Goal: Information Seeking & Learning: Learn about a topic

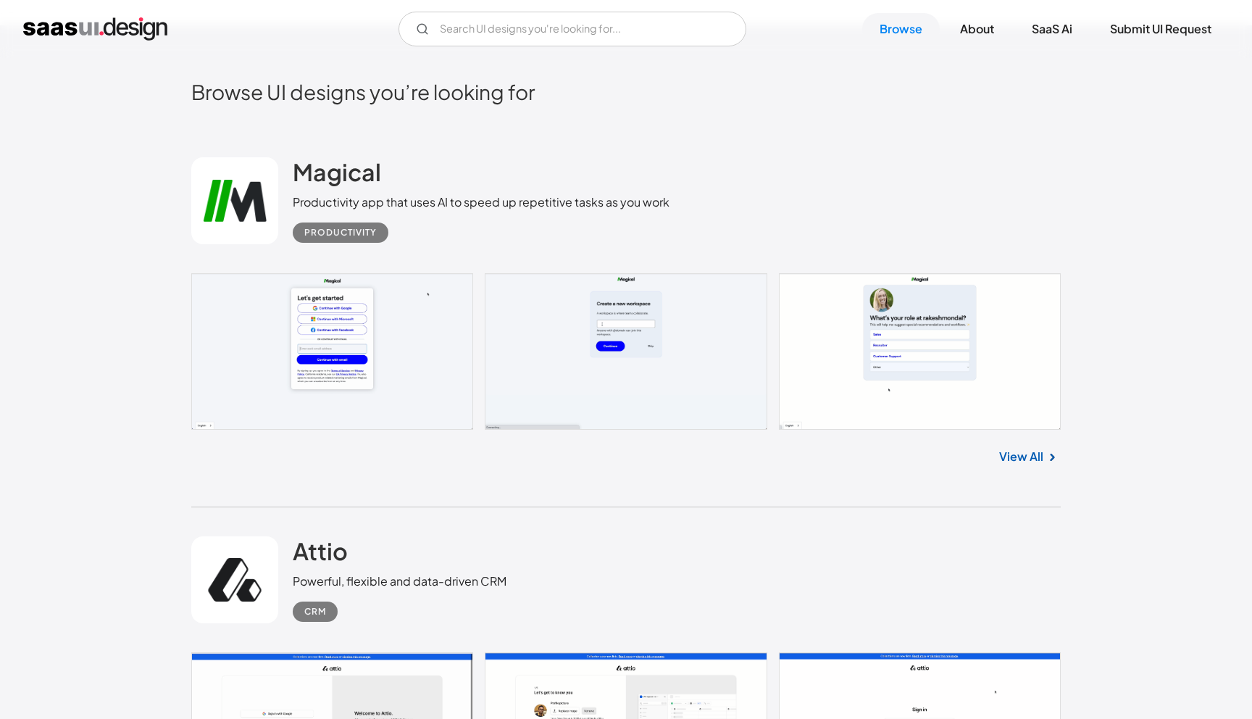
scroll to position [475, 0]
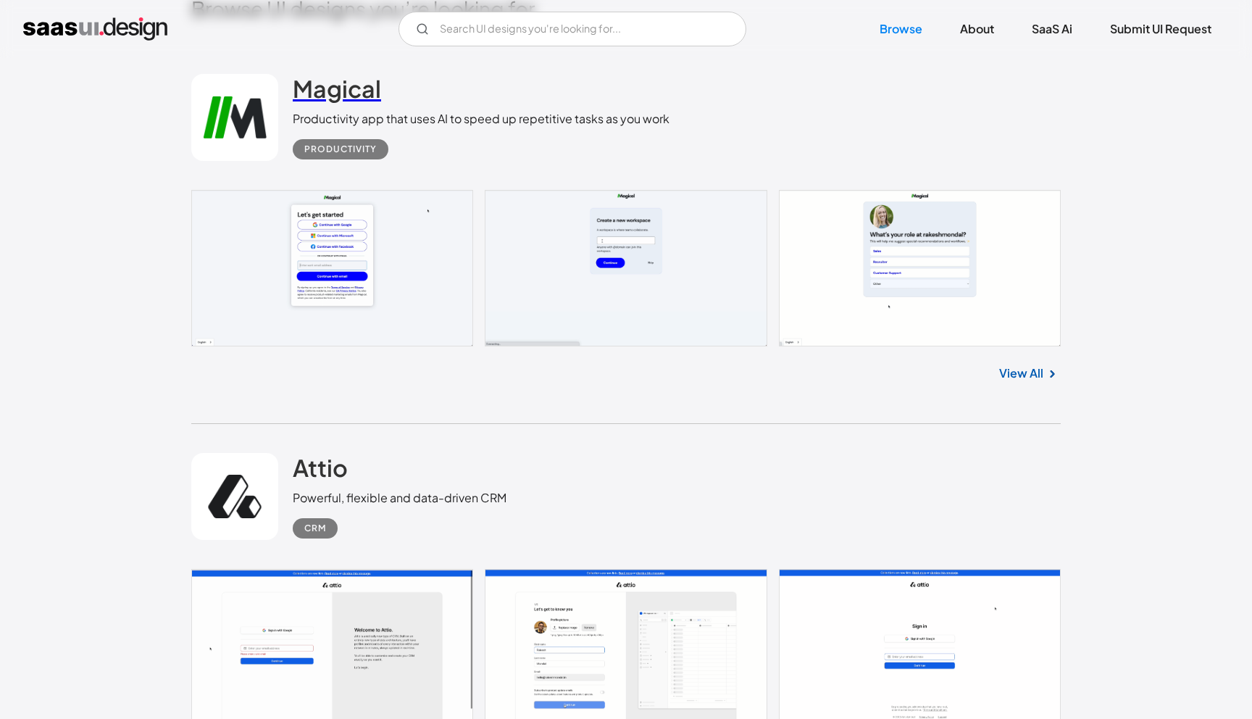
click at [354, 94] on h2 "Magical" at bounding box center [337, 88] width 88 height 29
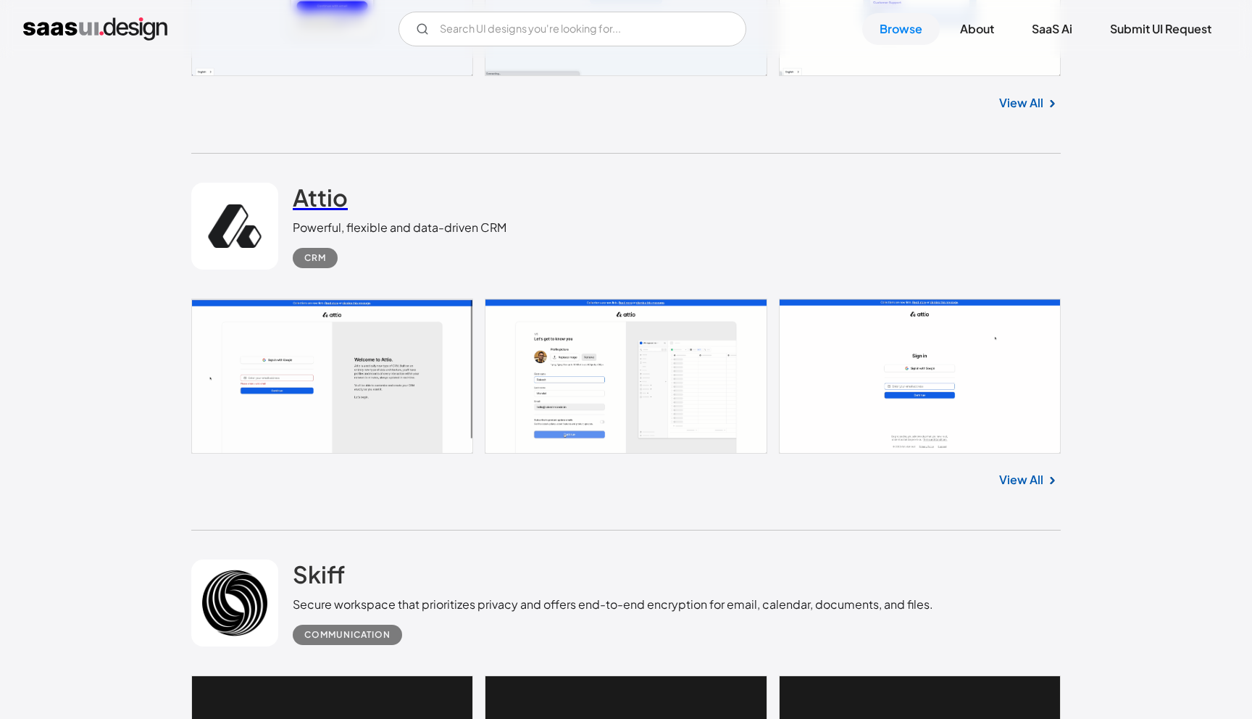
click at [325, 205] on h2 "Attio" at bounding box center [320, 197] width 55 height 29
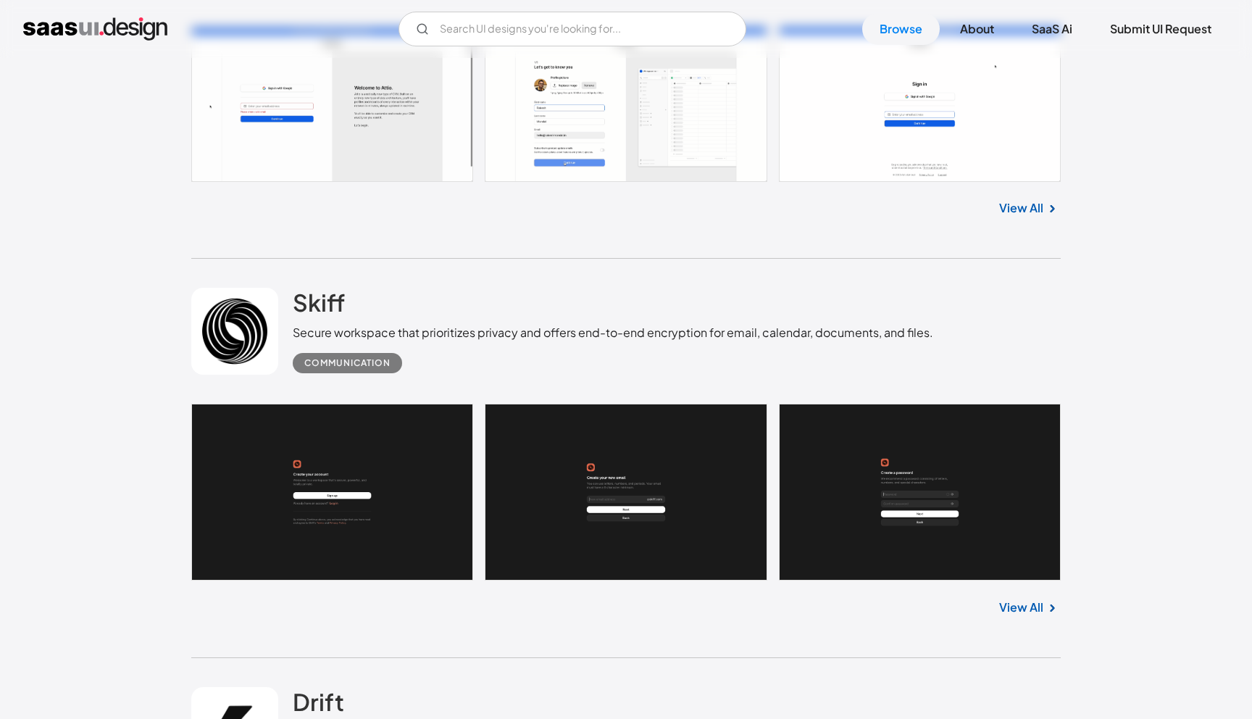
scroll to position [1072, 0]
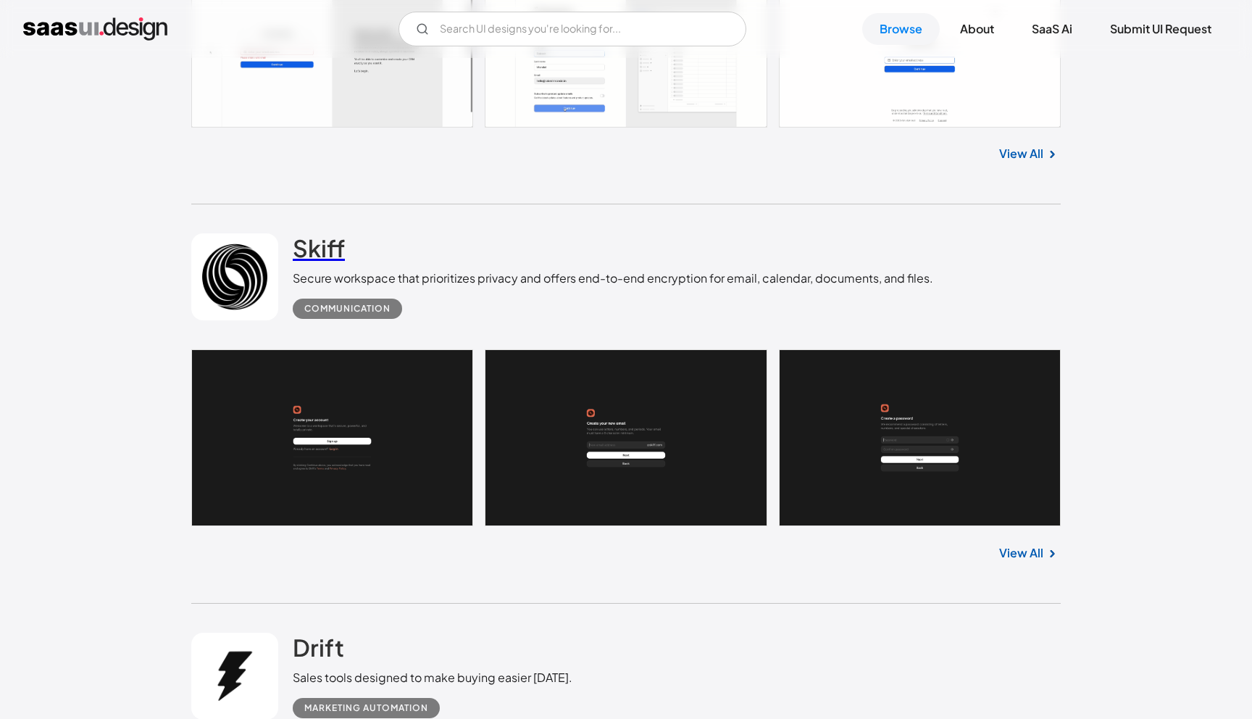
click at [305, 261] on h2 "Skiff" at bounding box center [319, 247] width 52 height 29
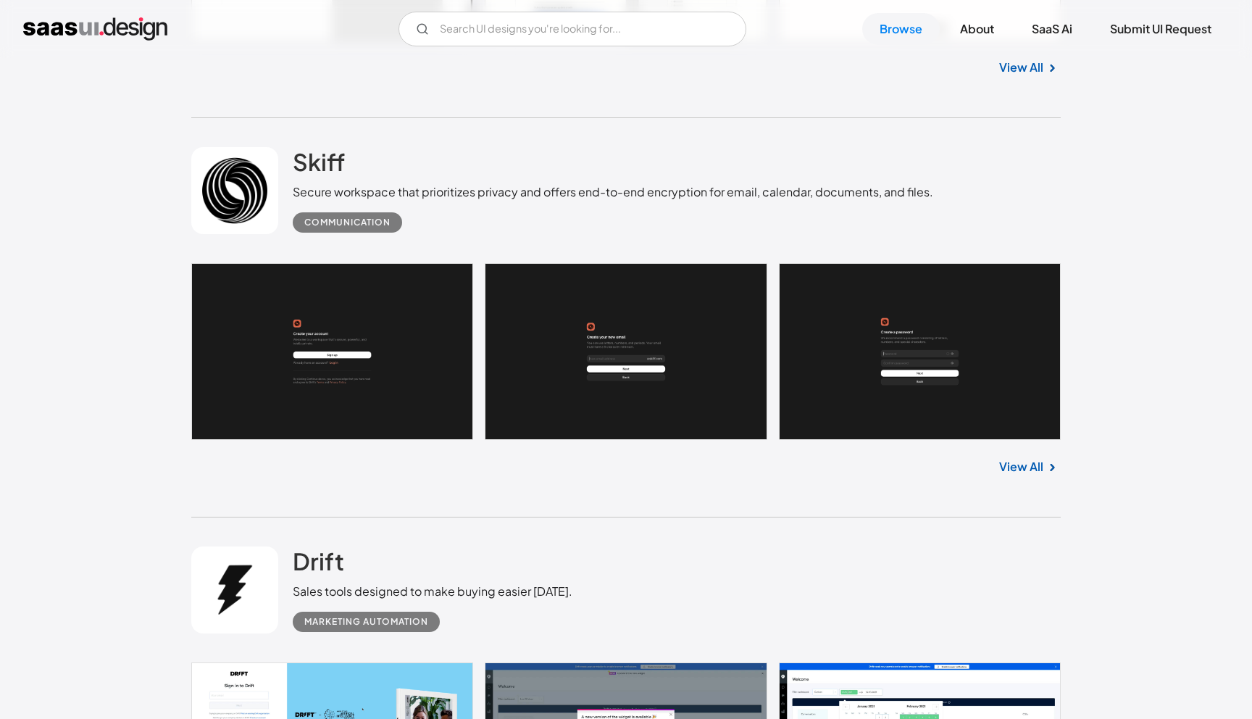
scroll to position [1369, 0]
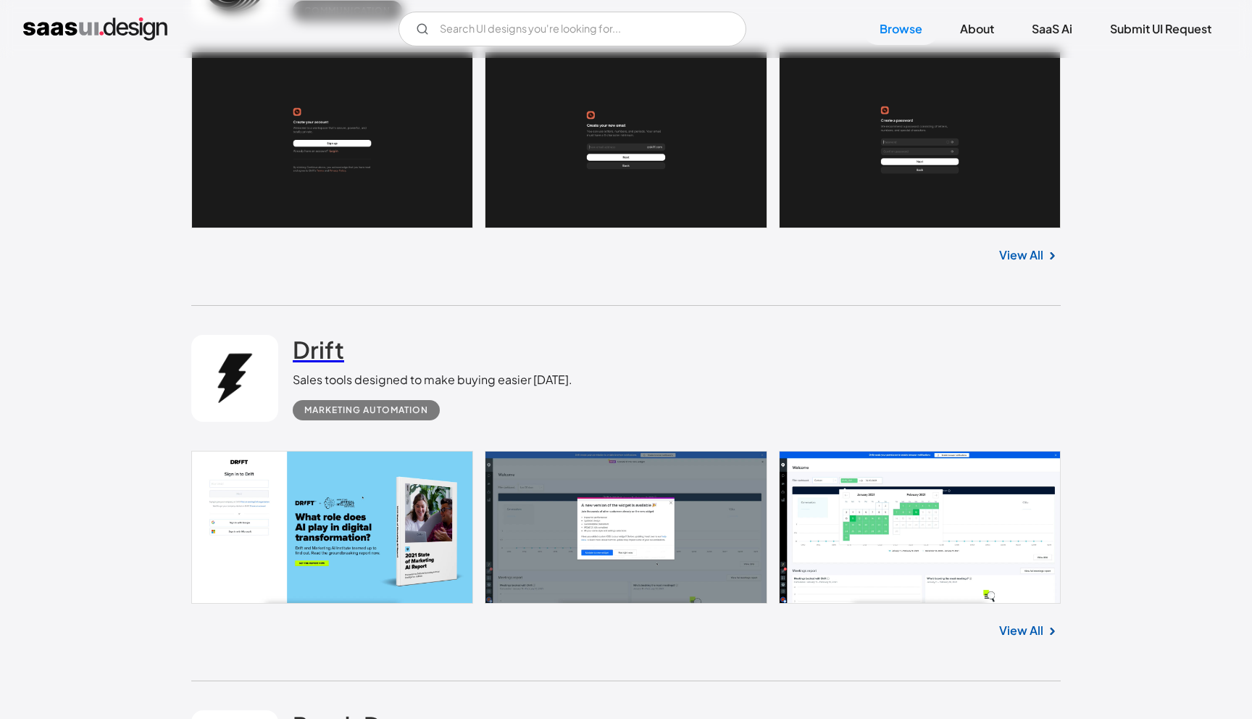
click at [342, 364] on h2 "Drift" at bounding box center [318, 349] width 51 height 29
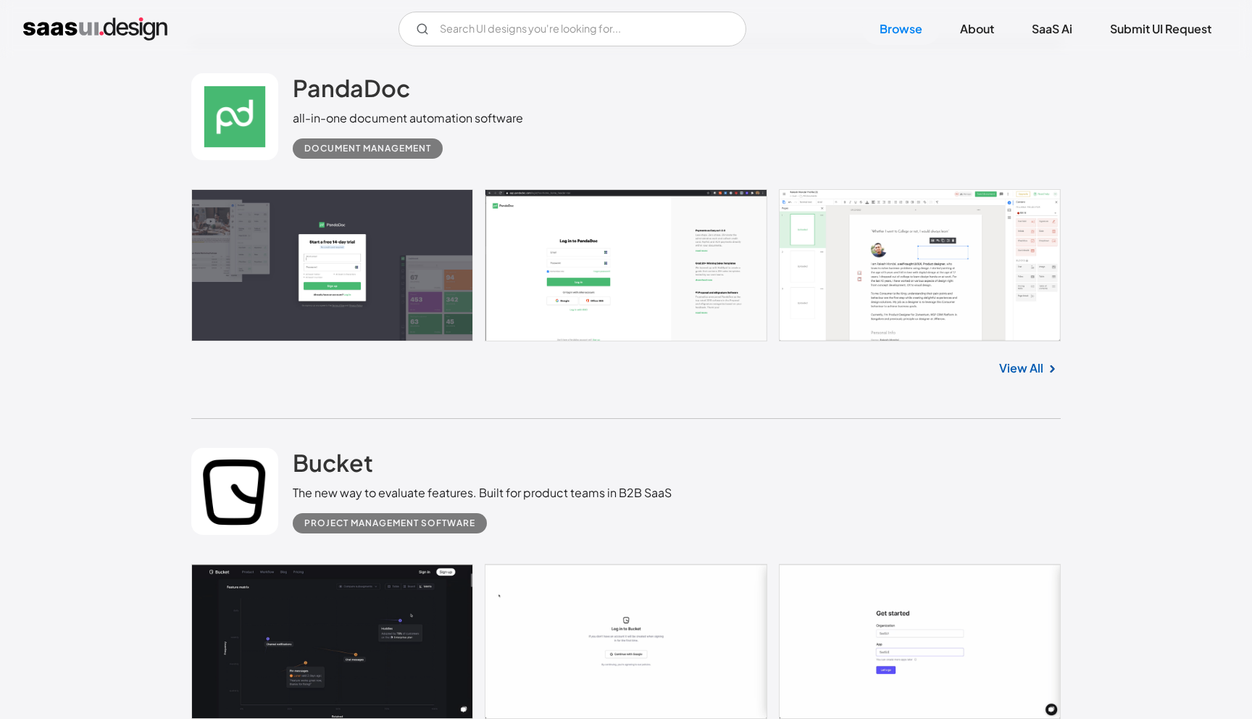
scroll to position [2003, 0]
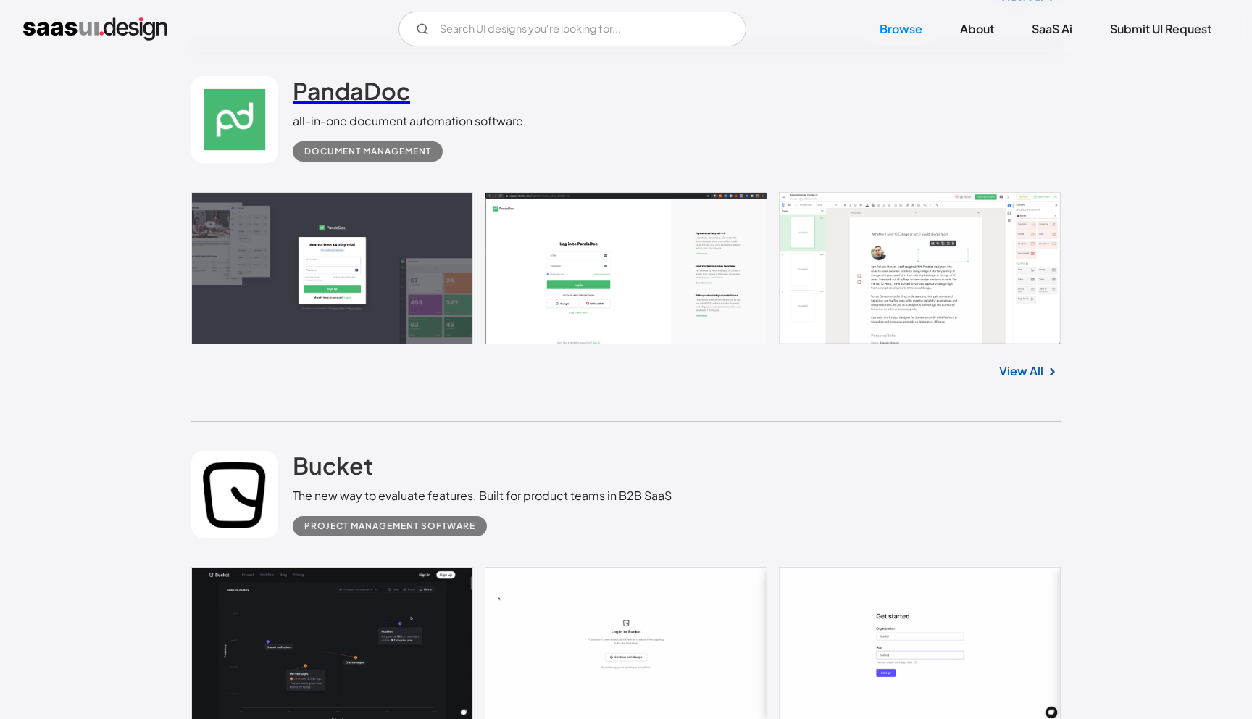
click at [305, 99] on h2 "PandaDoc" at bounding box center [351, 90] width 117 height 29
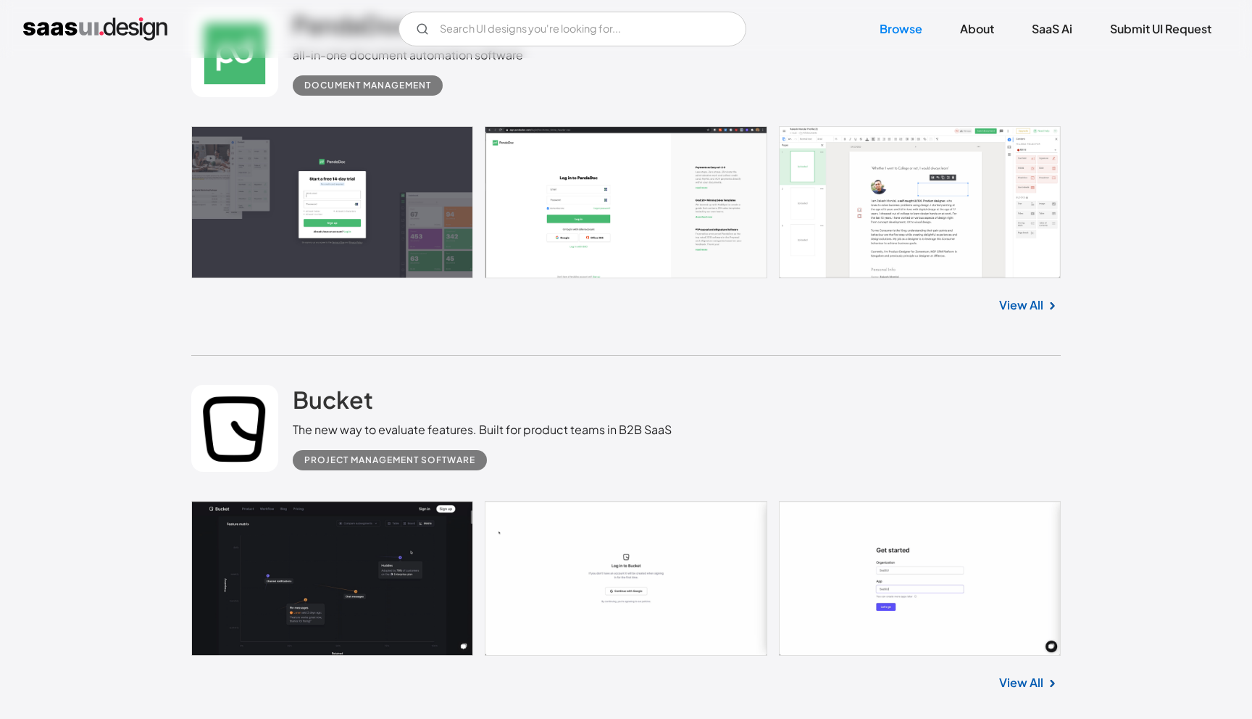
scroll to position [2149, 0]
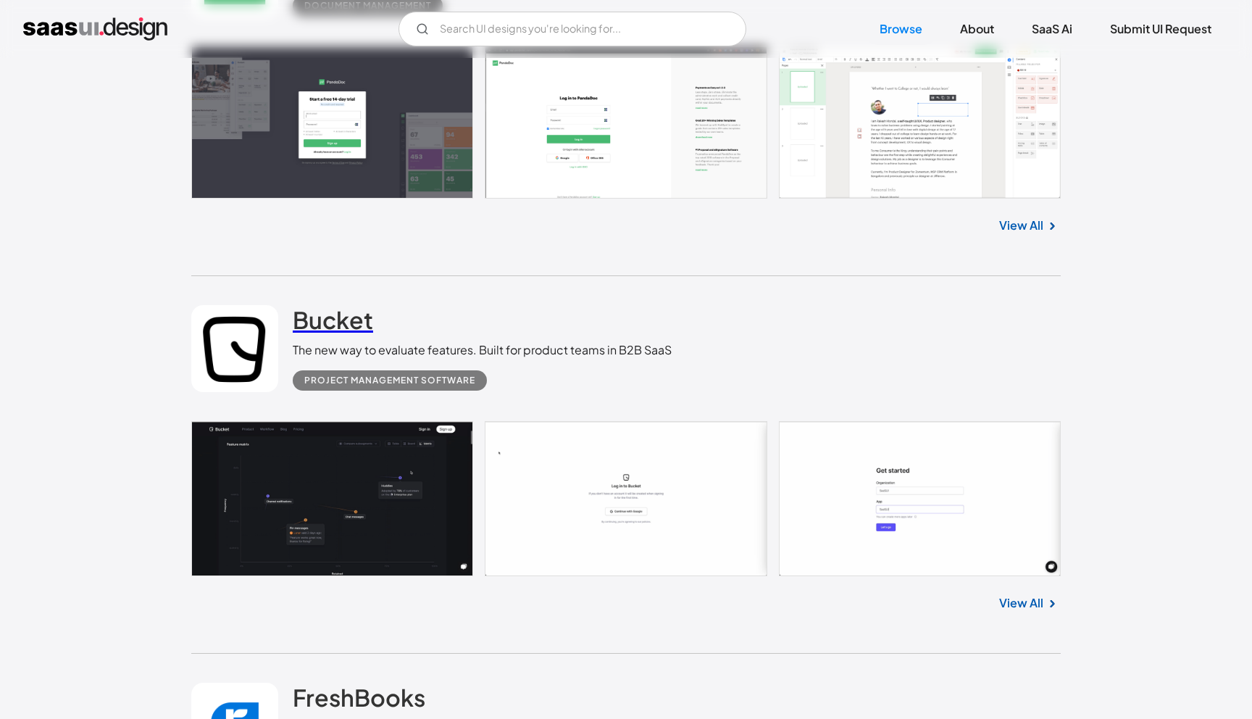
click at [313, 314] on h2 "Bucket" at bounding box center [333, 319] width 80 height 29
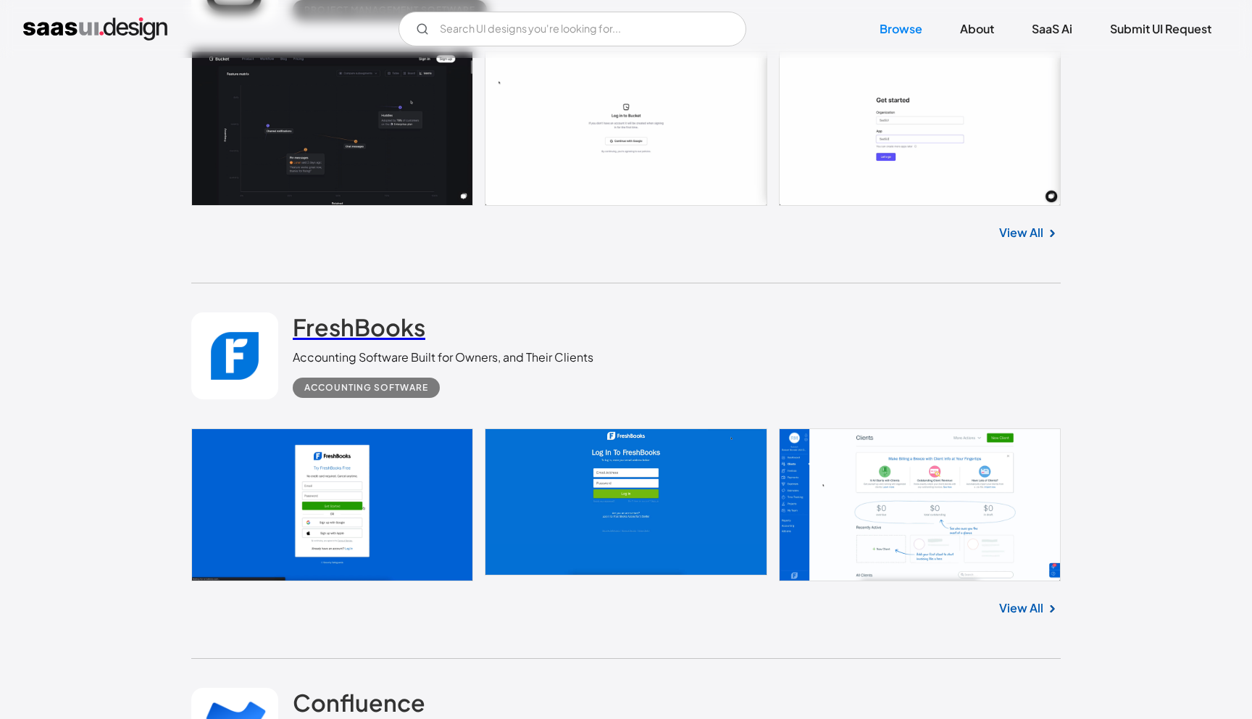
scroll to position [2527, 0]
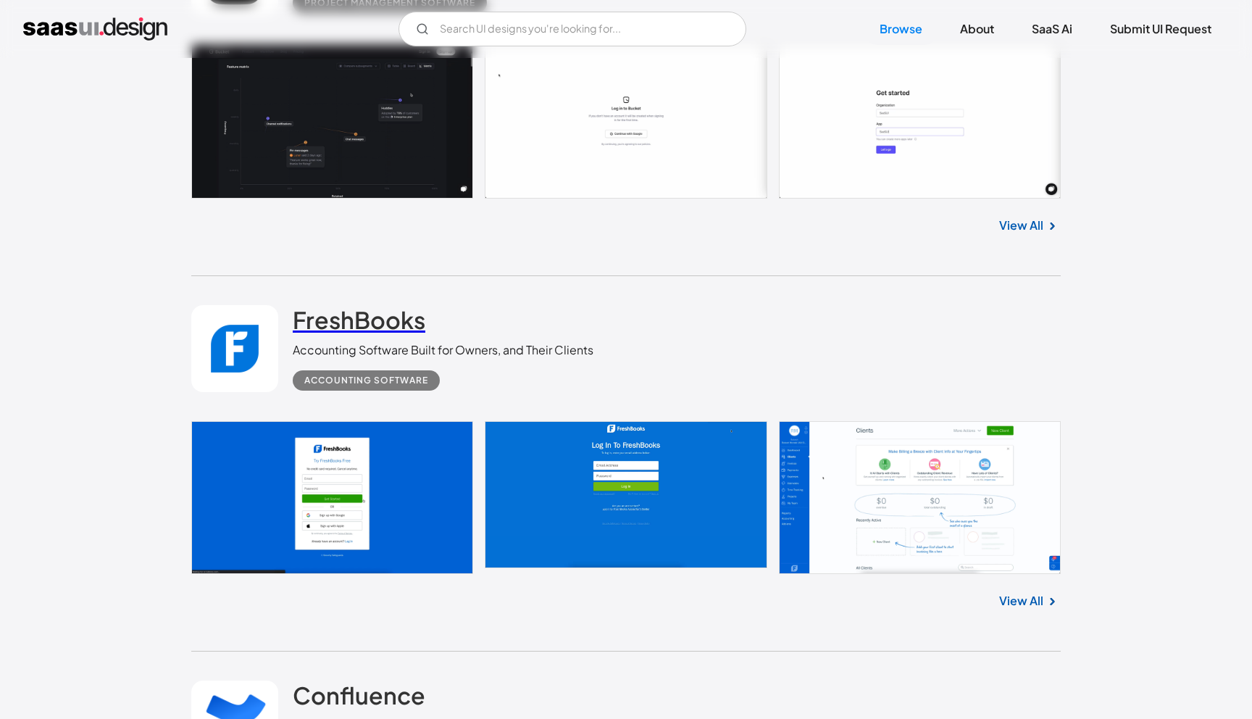
click at [322, 318] on h2 "FreshBooks" at bounding box center [359, 319] width 133 height 29
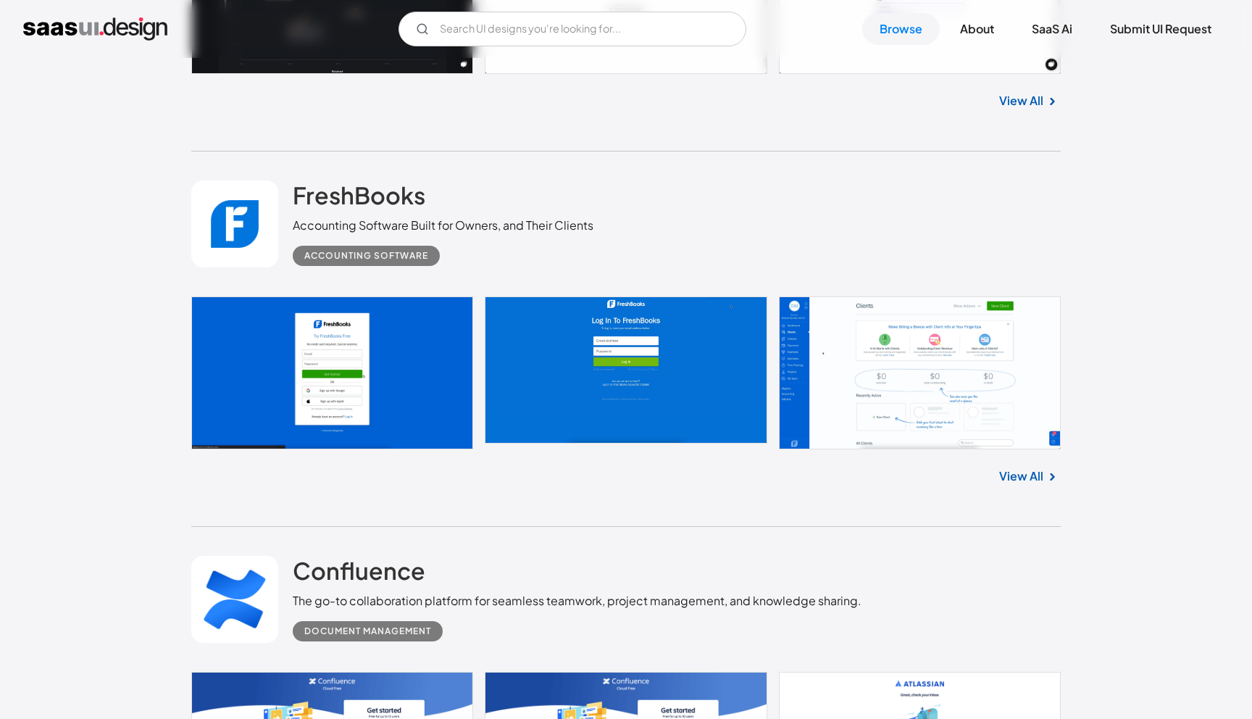
scroll to position [2944, 0]
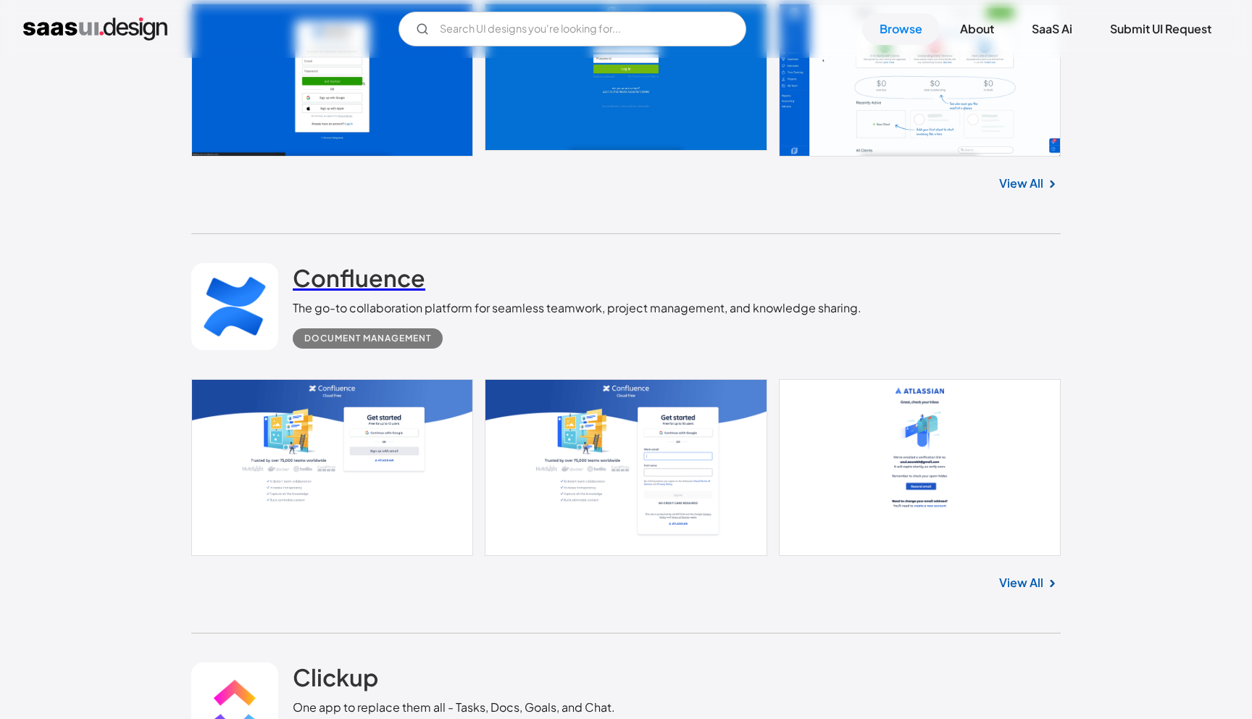
click at [365, 289] on h2 "Confluence" at bounding box center [359, 277] width 133 height 29
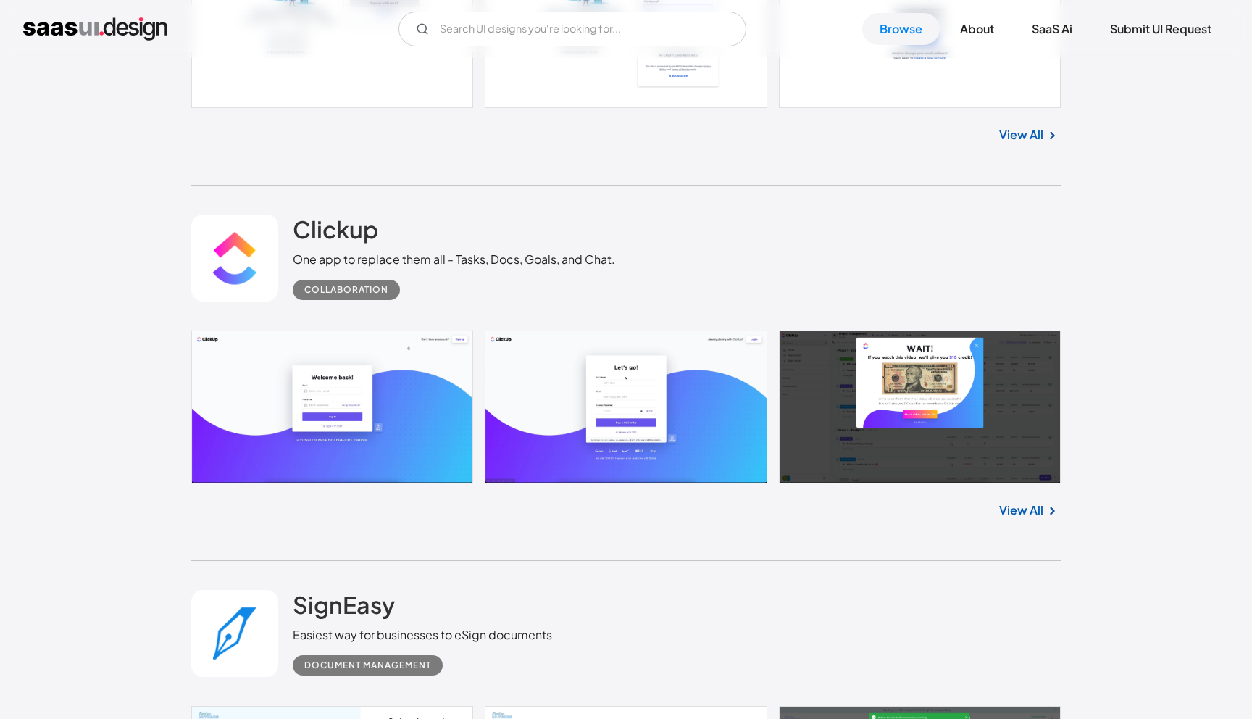
scroll to position [3421, 0]
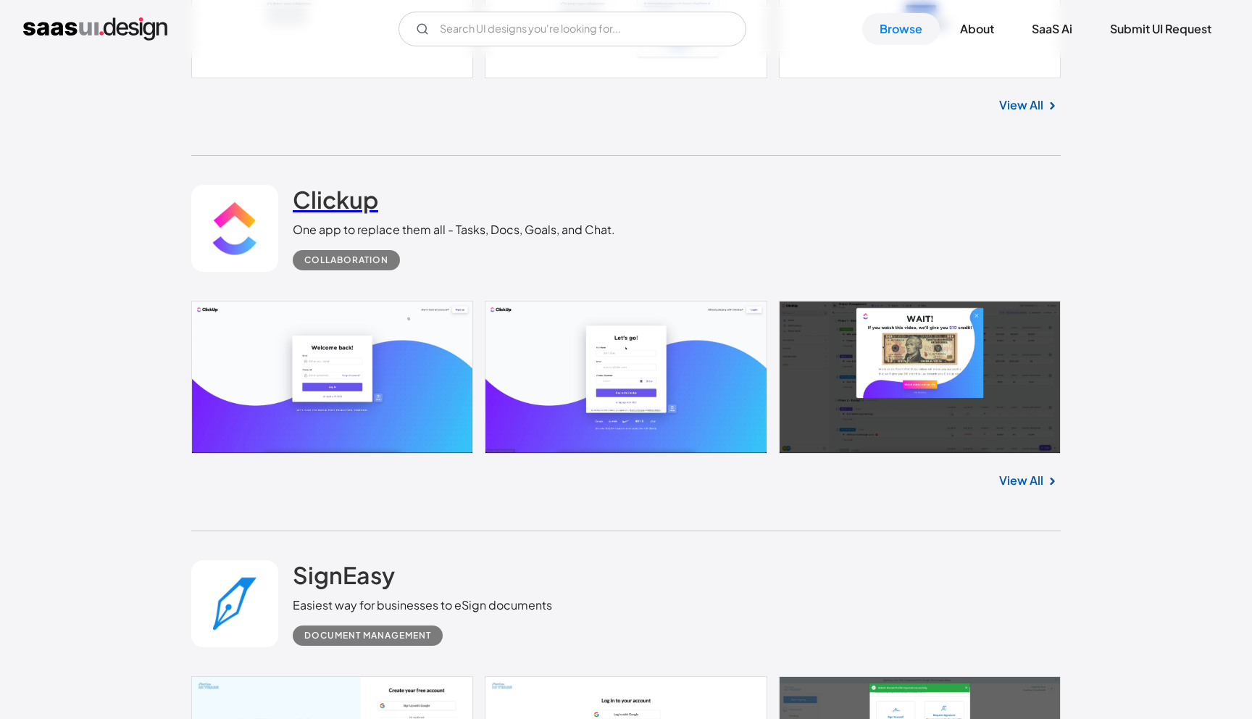
click at [344, 212] on h2 "Clickup" at bounding box center [335, 199] width 85 height 29
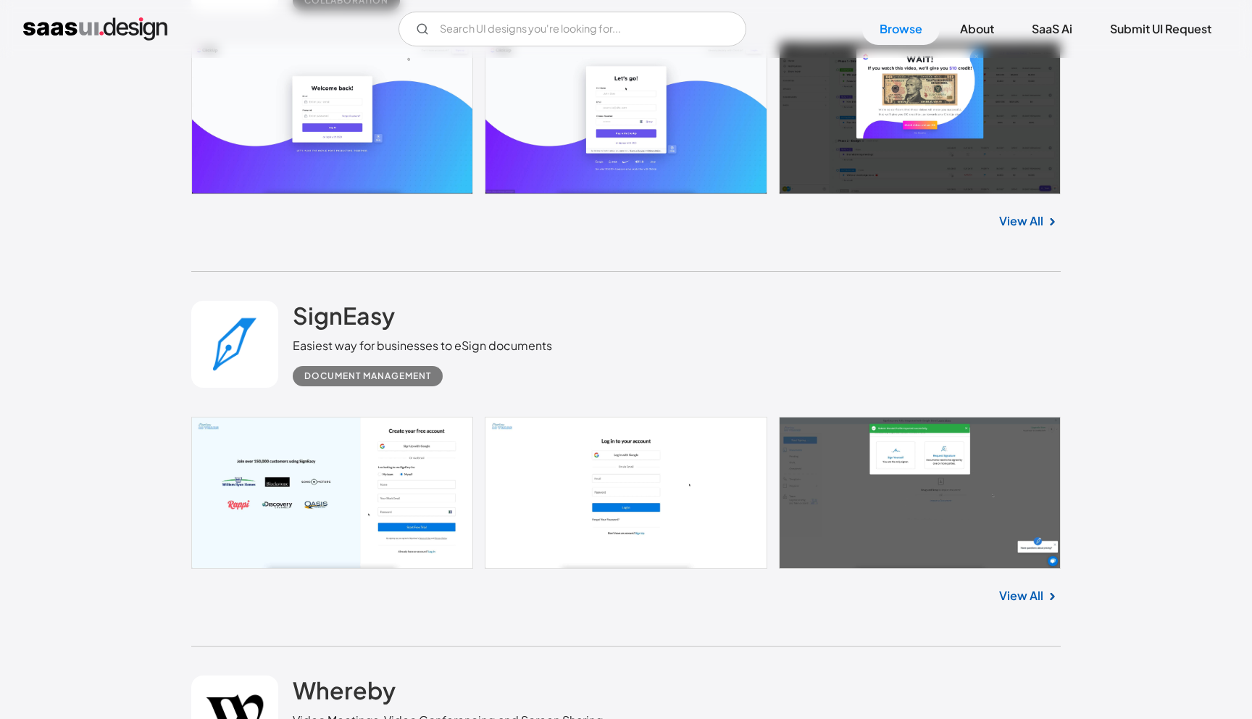
scroll to position [3704, 0]
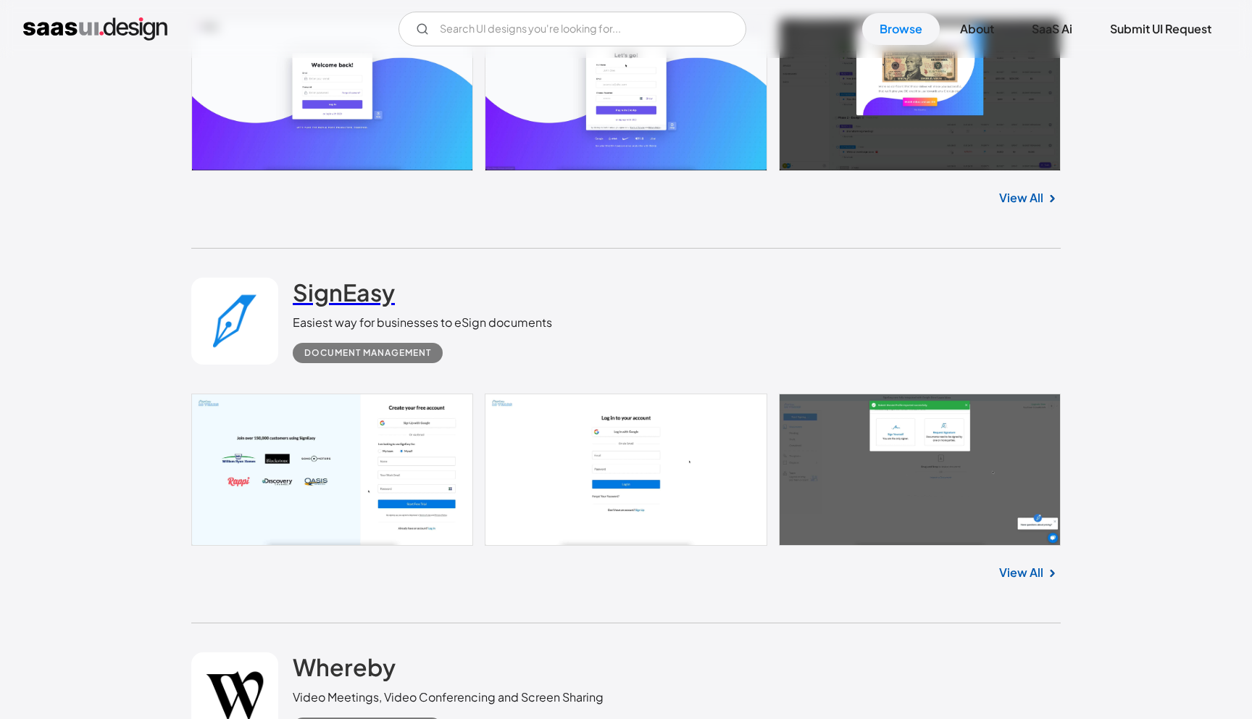
click at [322, 306] on h2 "SignEasy" at bounding box center [344, 292] width 102 height 29
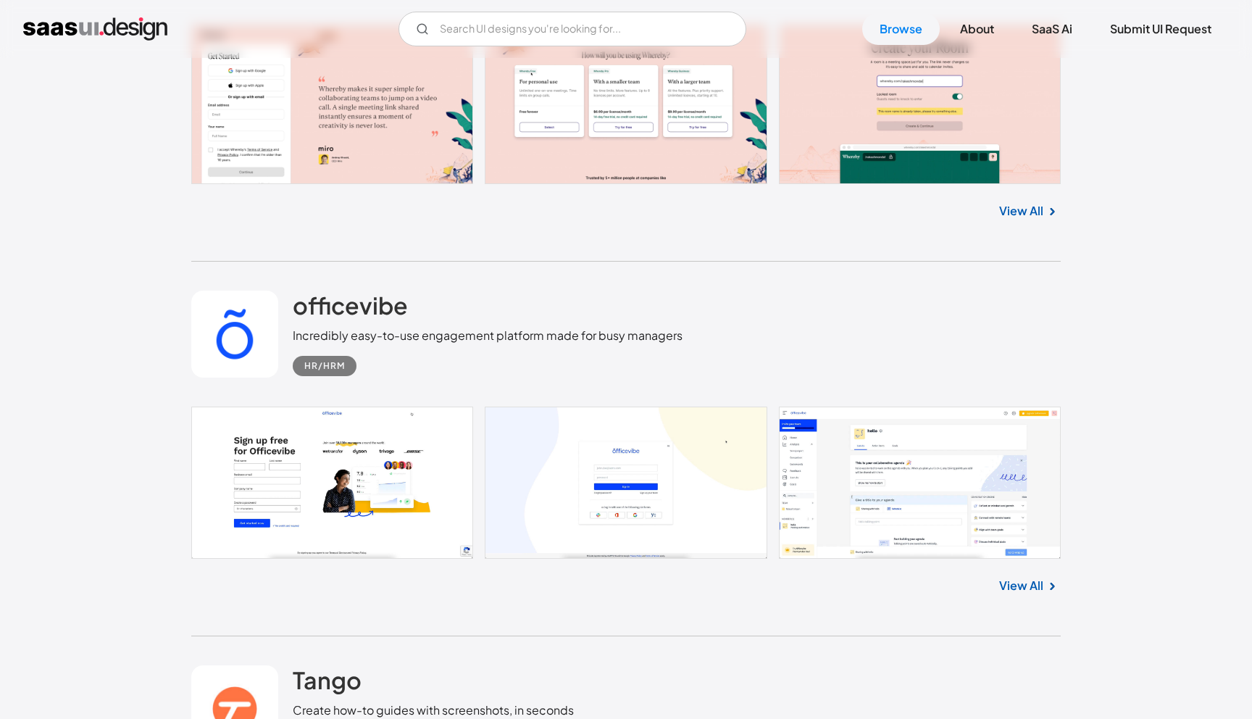
scroll to position [4451, 0]
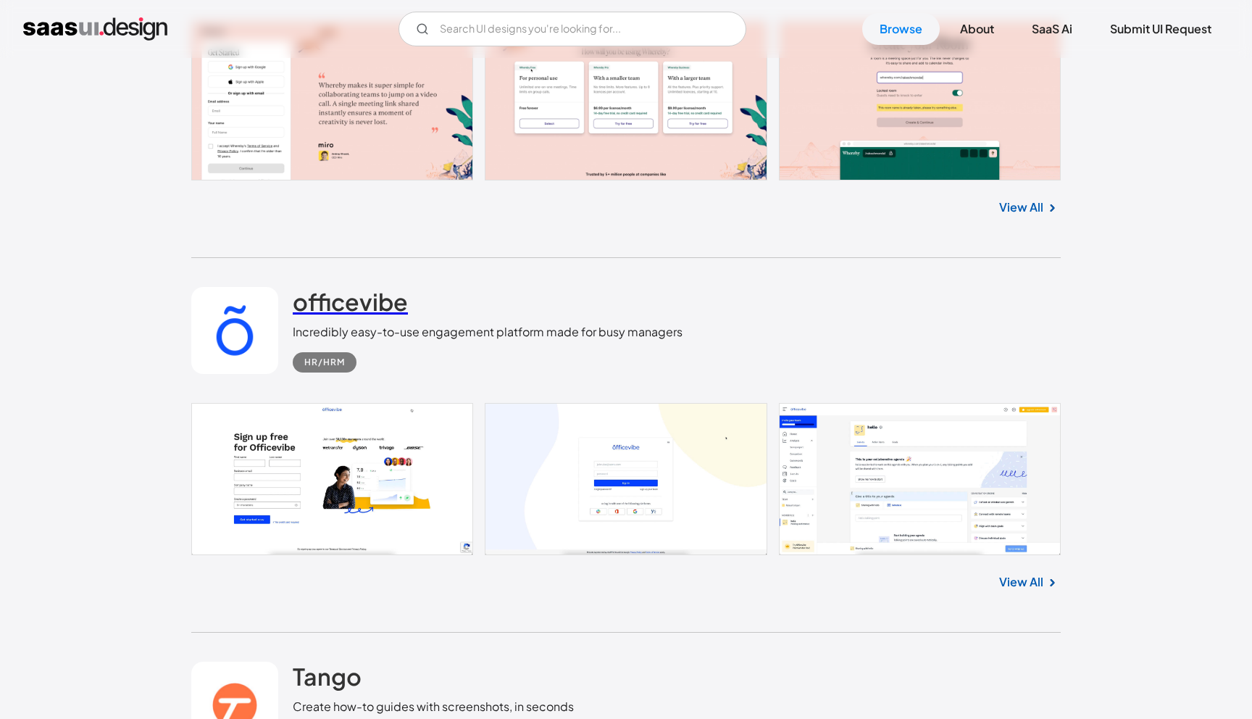
click at [358, 300] on h2 "officevibe" at bounding box center [350, 301] width 115 height 29
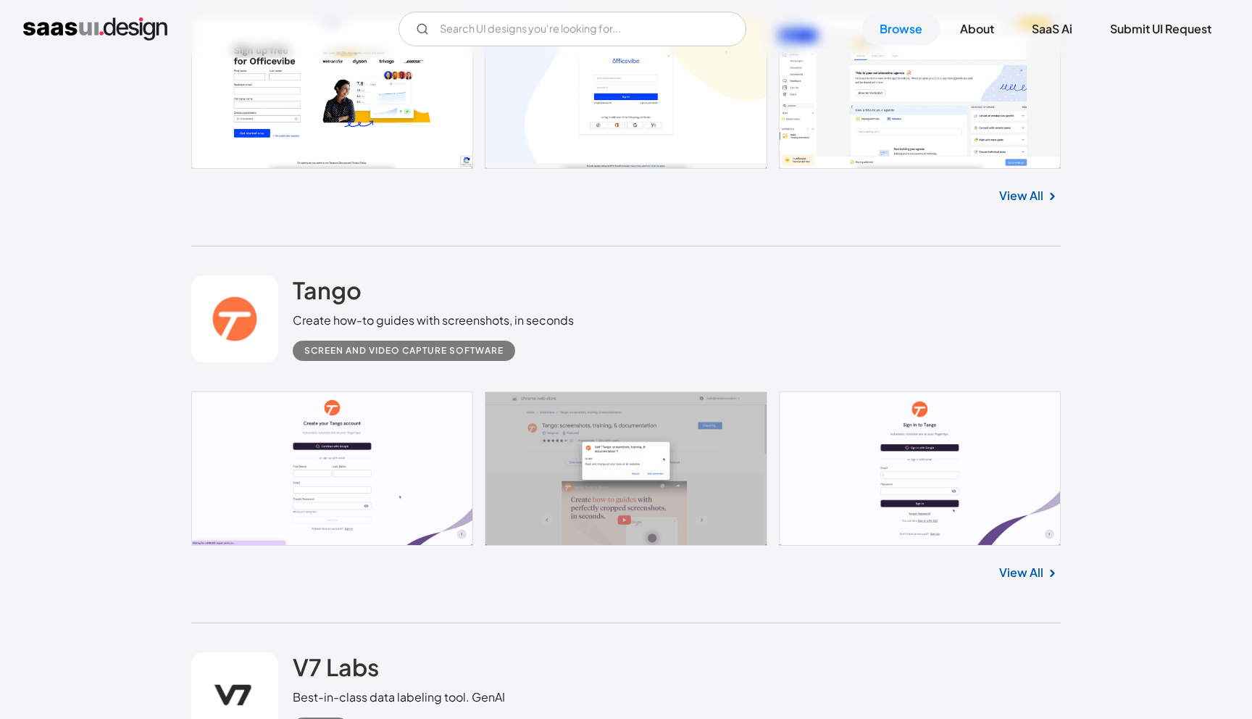
scroll to position [4907, 0]
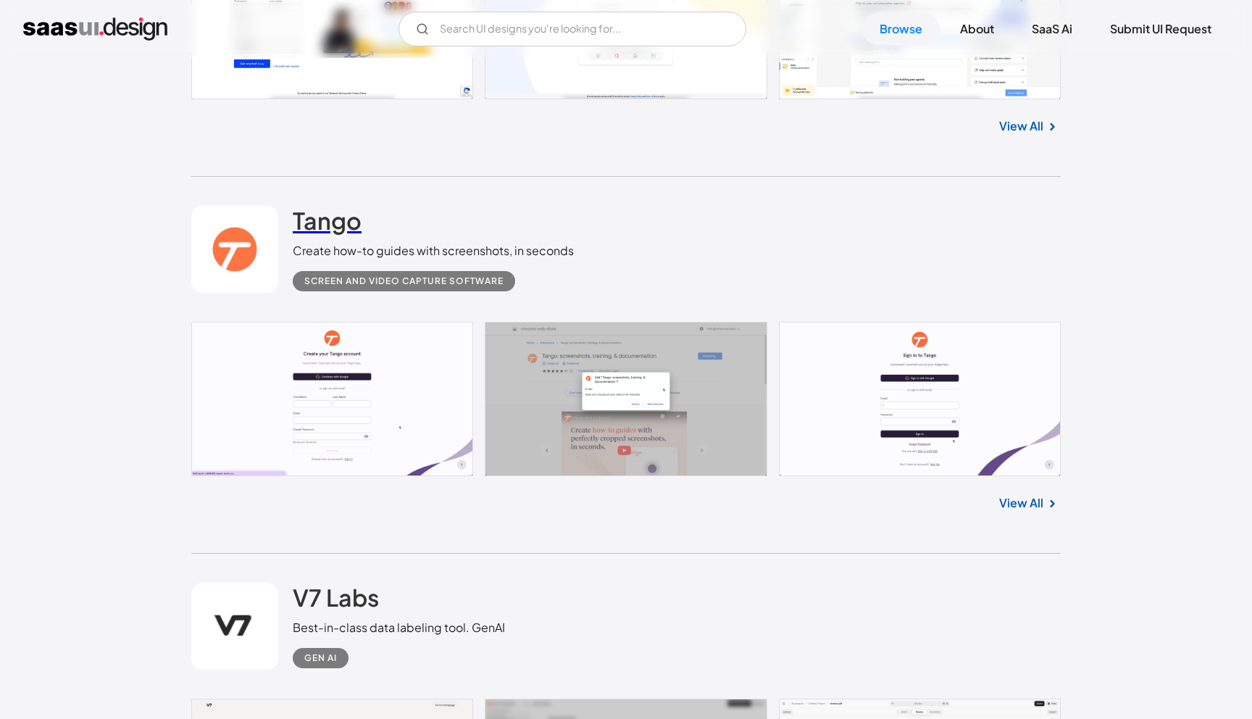
click at [335, 221] on h2 "Tango" at bounding box center [327, 220] width 69 height 29
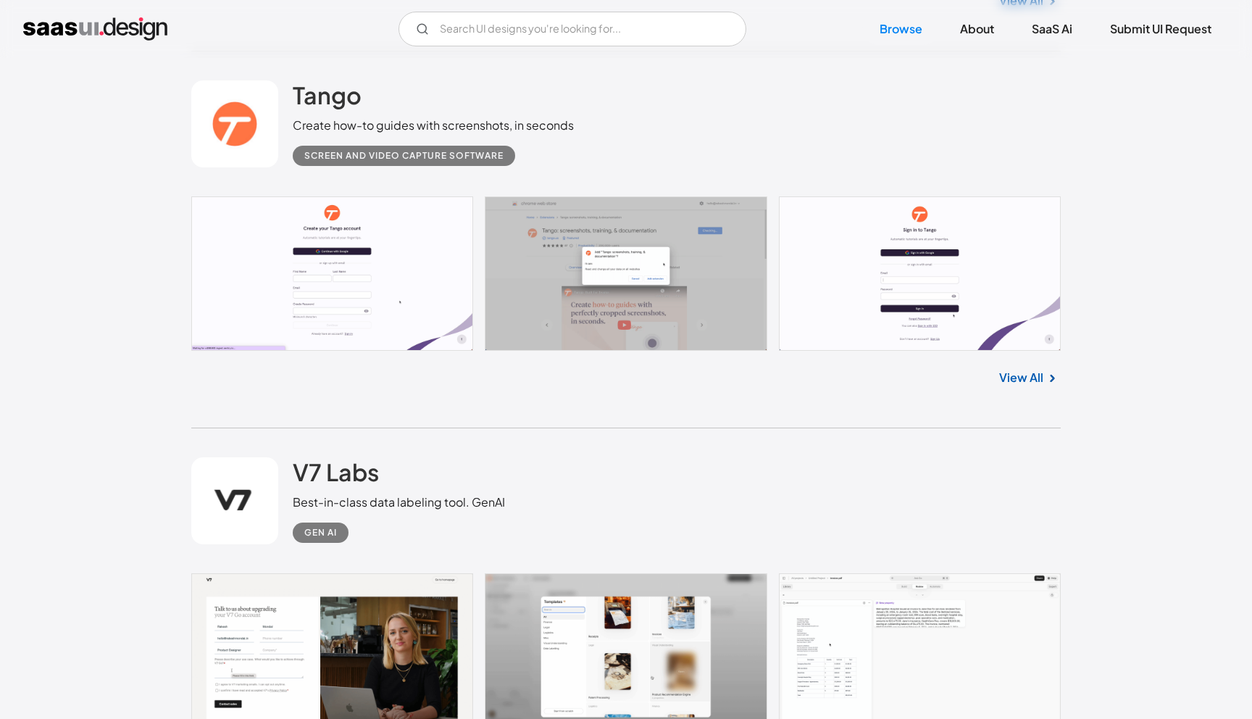
scroll to position [5033, 0]
click at [342, 485] on h2 "V7 Labs" at bounding box center [336, 470] width 86 height 29
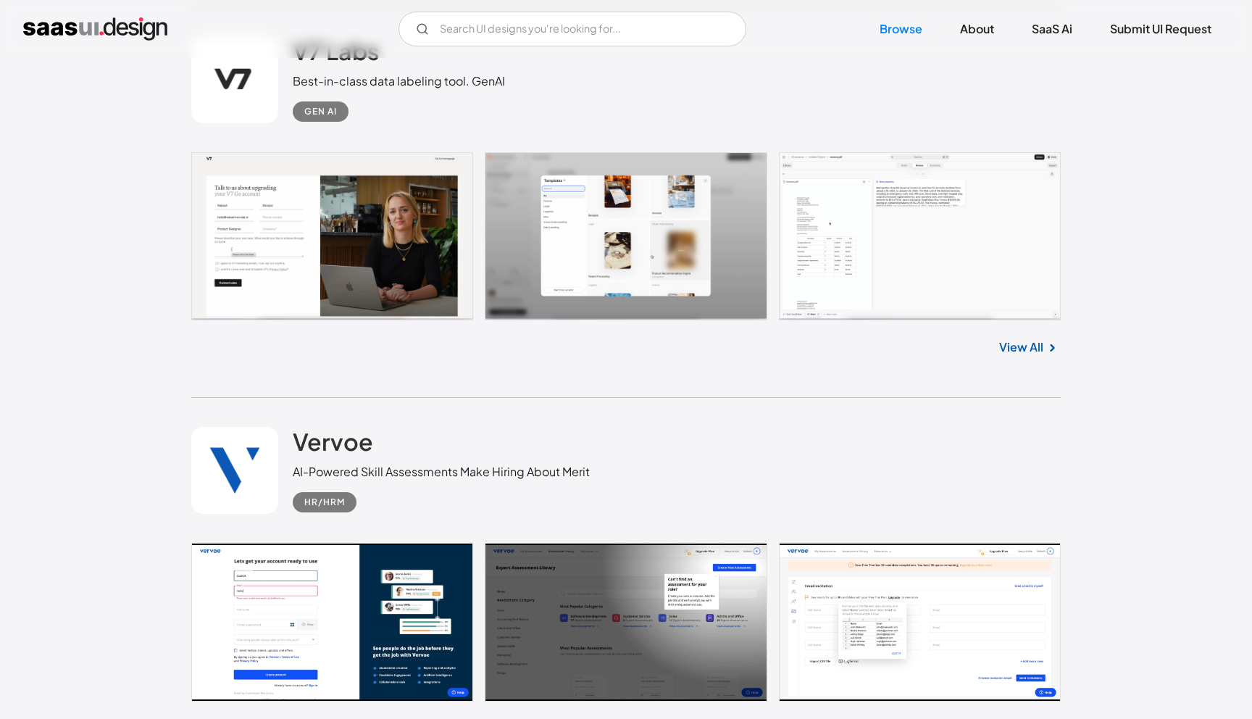
scroll to position [5460, 0]
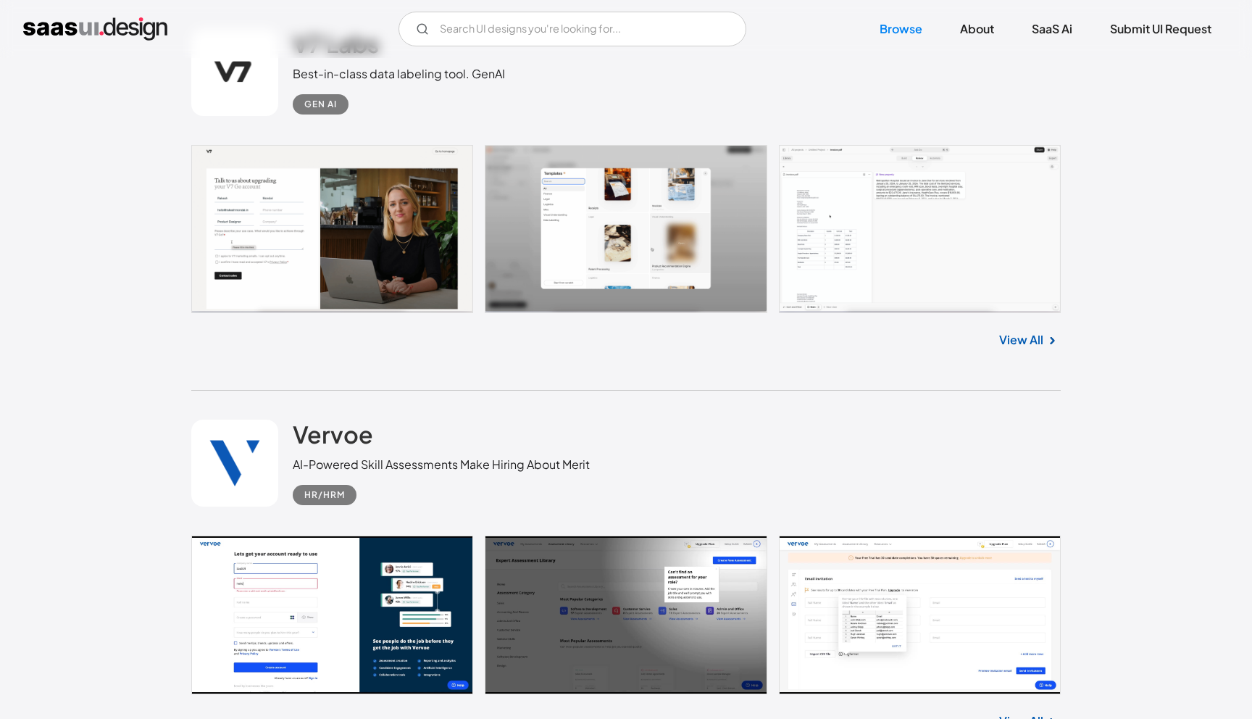
click at [346, 412] on div "Vervoe AI-Powered Skill Assessments Make Hiring About Merit HR/HRM" at bounding box center [625, 463] width 869 height 145
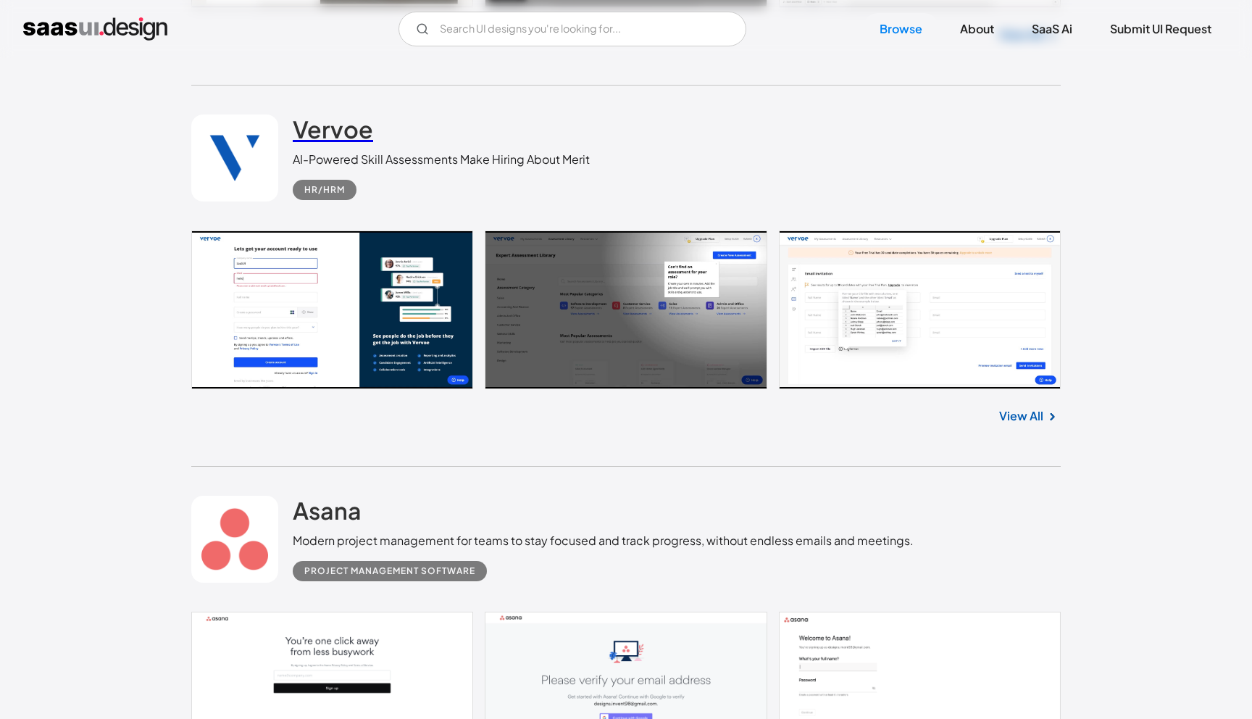
scroll to position [5946, 0]
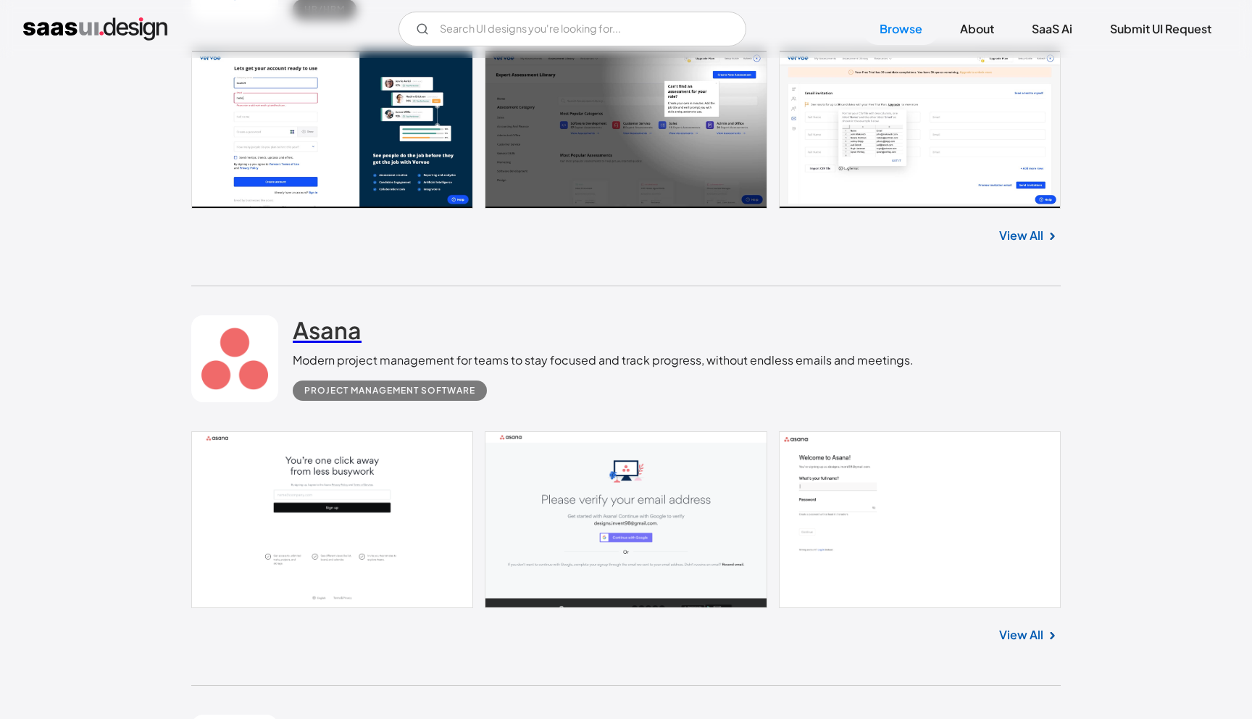
click at [333, 333] on h2 "Asana" at bounding box center [327, 329] width 69 height 29
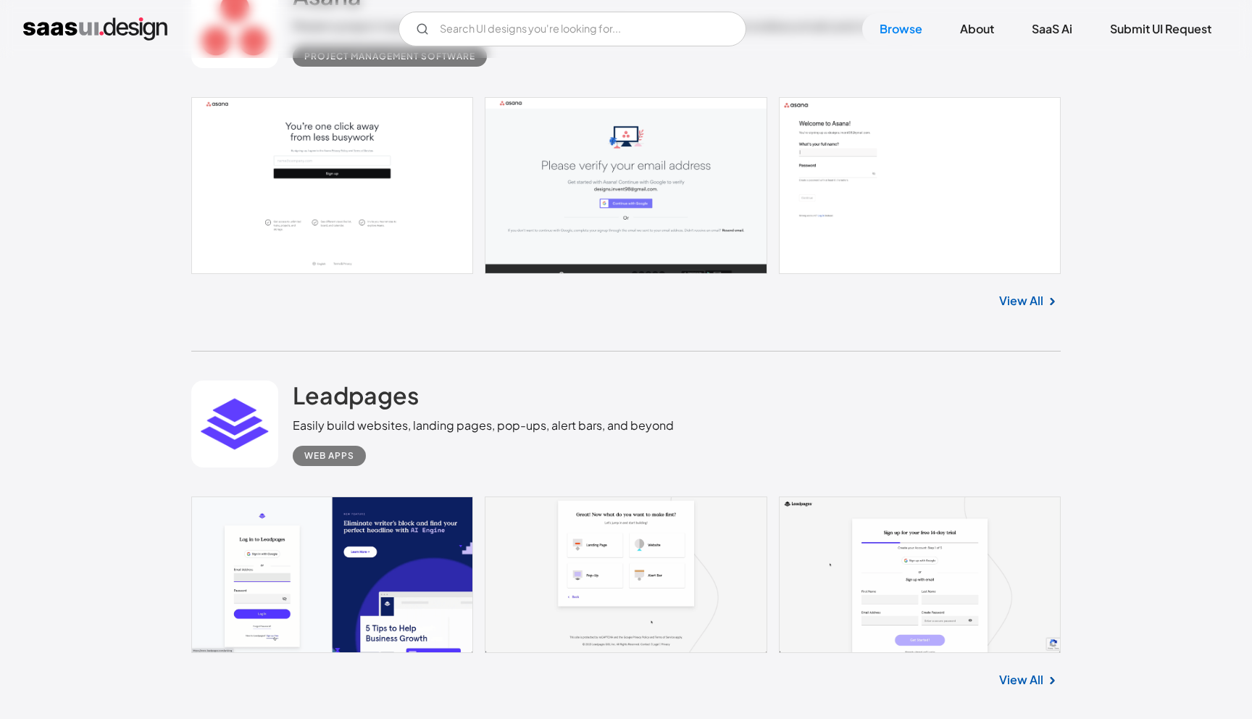
scroll to position [6346, 0]
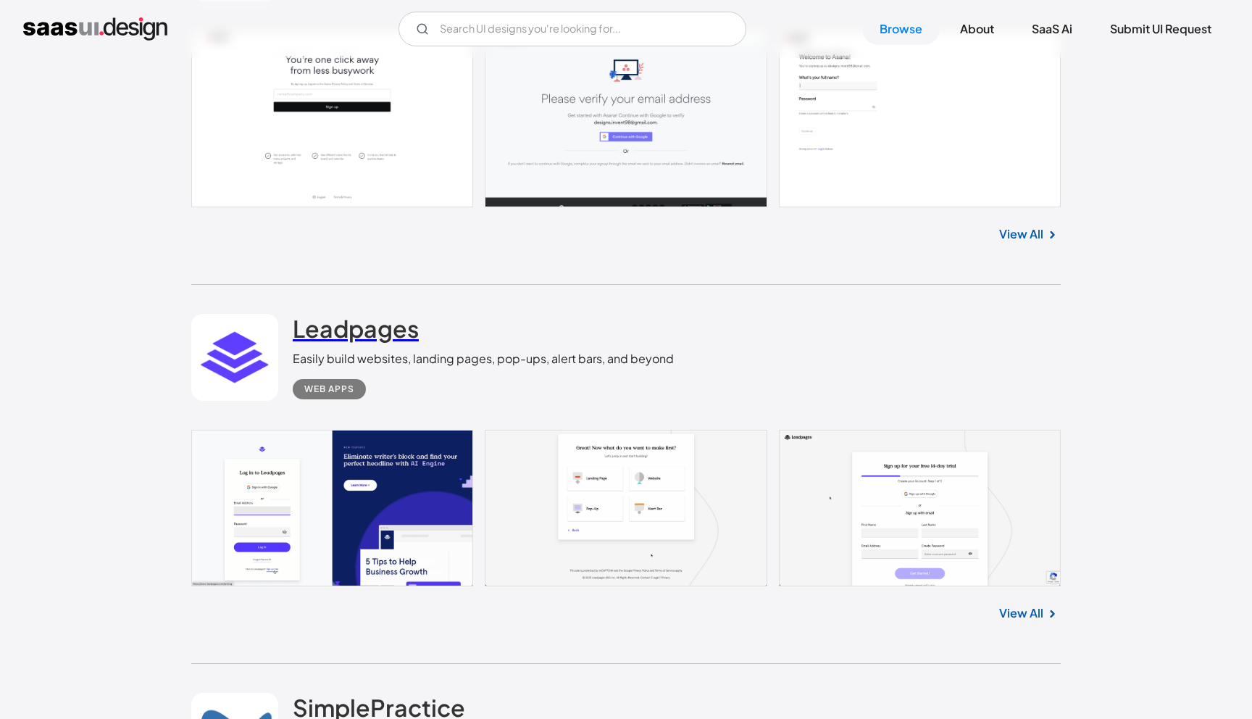
click at [353, 333] on h2 "Leadpages" at bounding box center [356, 328] width 126 height 29
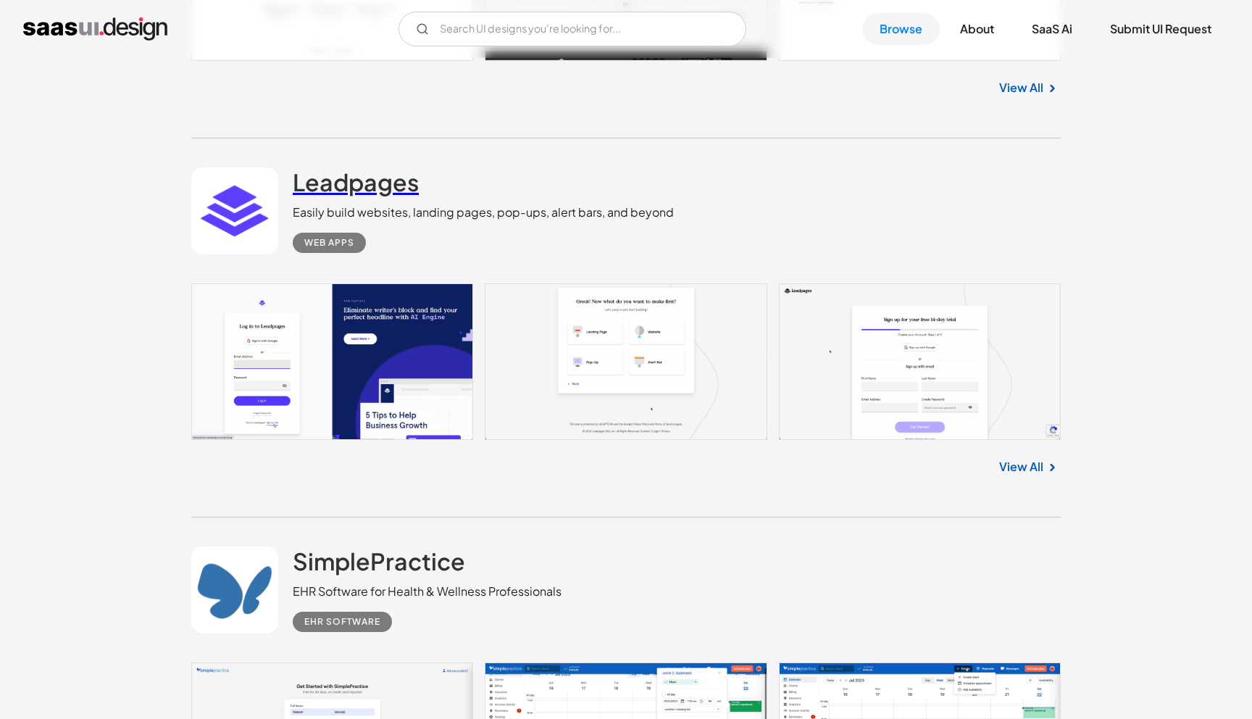
scroll to position [6722, 0]
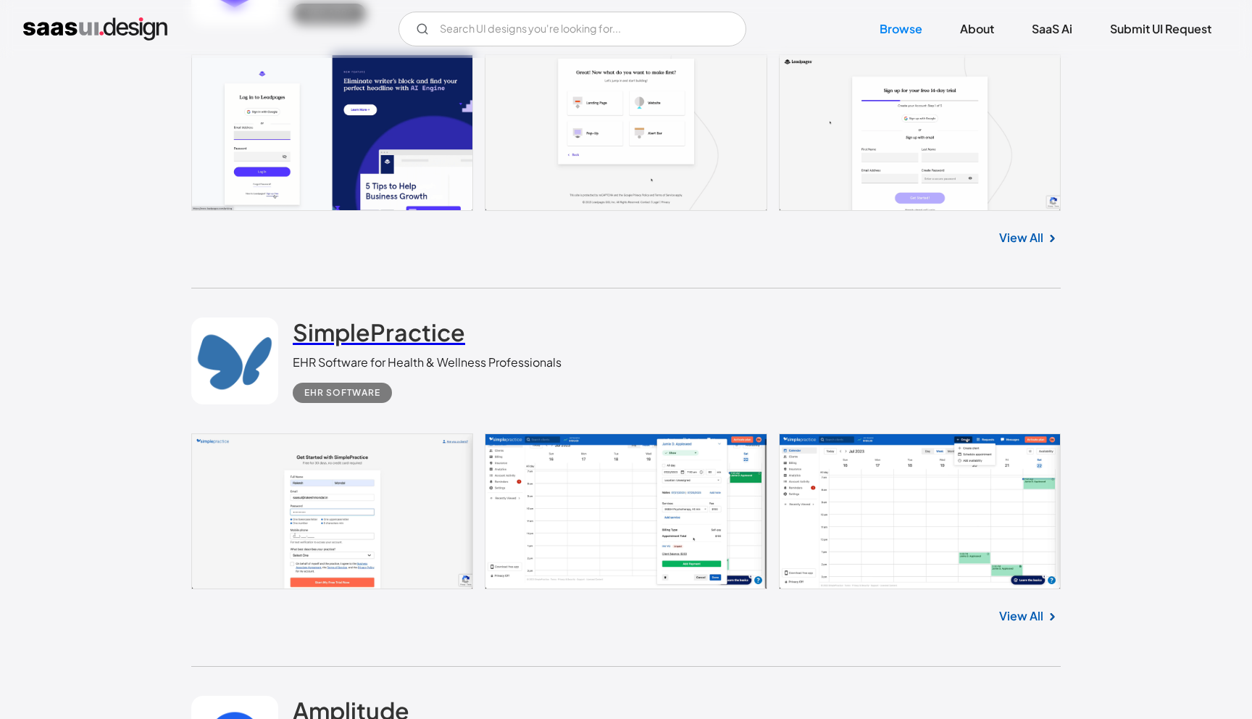
click at [330, 343] on h2 "SimplePractice" at bounding box center [379, 331] width 172 height 29
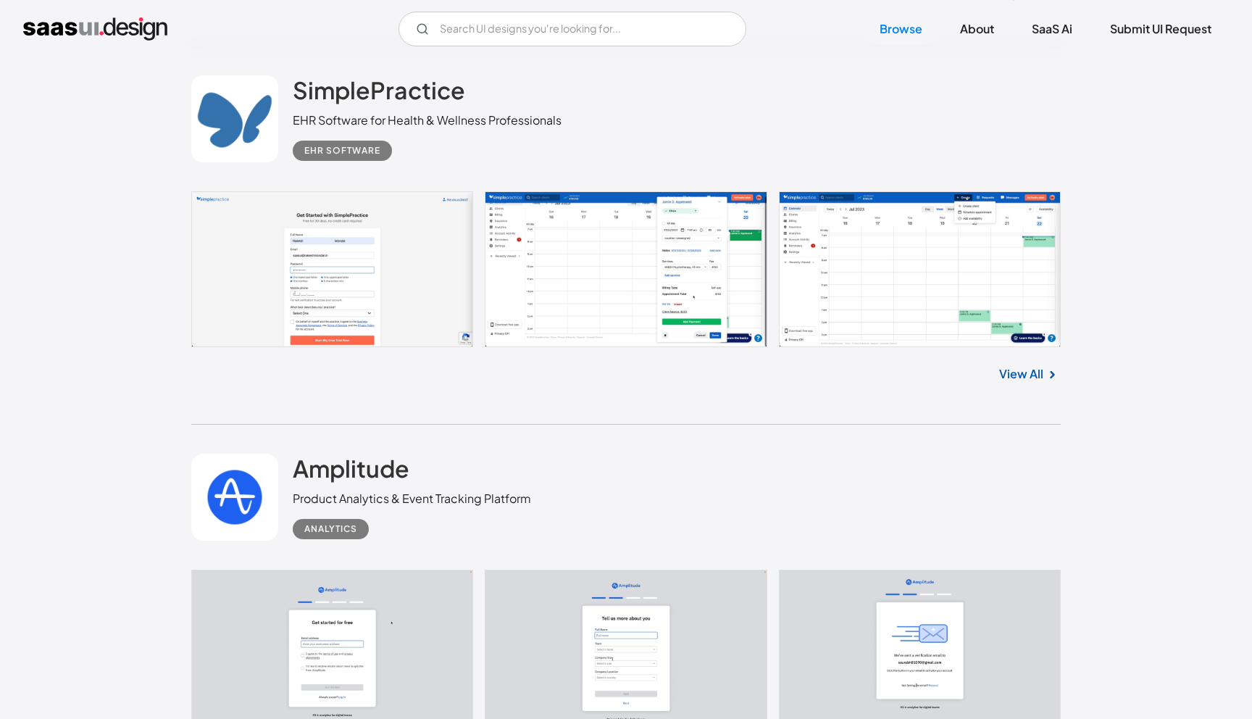
scroll to position [7053, 0]
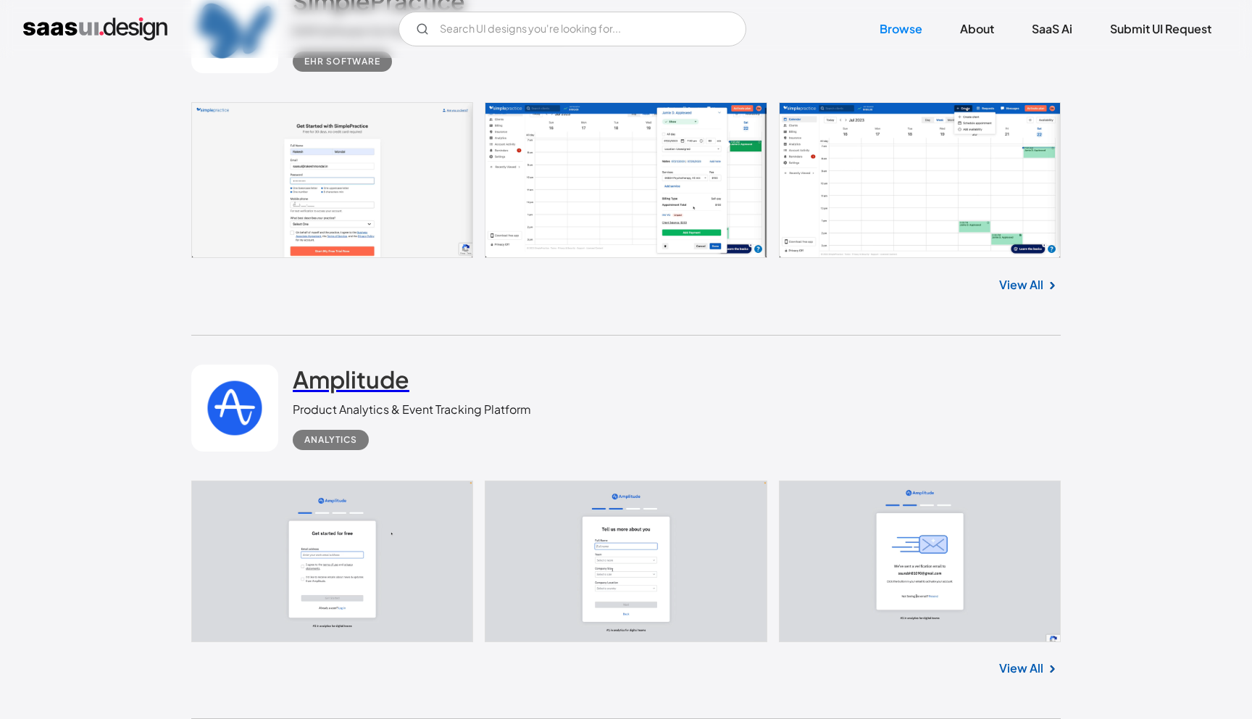
click at [370, 391] on h2 "Amplitude" at bounding box center [351, 378] width 117 height 29
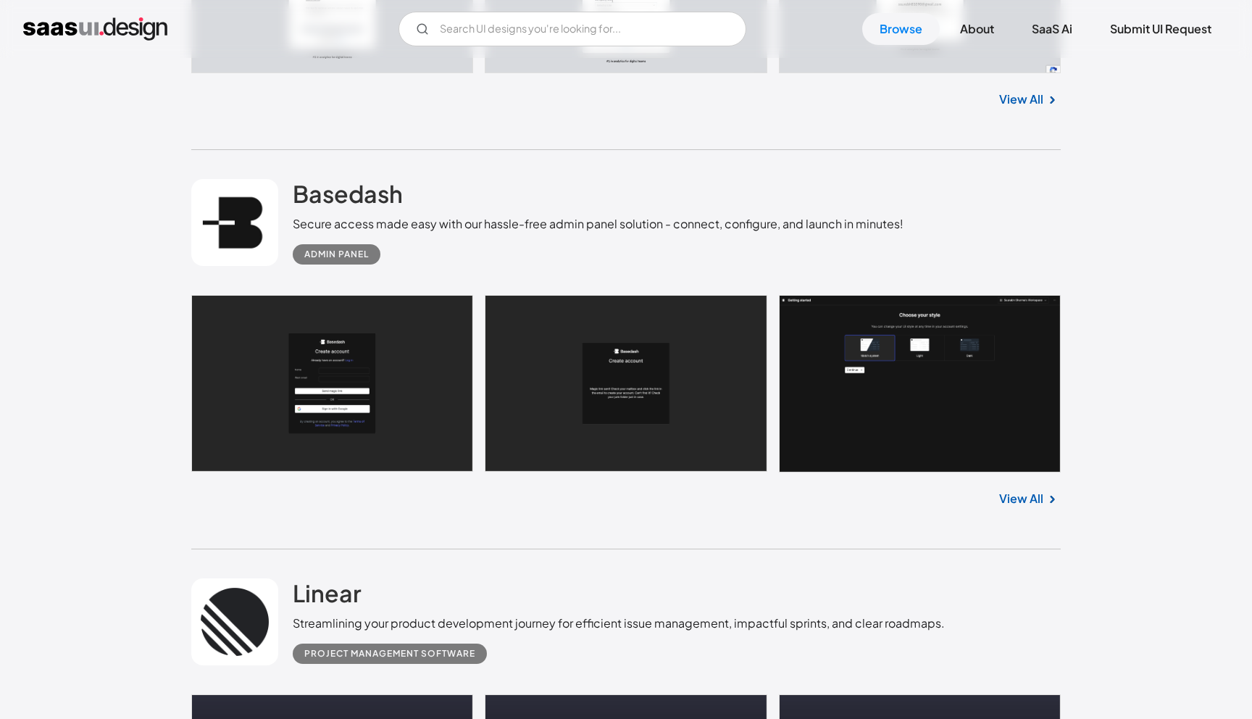
scroll to position [7717, 0]
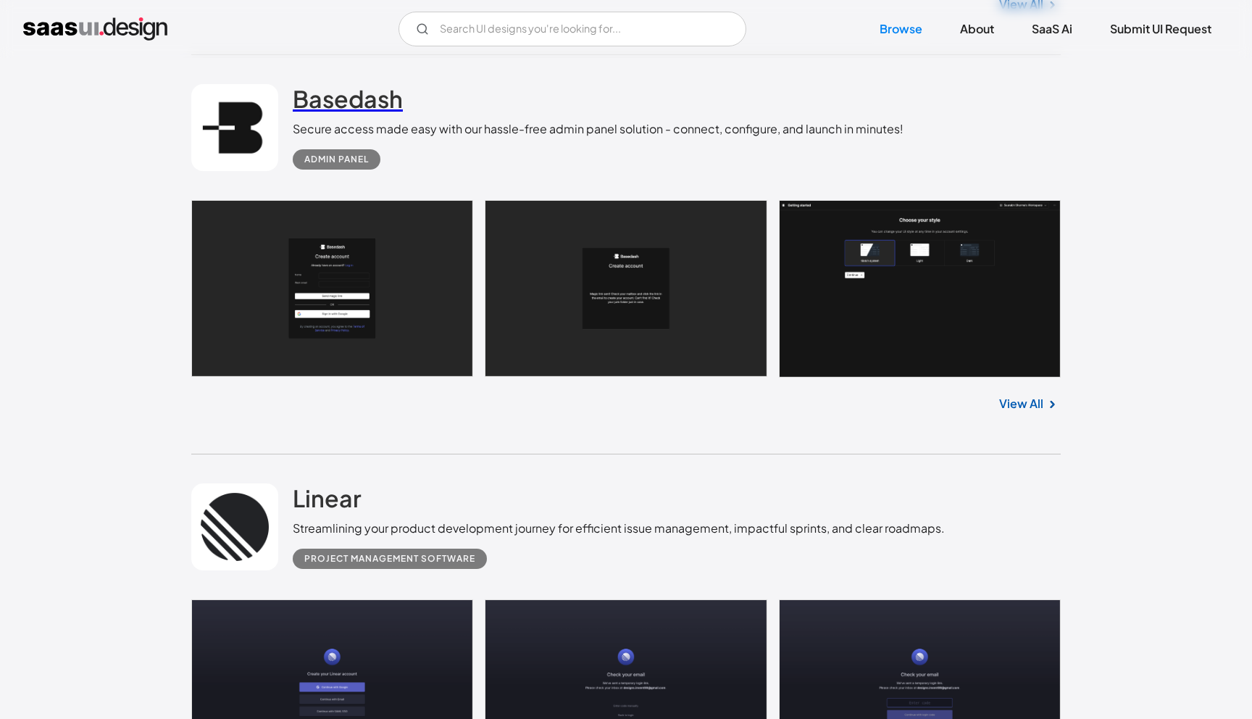
click at [343, 107] on h2 "Basedash" at bounding box center [348, 98] width 110 height 29
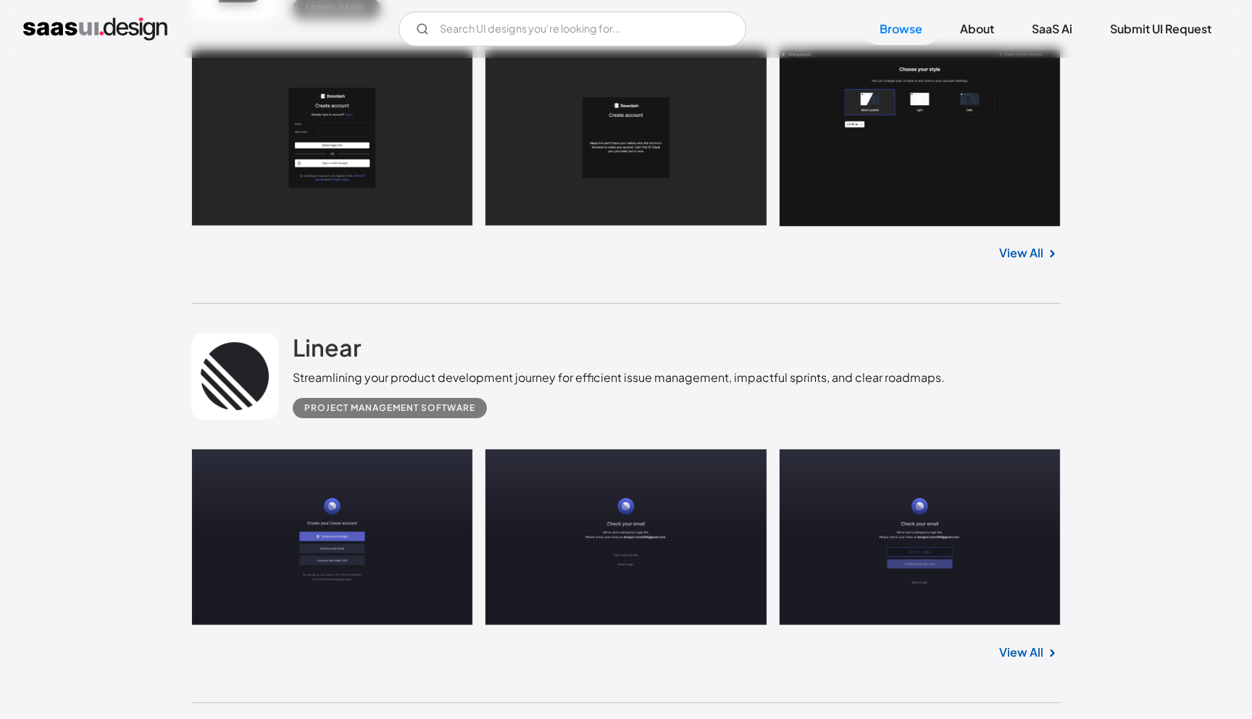
scroll to position [7977, 0]
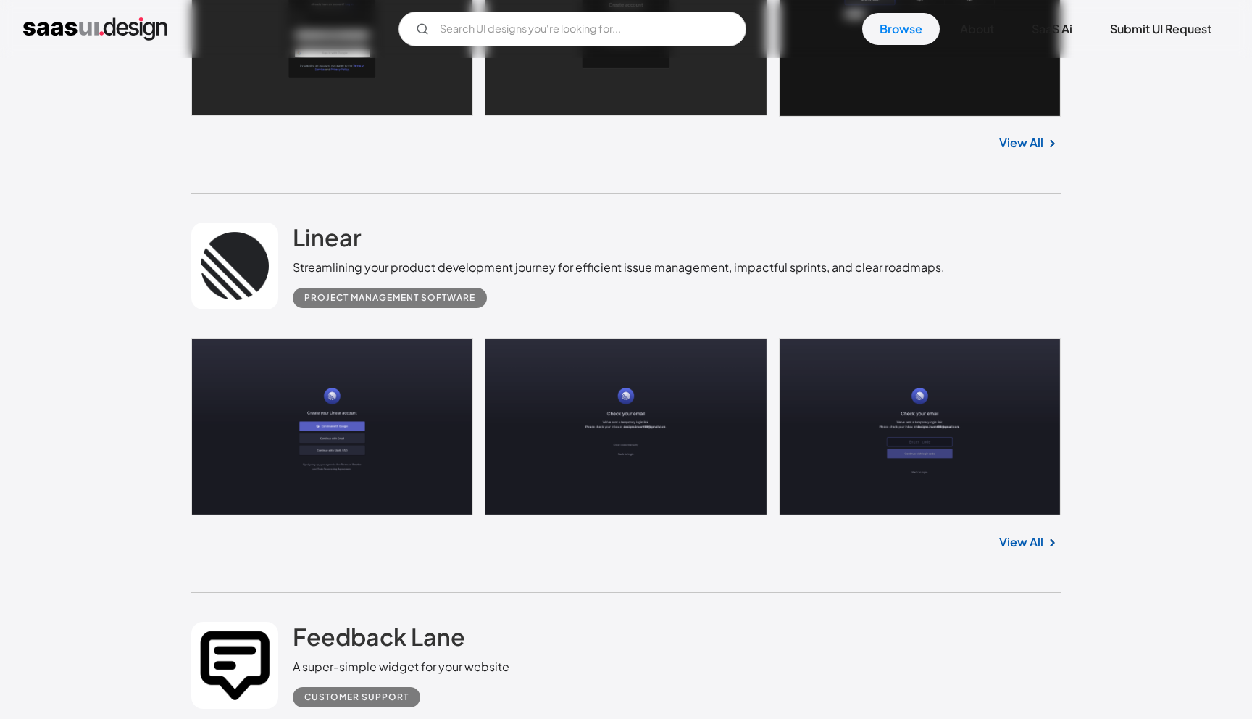
click at [251, 288] on link at bounding box center [234, 265] width 87 height 87
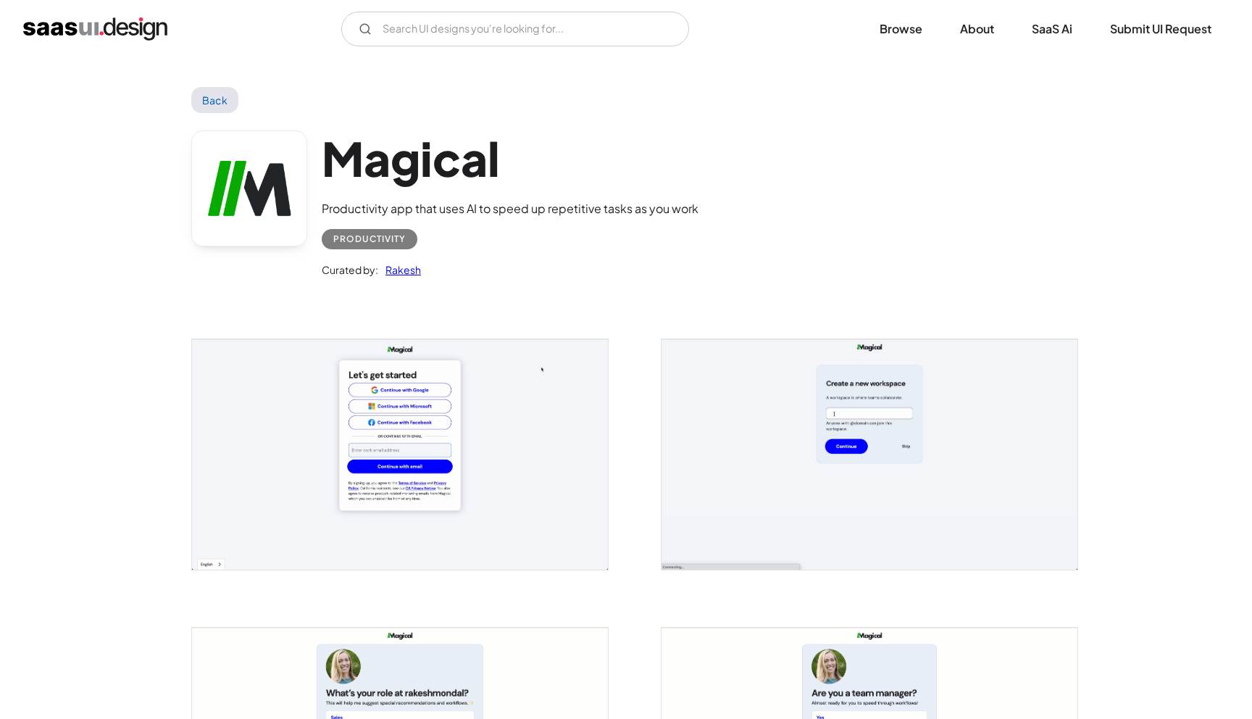
click at [506, 420] on img "open lightbox" at bounding box center [400, 454] width 416 height 230
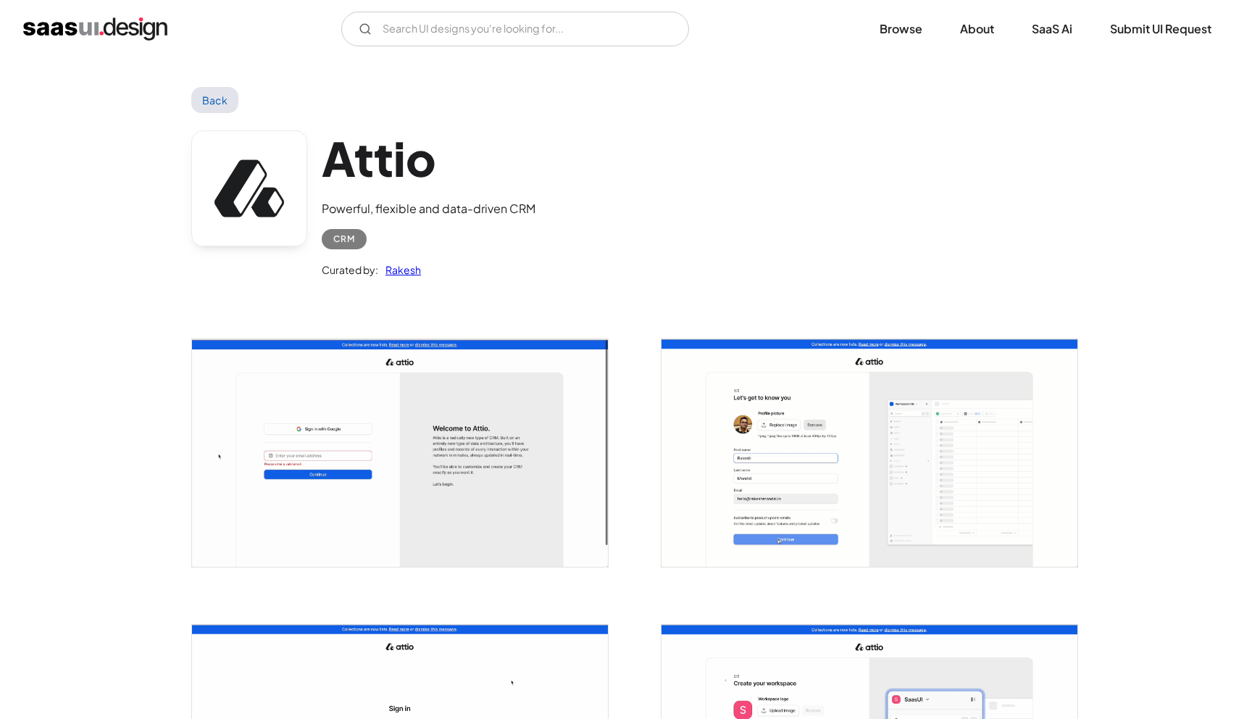
click at [371, 353] on img "open lightbox" at bounding box center [400, 453] width 416 height 228
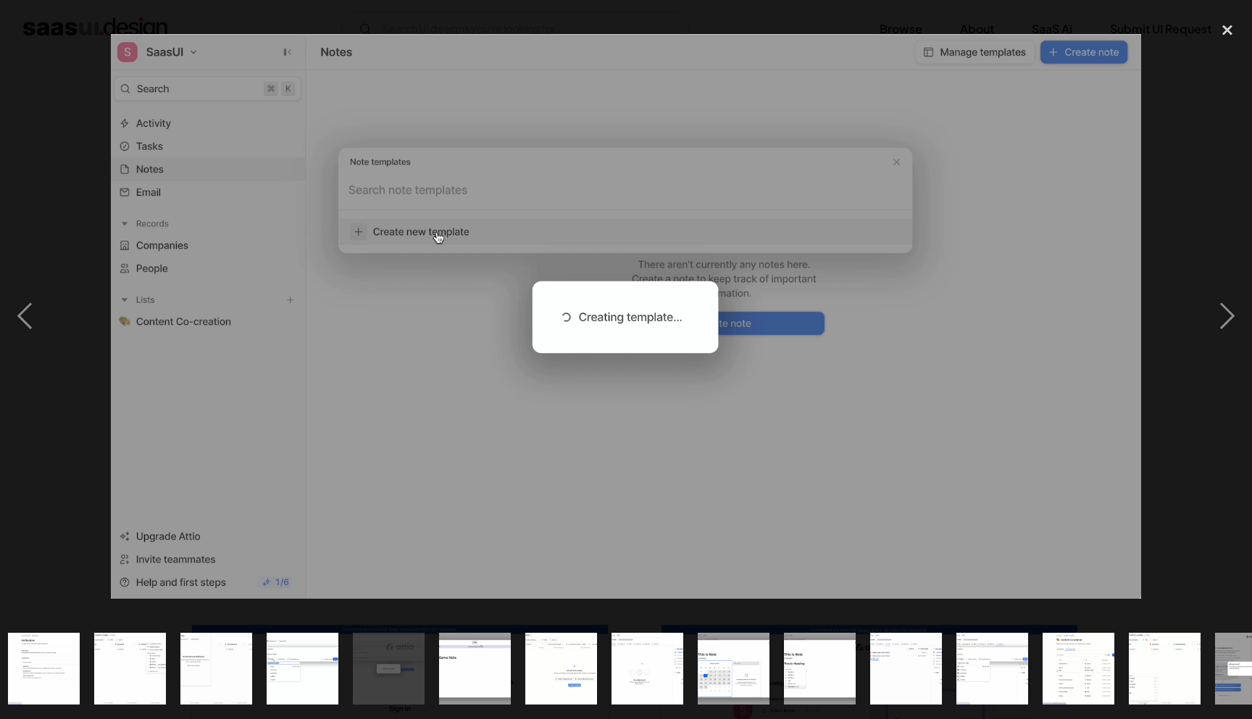
scroll to position [0, 918]
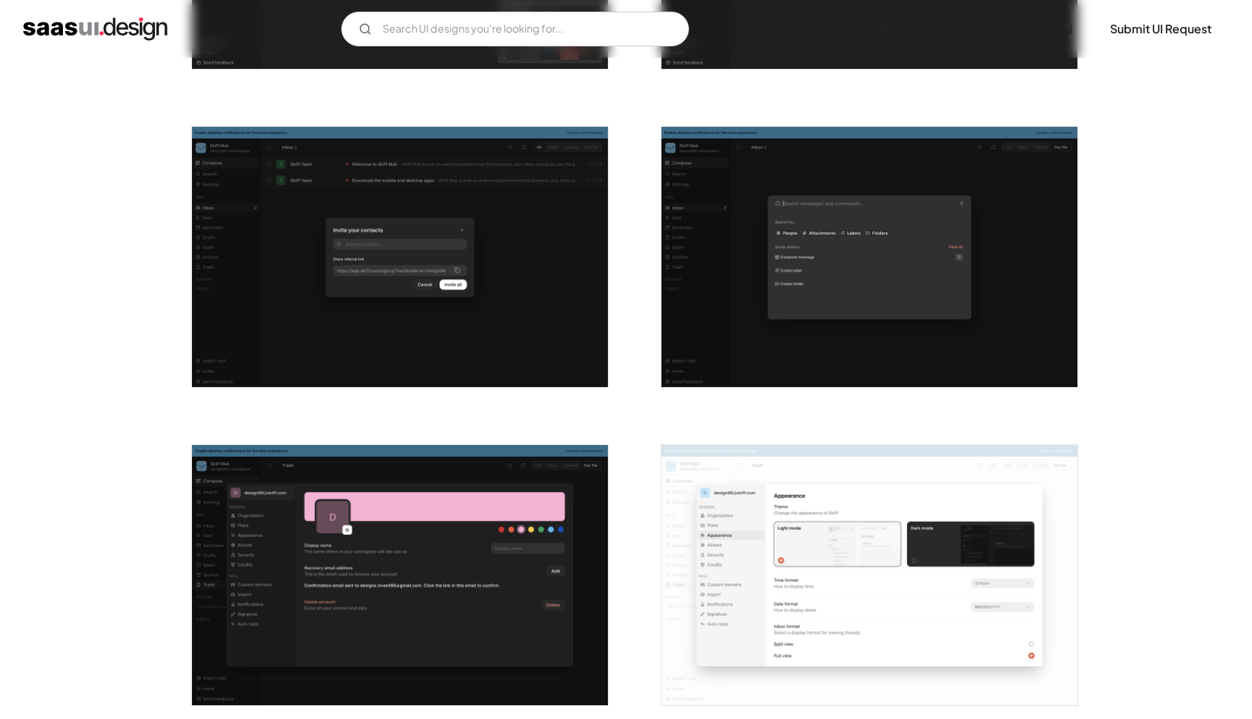
scroll to position [1495, 0]
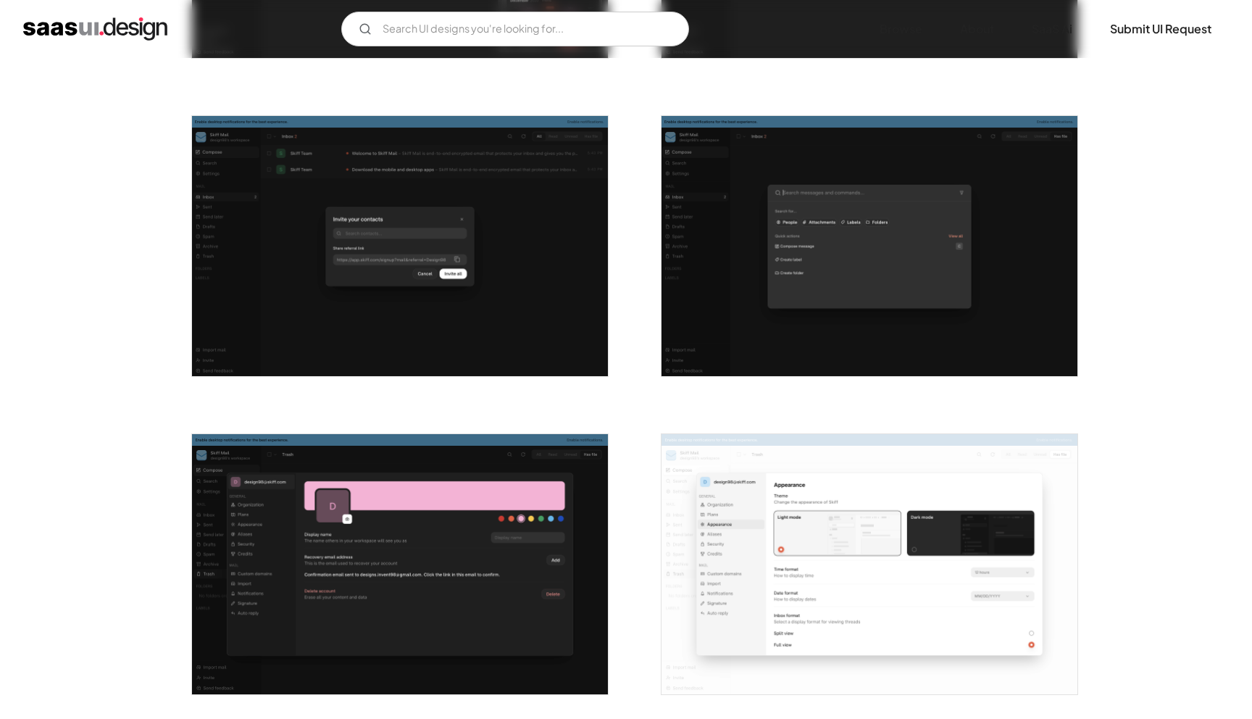
click at [391, 514] on img "open lightbox" at bounding box center [400, 564] width 416 height 260
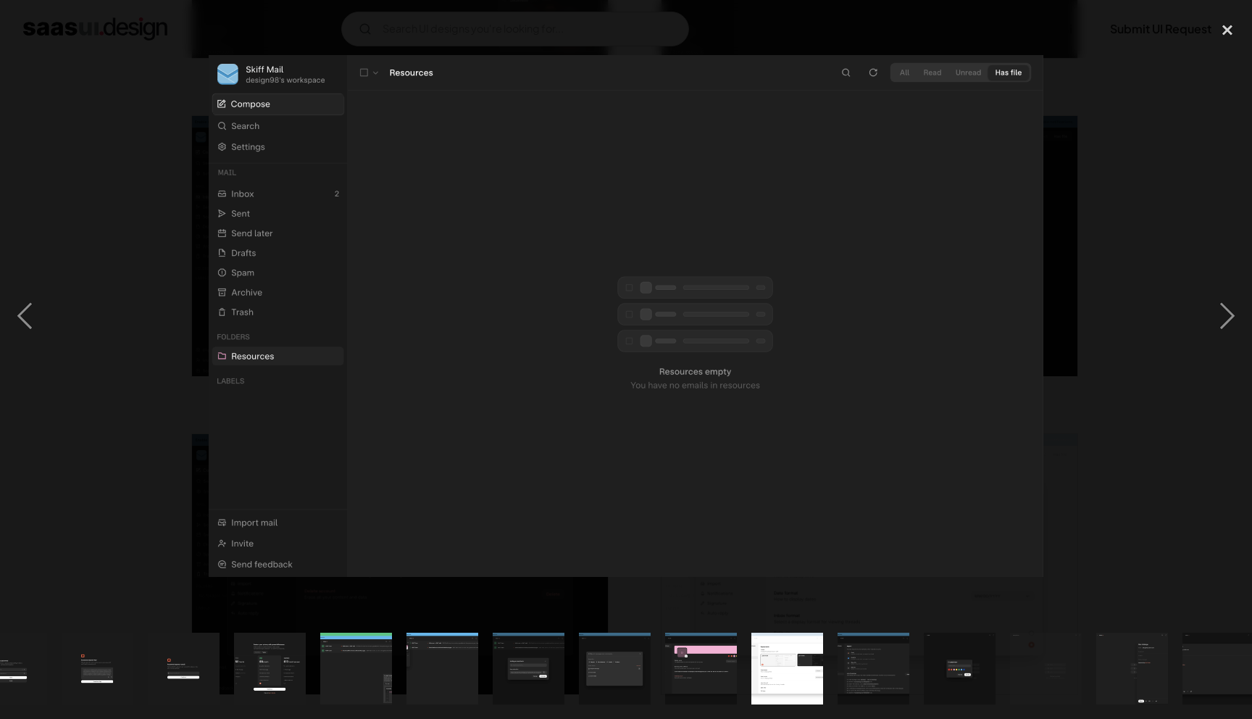
scroll to position [0, 228]
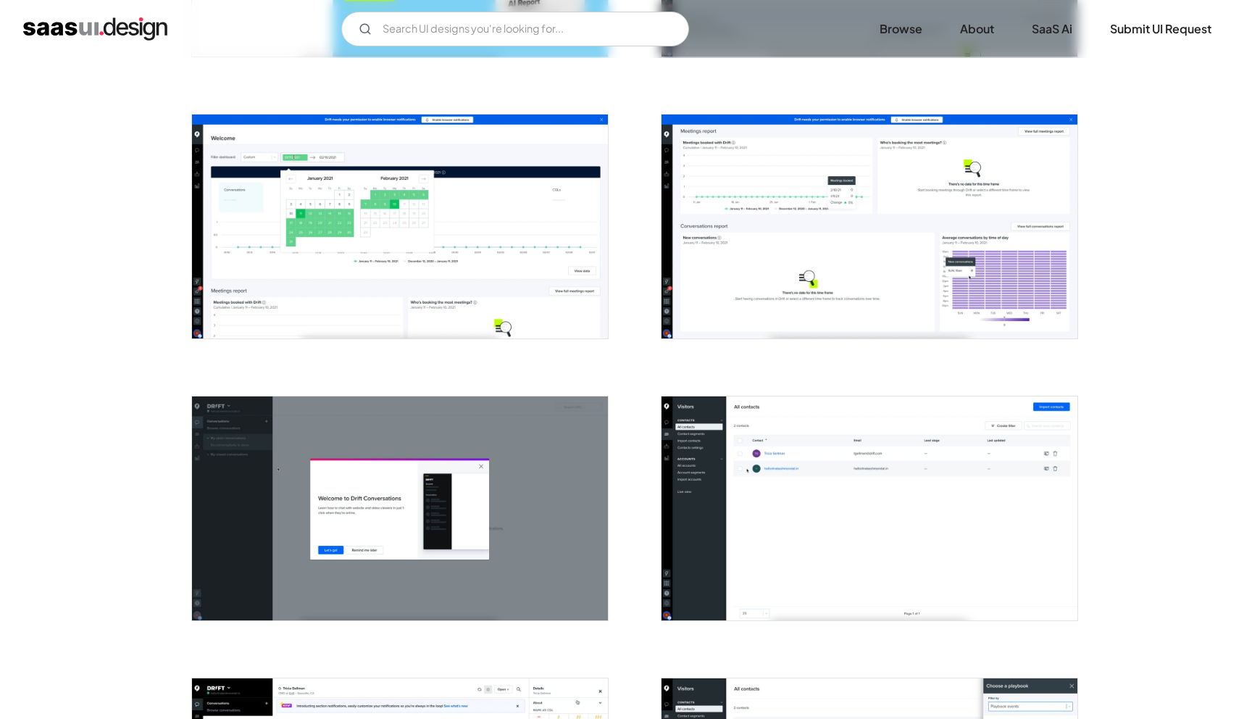
scroll to position [565, 0]
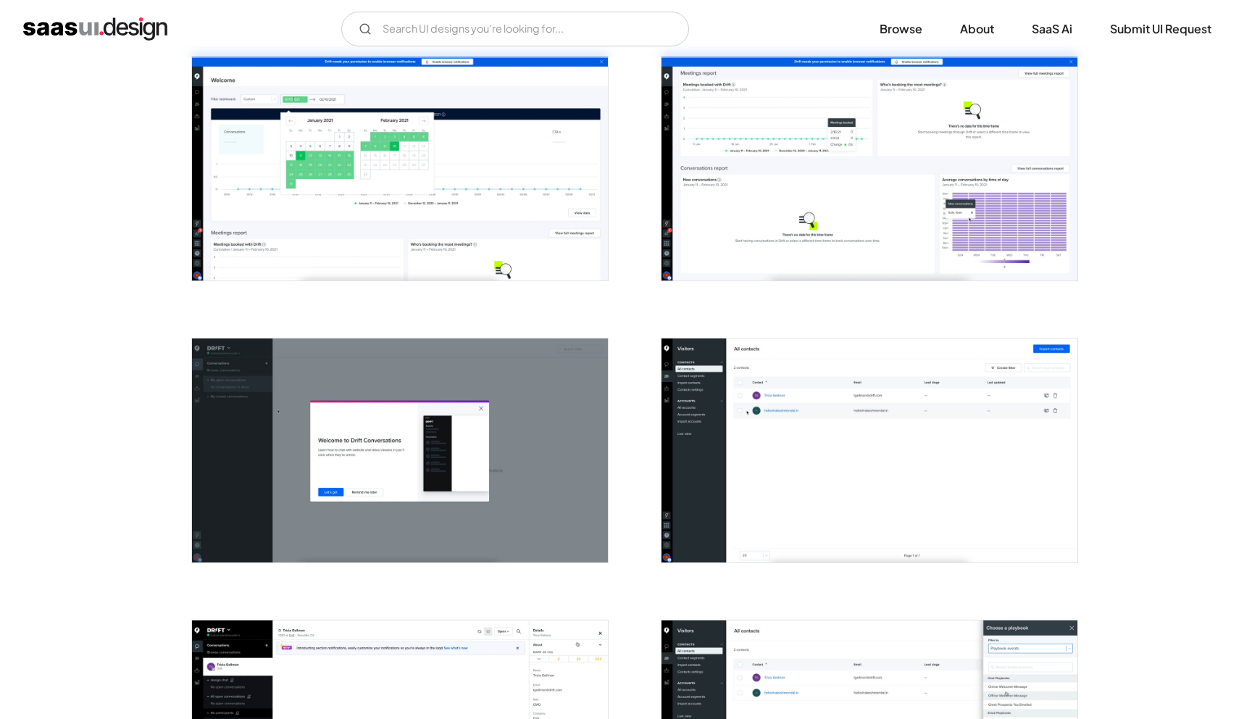
click at [470, 444] on img "open lightbox" at bounding box center [400, 450] width 416 height 224
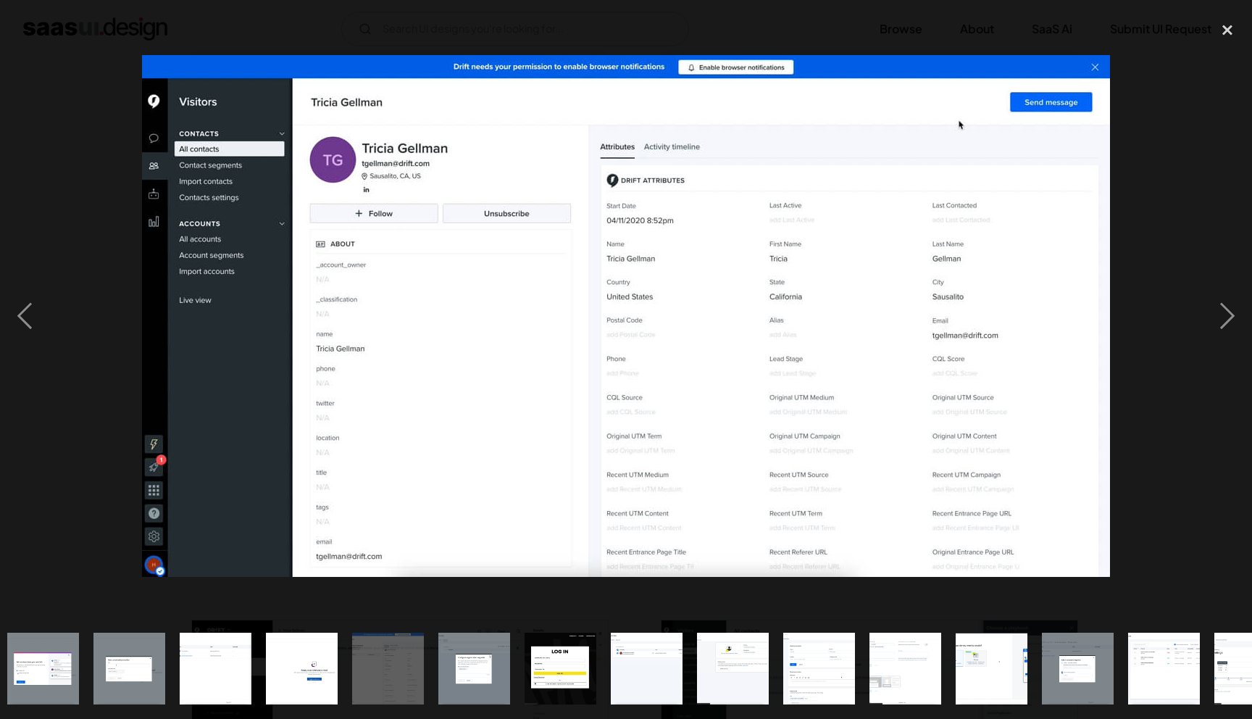
scroll to position [0, 918]
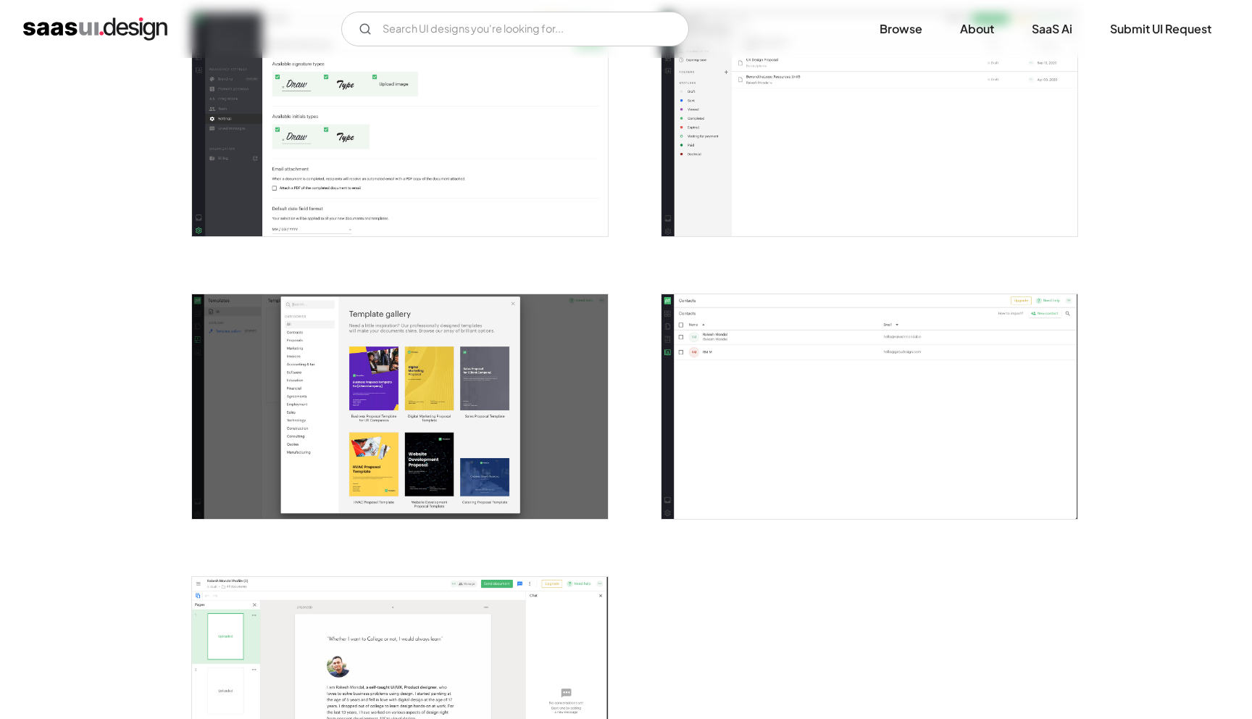
scroll to position [2702, 0]
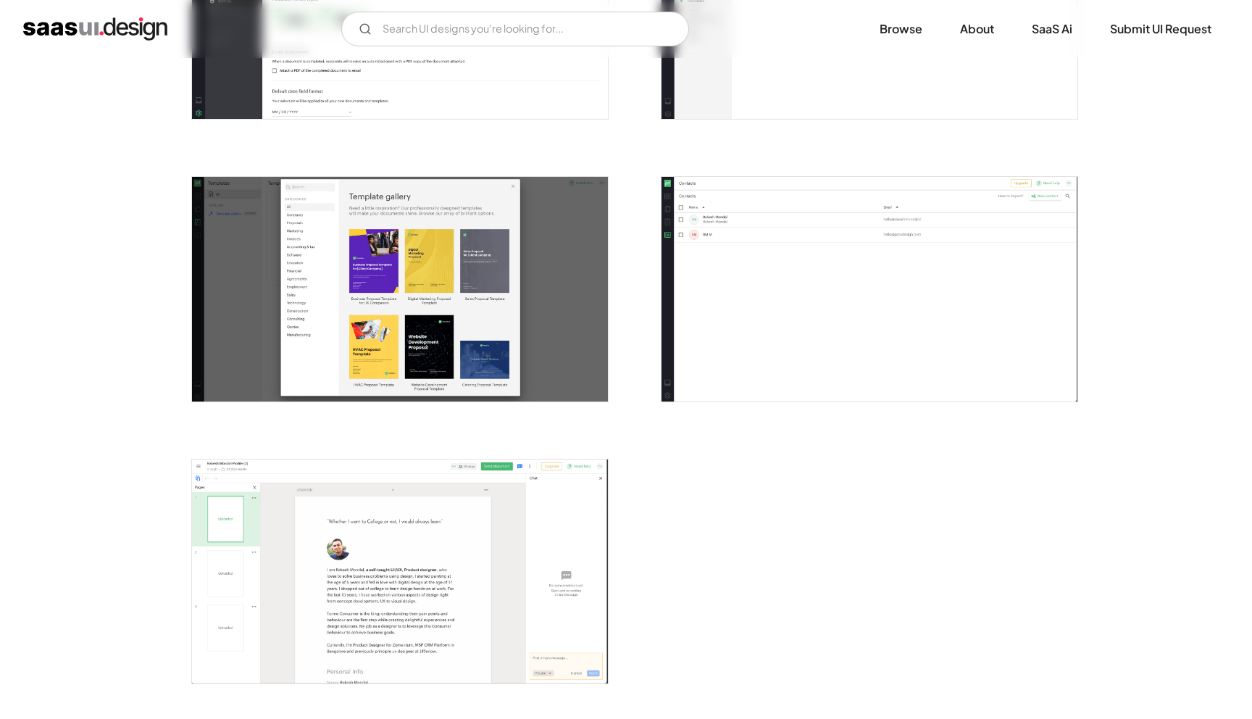
click at [396, 255] on img "open lightbox" at bounding box center [400, 289] width 416 height 224
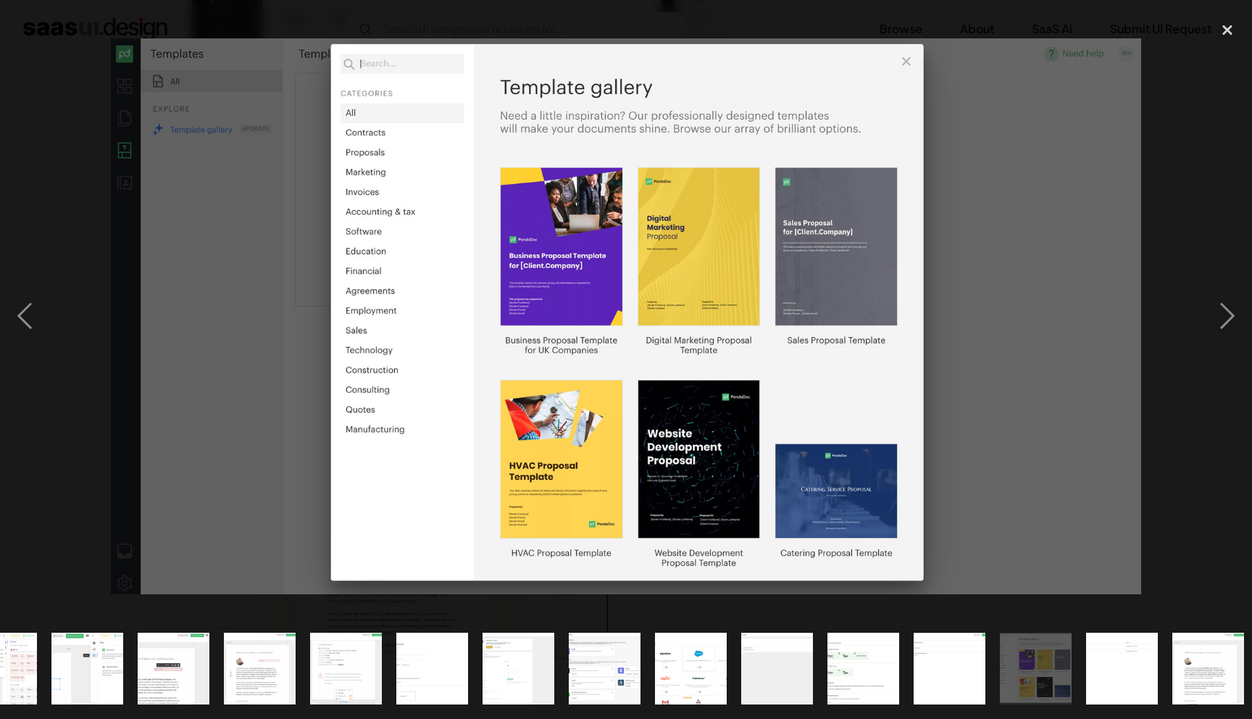
scroll to position [0, 573]
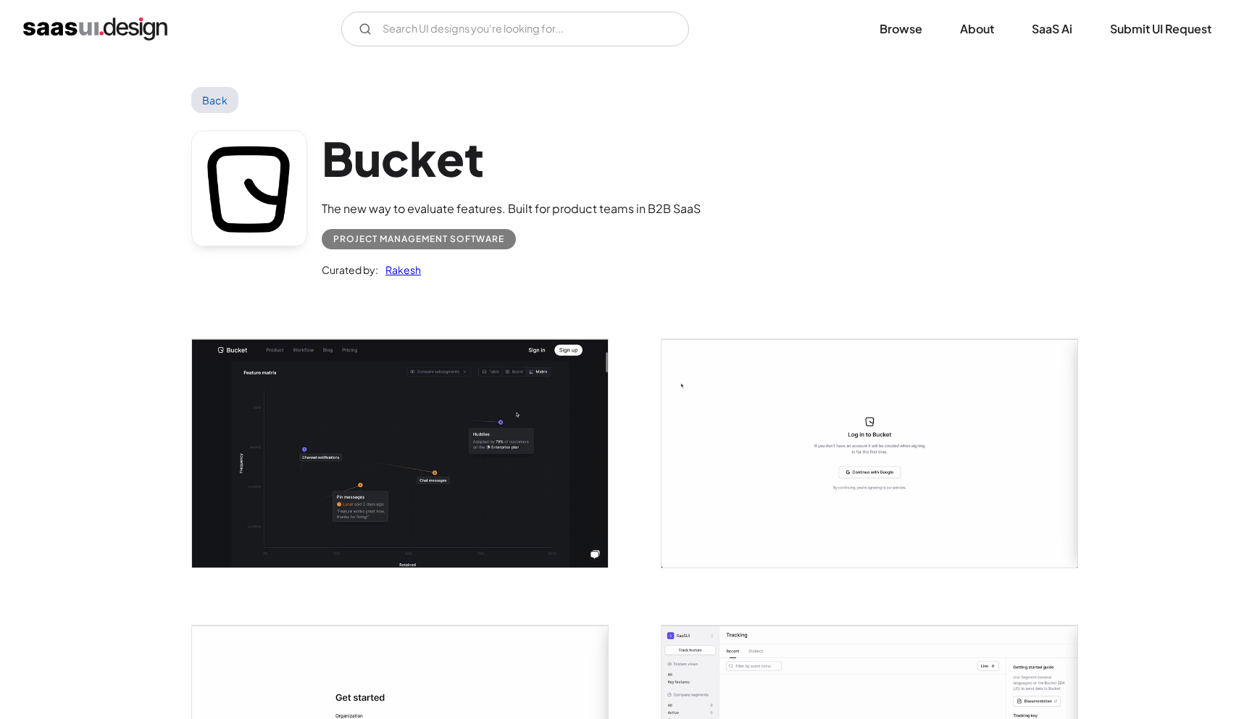
click at [349, 380] on img "open lightbox" at bounding box center [400, 453] width 416 height 228
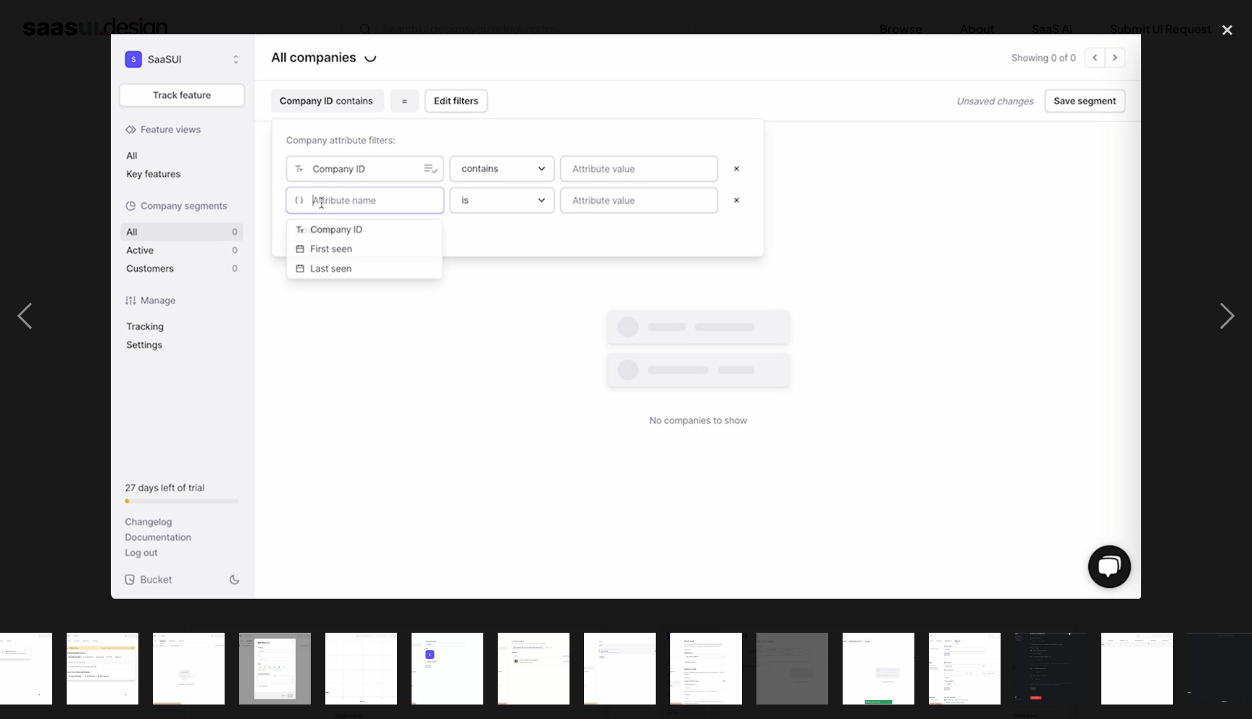
scroll to position [0, 487]
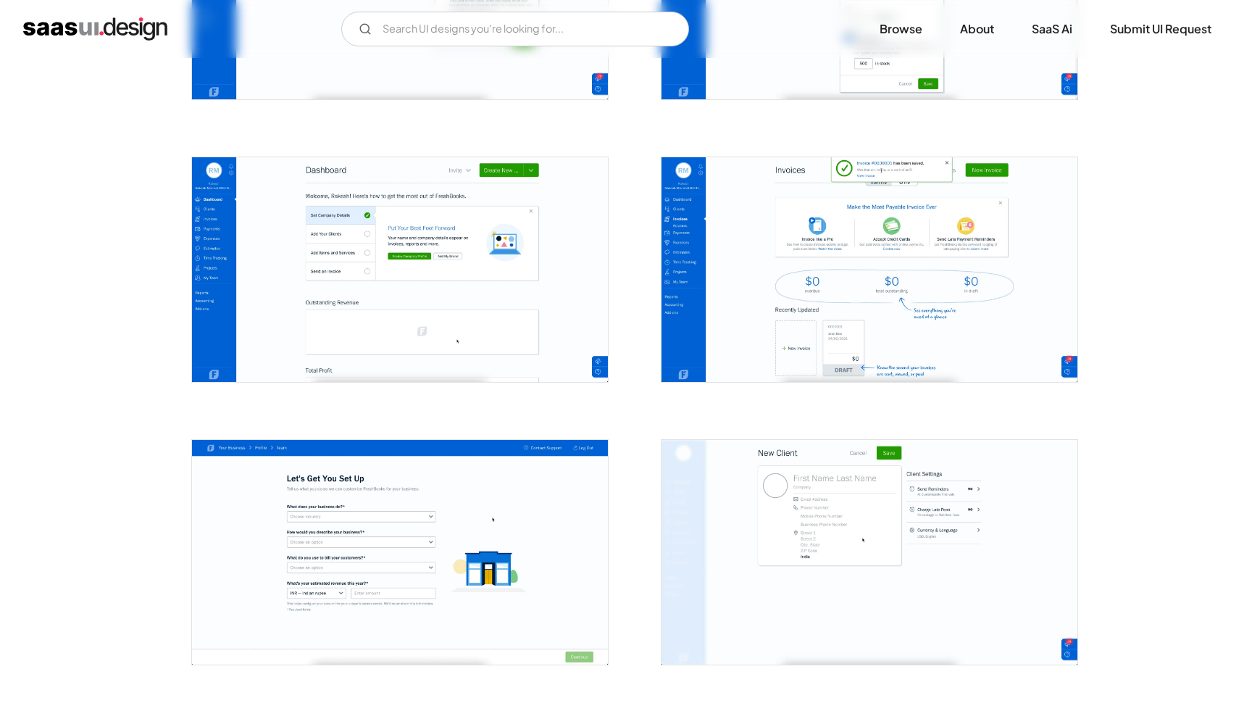
scroll to position [1040, 0]
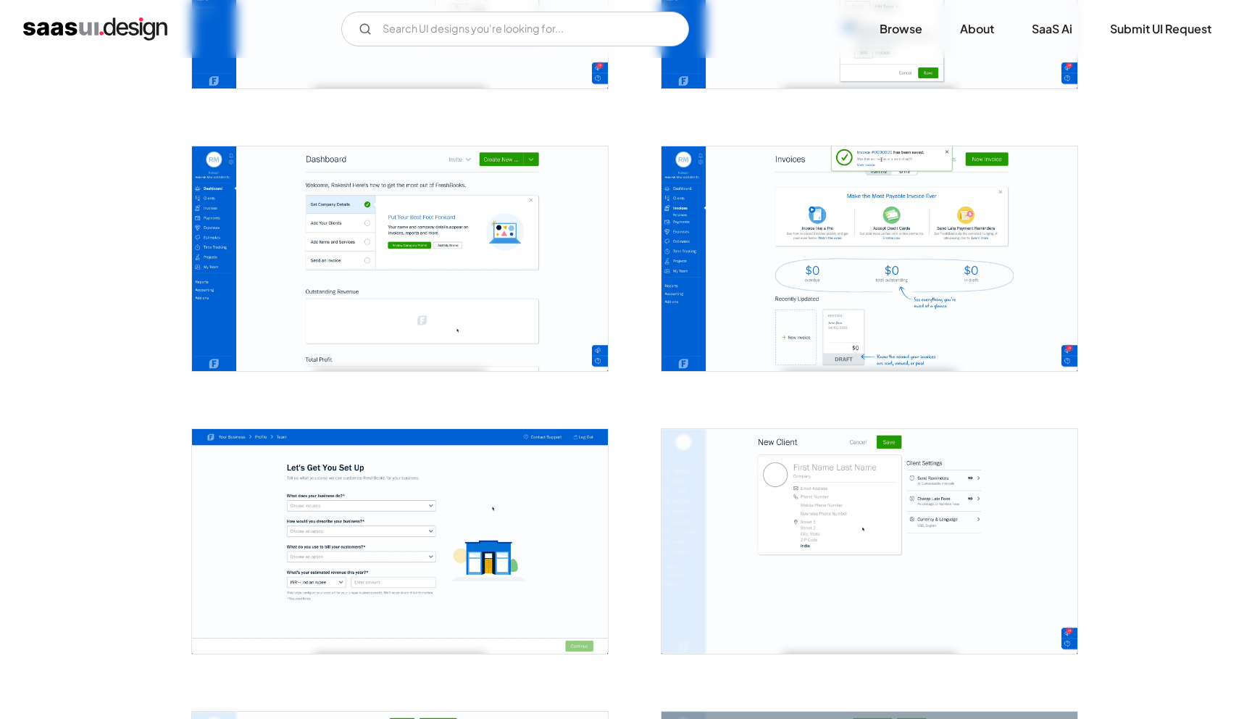
click at [737, 283] on img "open lightbox" at bounding box center [870, 258] width 416 height 225
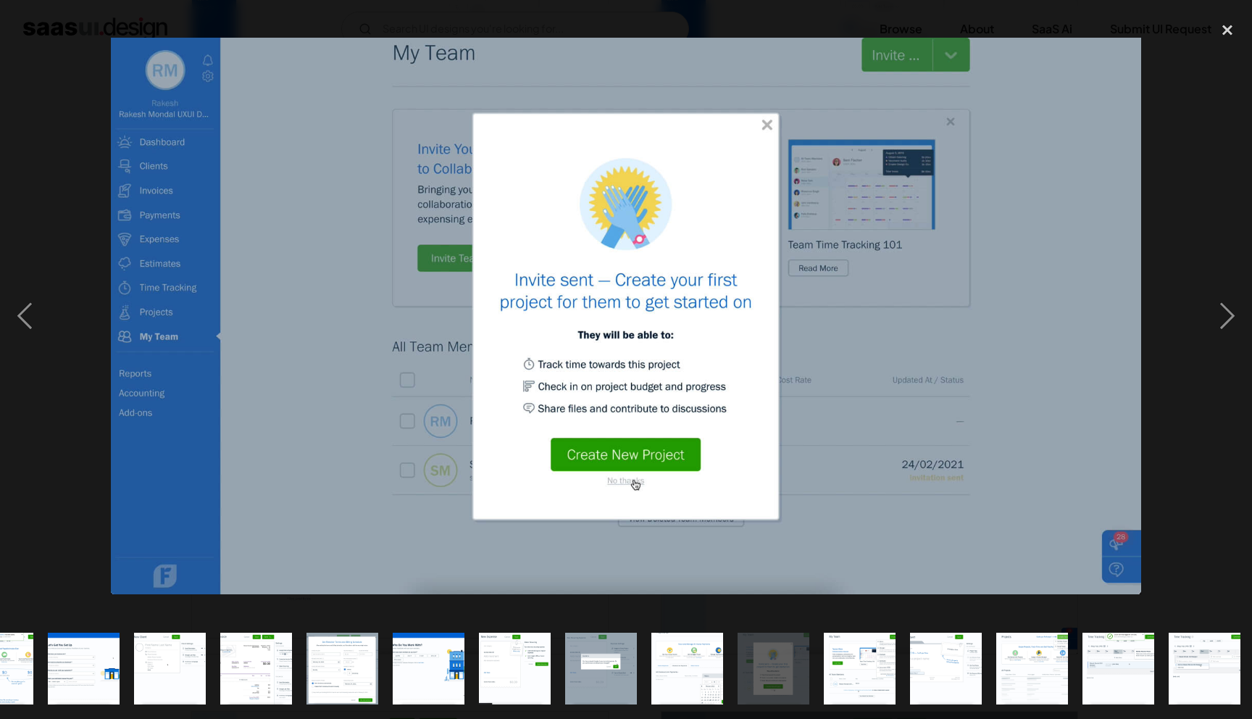
scroll to position [0, 659]
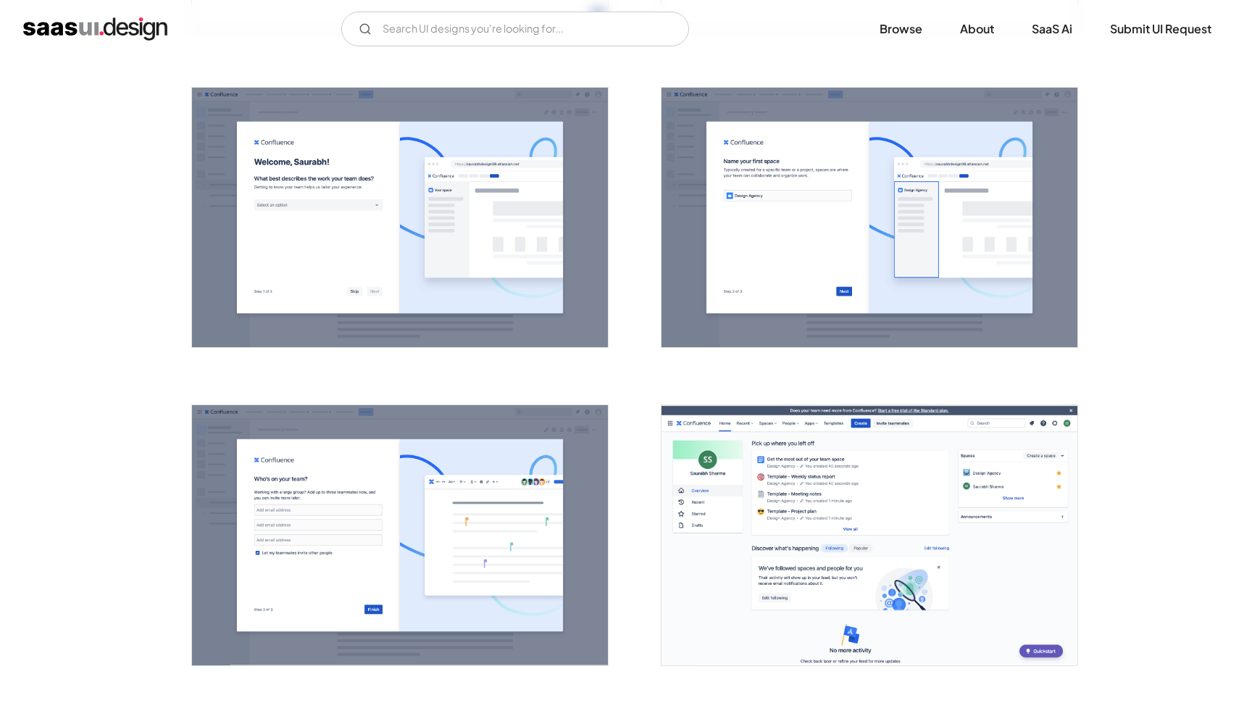
scroll to position [1514, 0]
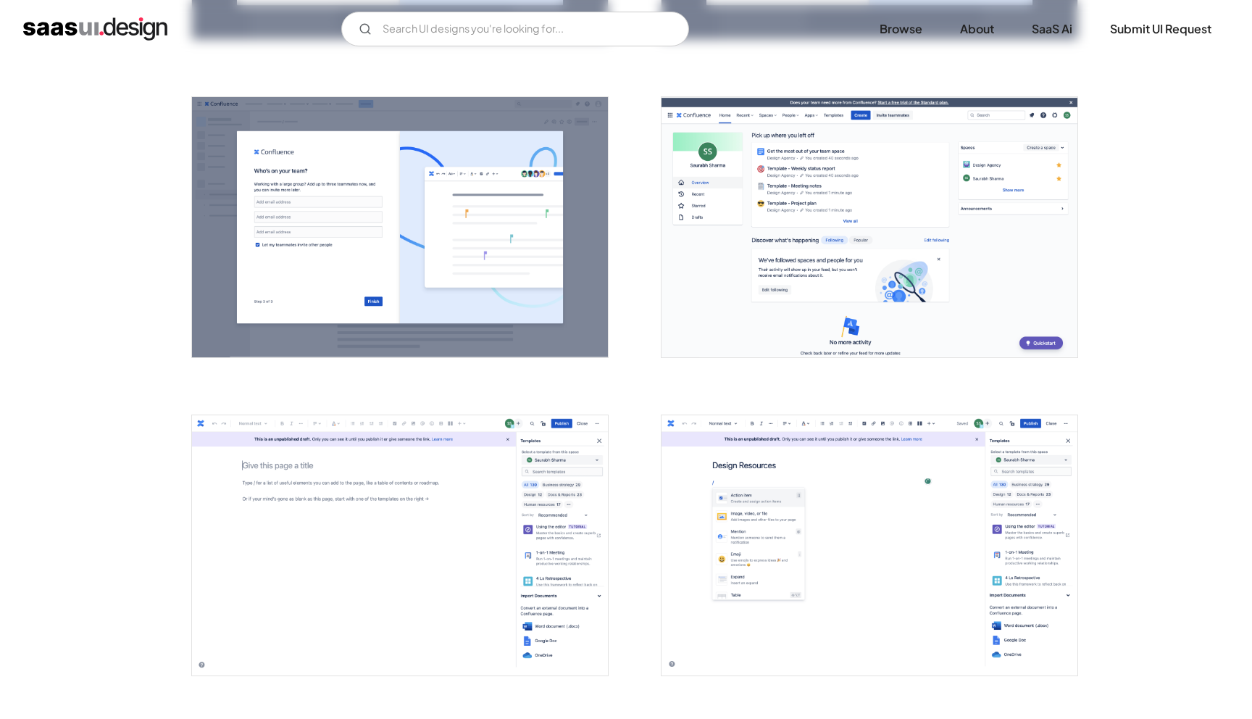
click at [789, 247] on img "open lightbox" at bounding box center [870, 227] width 416 height 260
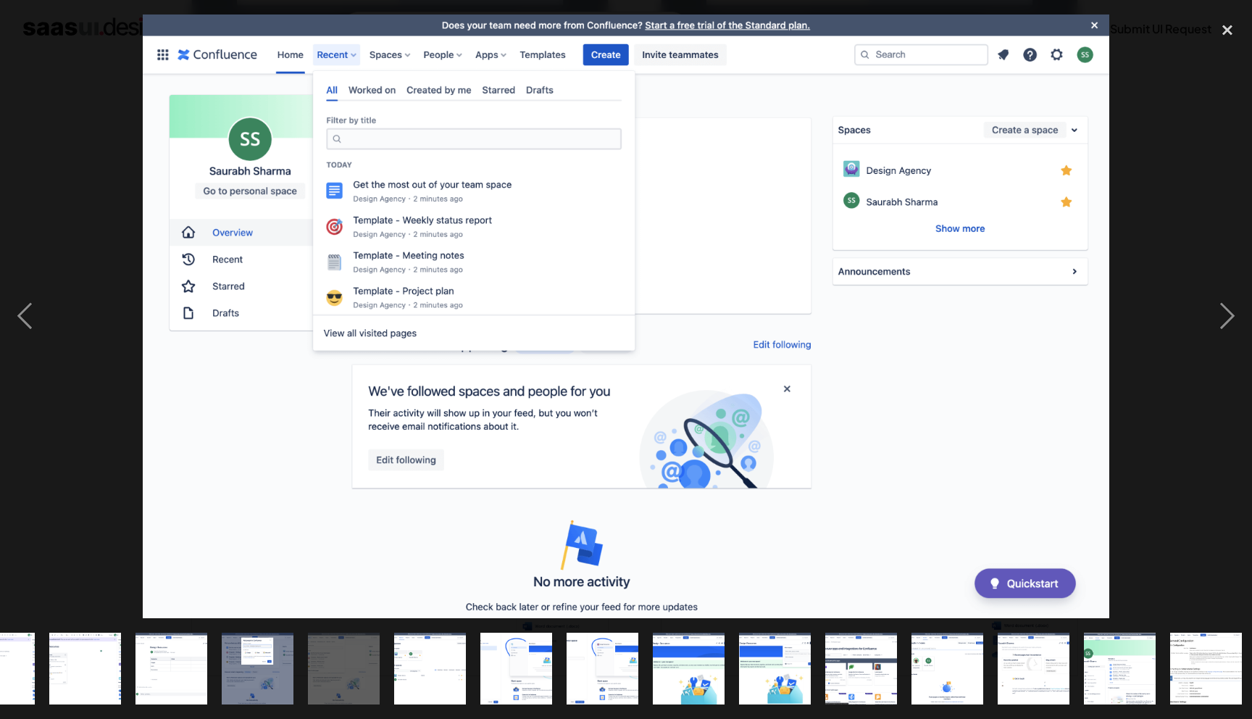
scroll to position [0, 918]
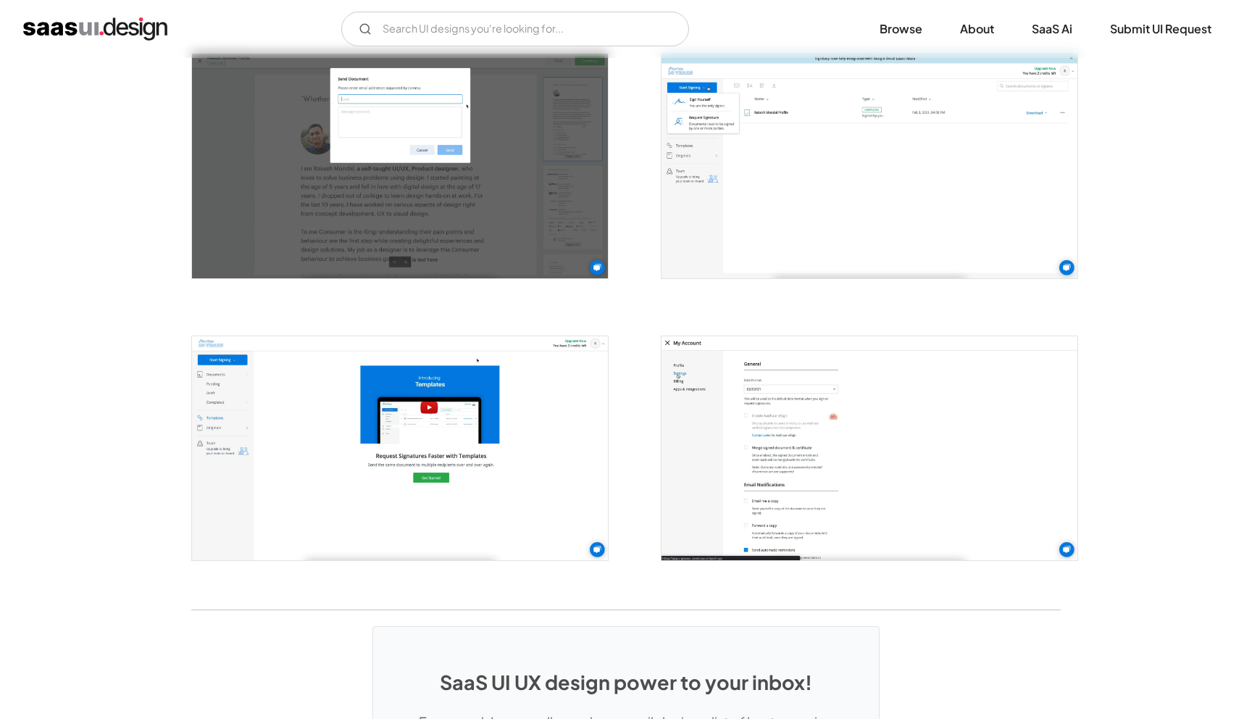
scroll to position [2914, 0]
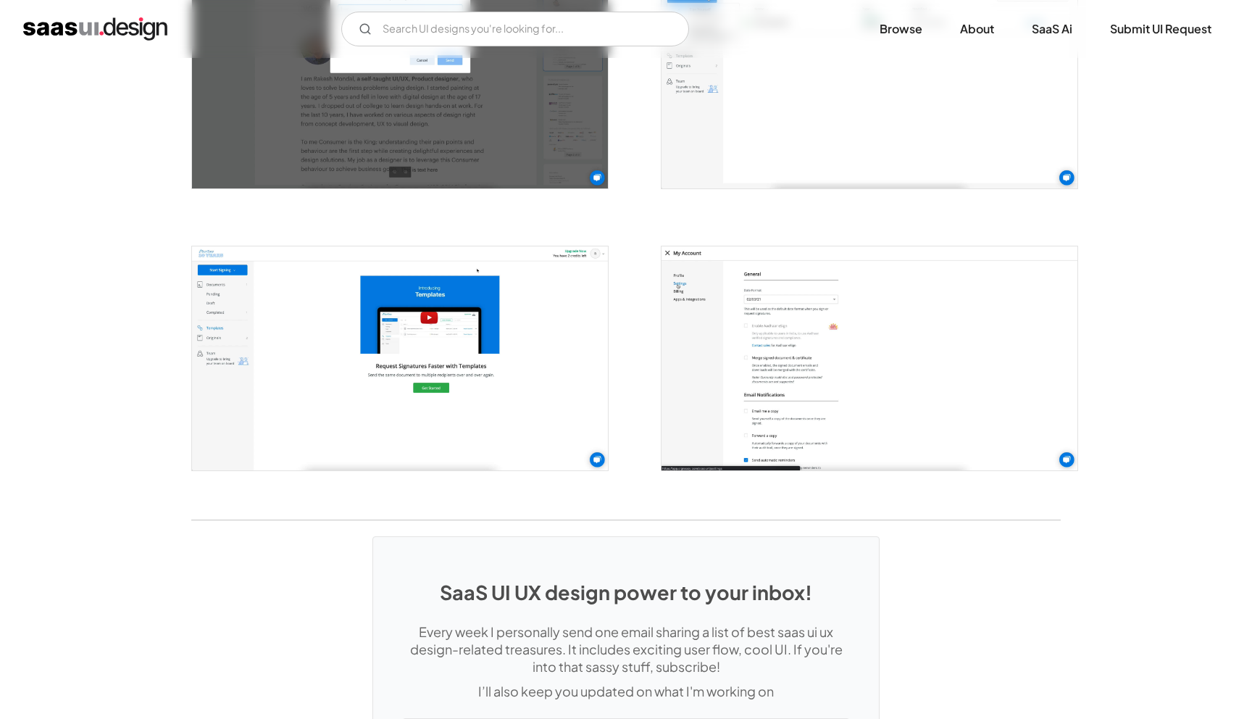
click at [749, 390] on img "open lightbox" at bounding box center [870, 358] width 416 height 224
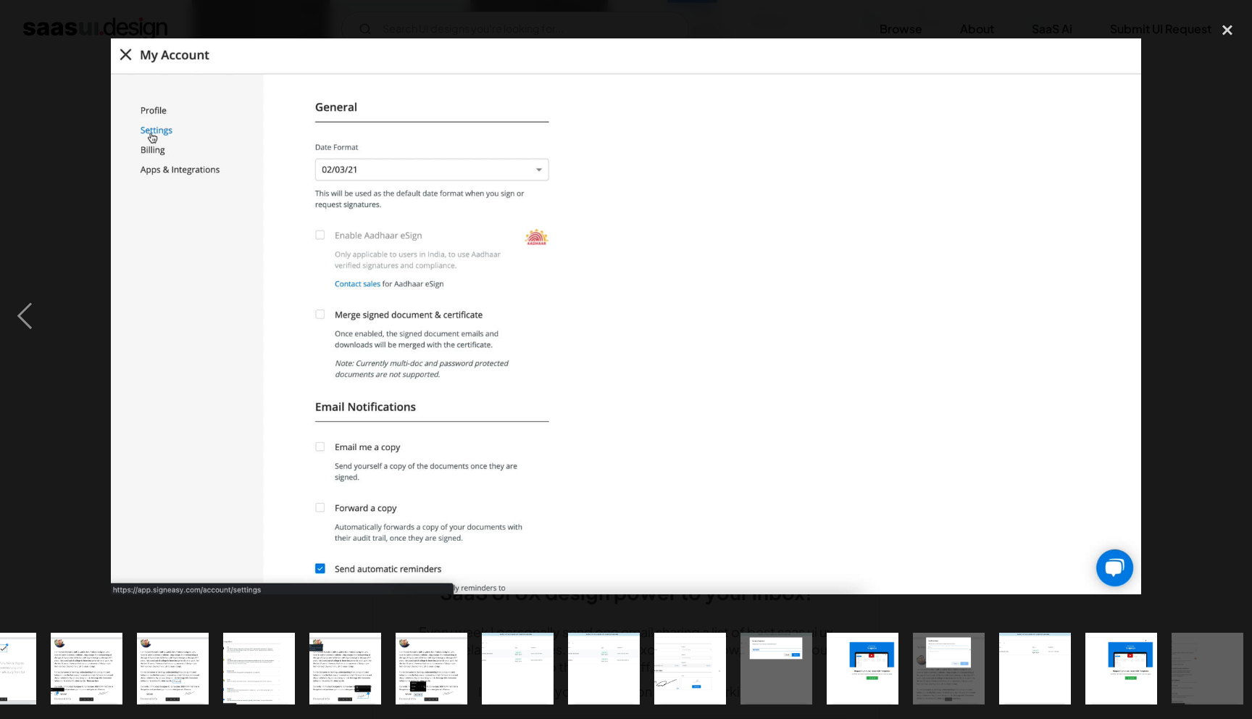
scroll to position [0, 659]
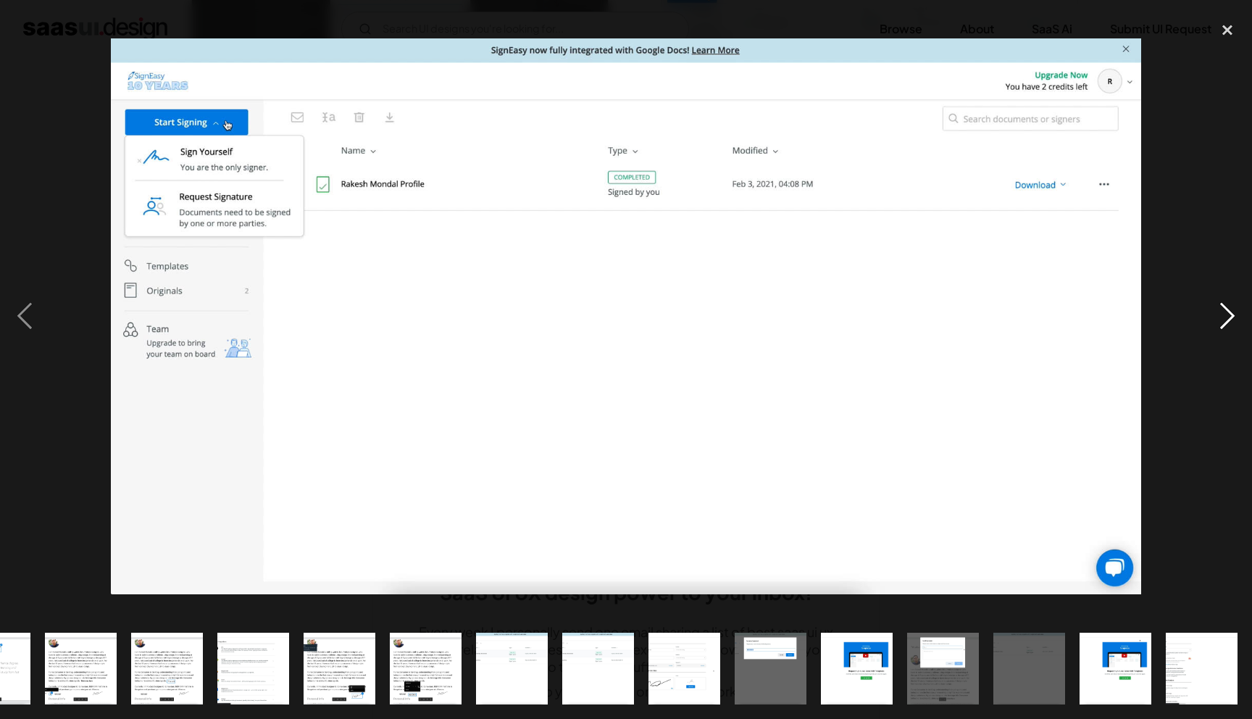
click at [1225, 324] on div "next image" at bounding box center [1227, 316] width 49 height 604
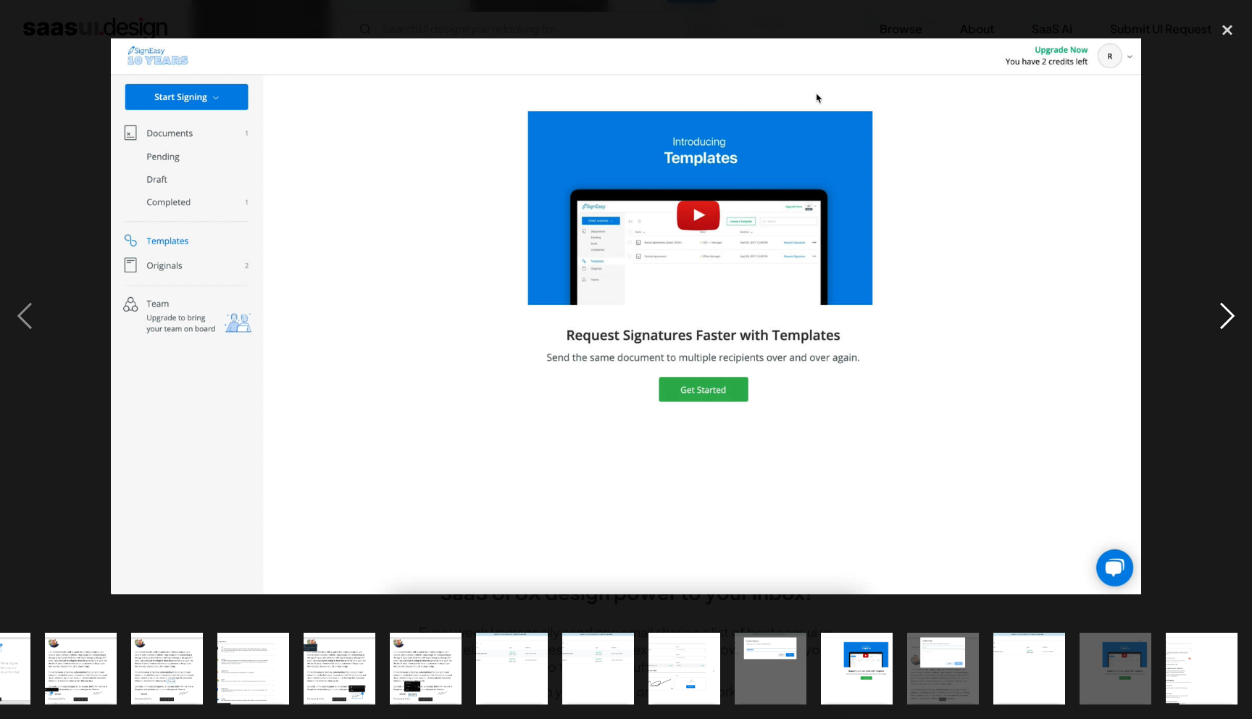
click at [1225, 324] on div "next image" at bounding box center [1227, 316] width 49 height 604
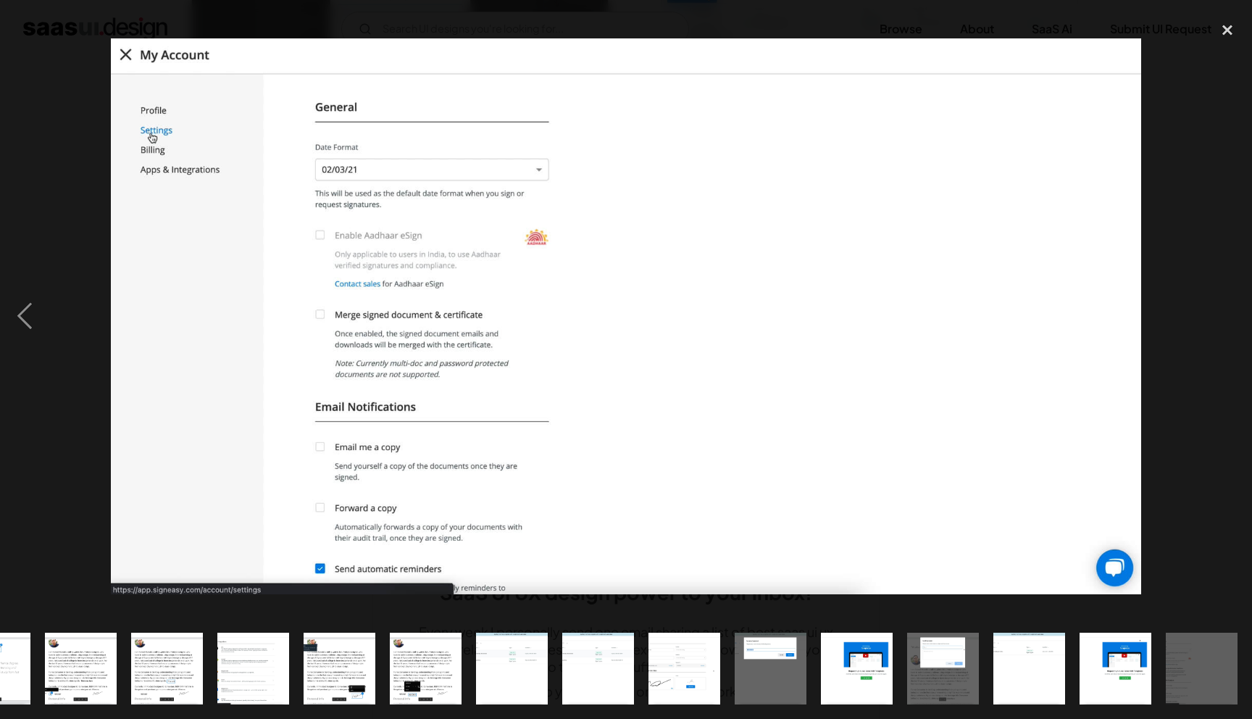
click at [1225, 324] on div "next image" at bounding box center [1227, 316] width 49 height 604
click at [1220, 29] on div "close lightbox" at bounding box center [1227, 30] width 49 height 32
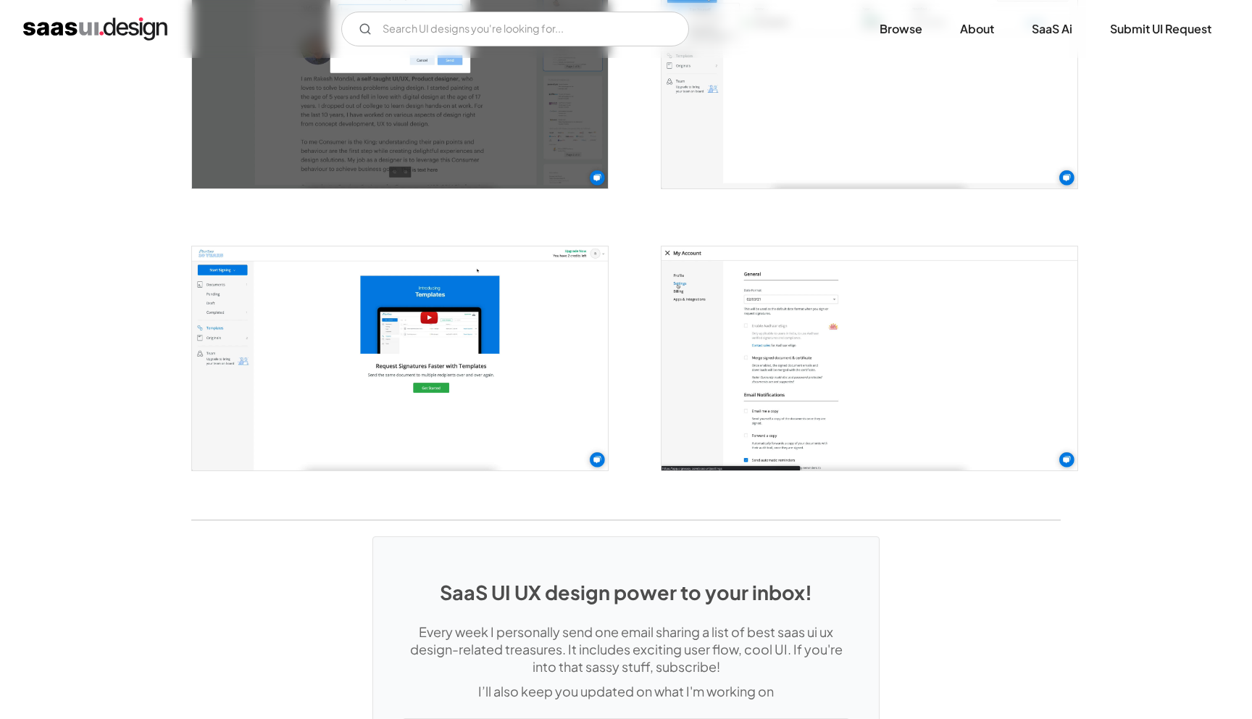
scroll to position [0, 0]
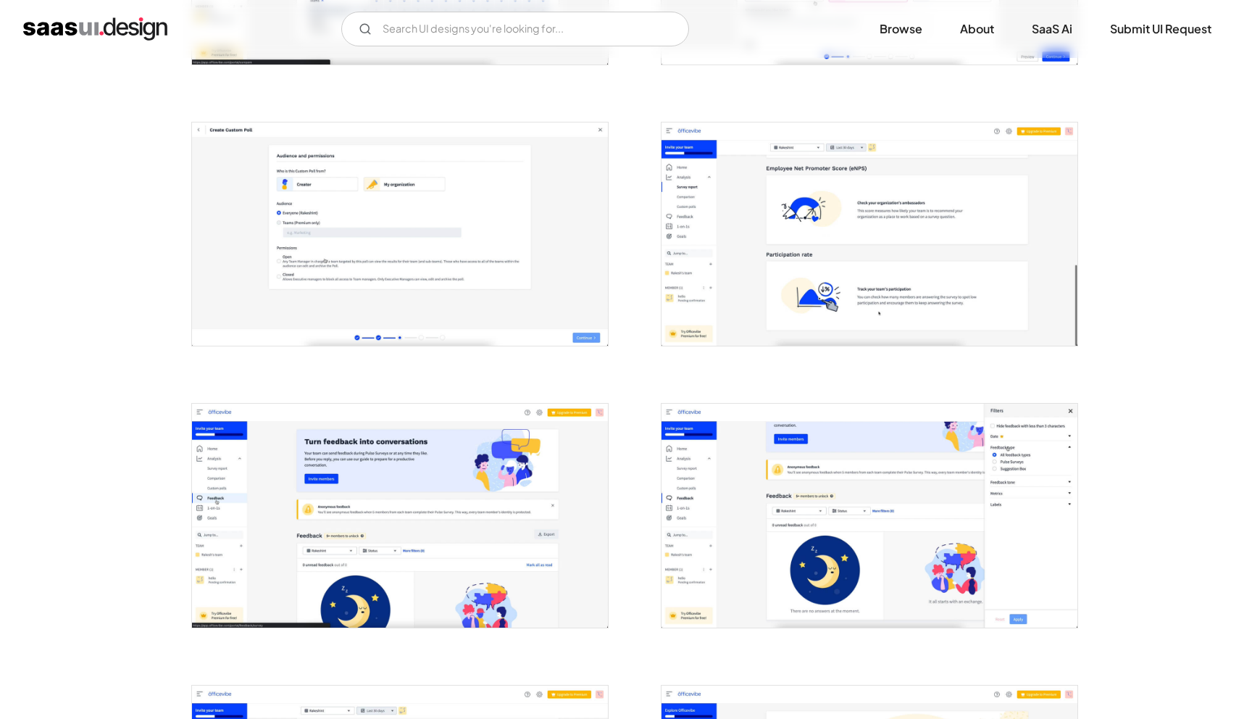
scroll to position [1491, 0]
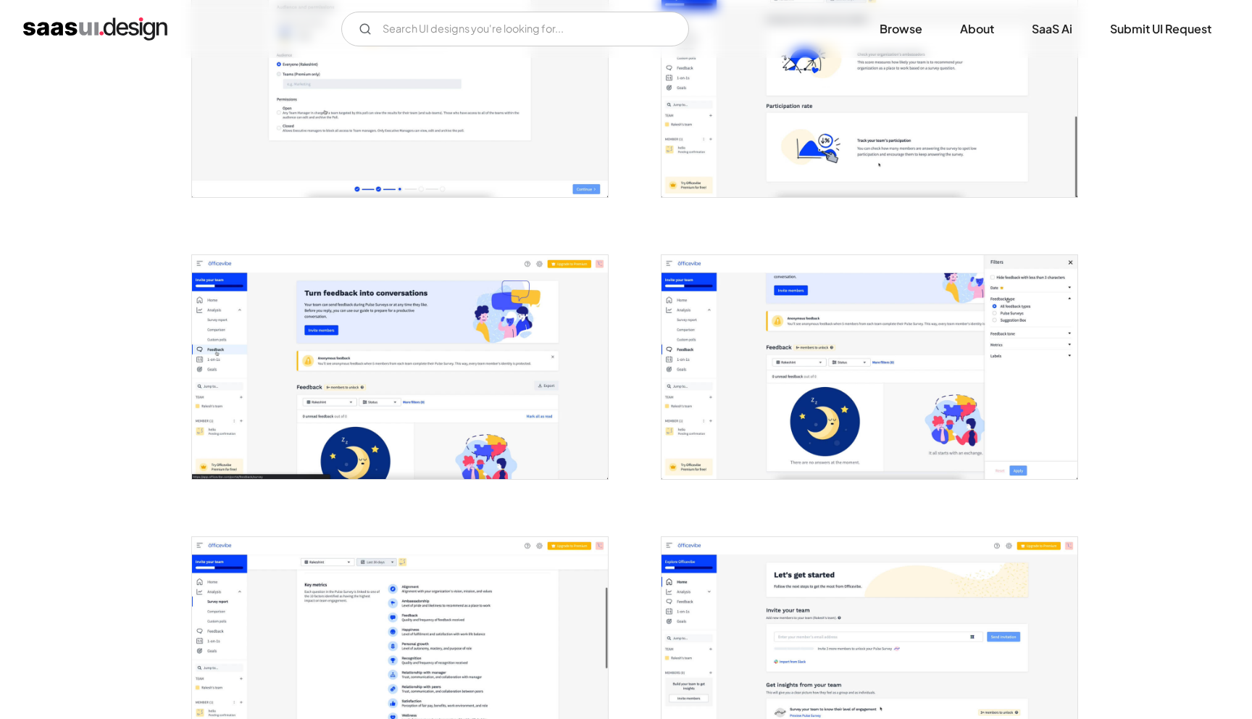
click at [447, 67] on img "open lightbox" at bounding box center [400, 85] width 416 height 223
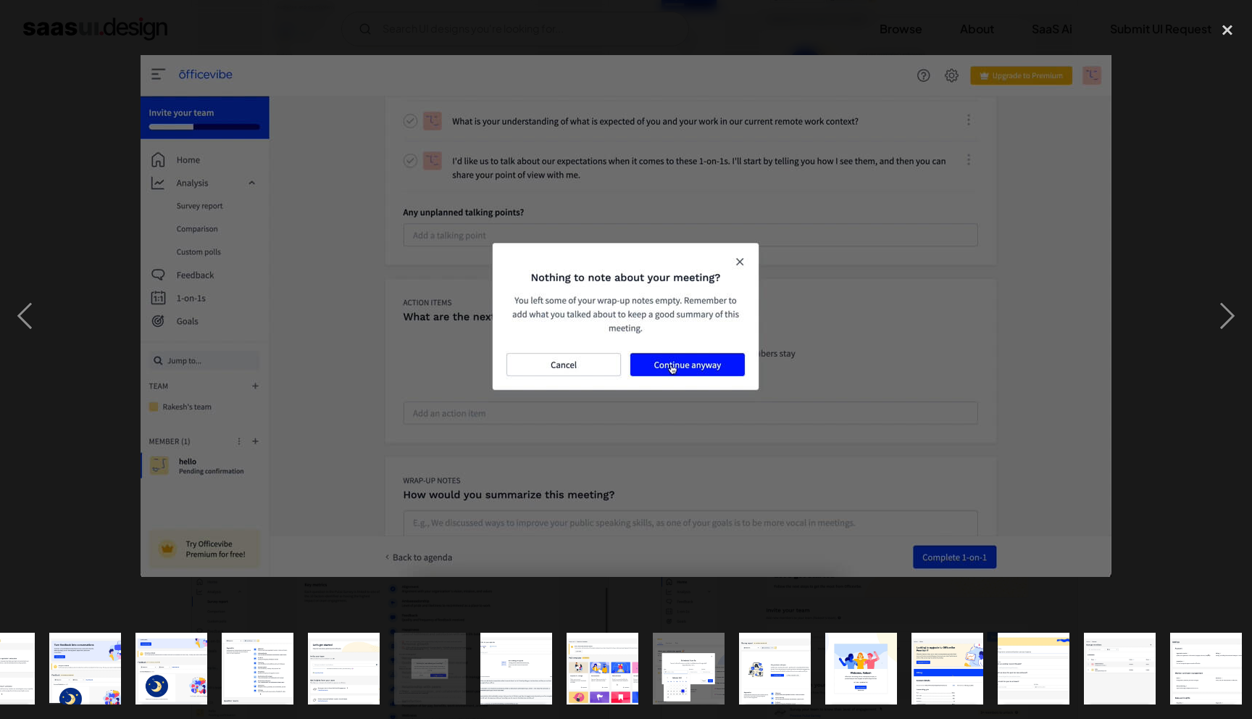
scroll to position [0, 832]
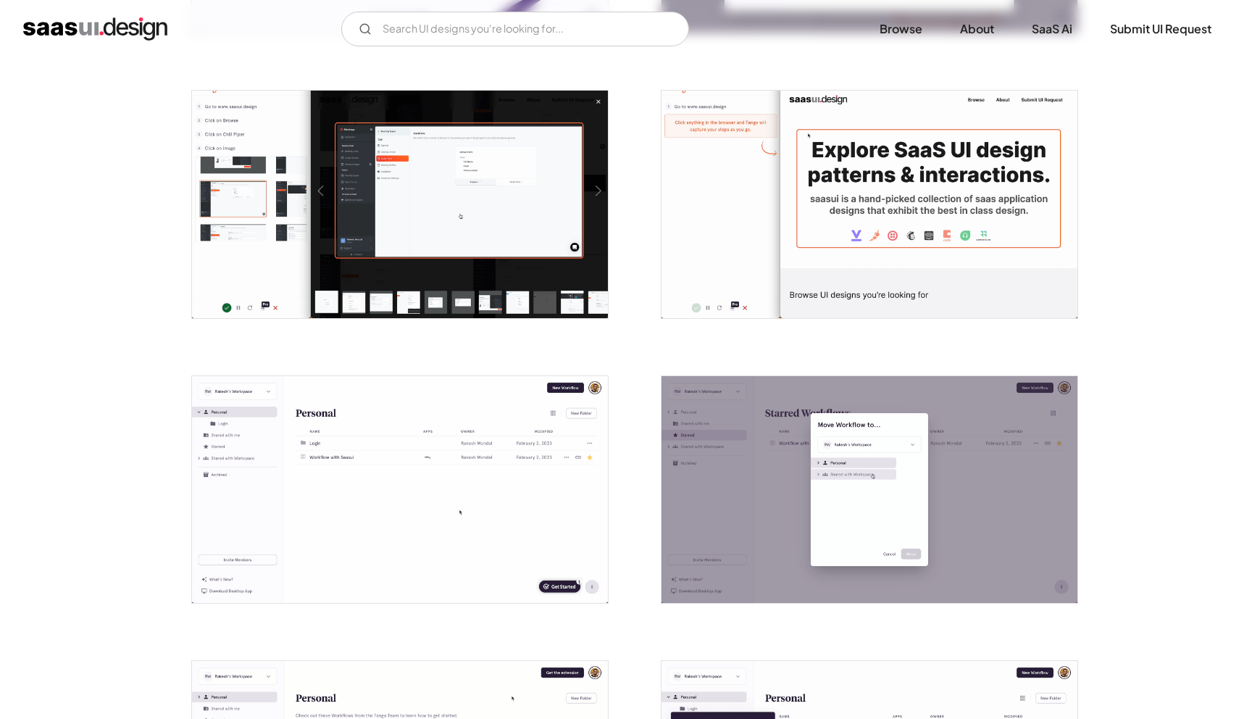
scroll to position [853, 0]
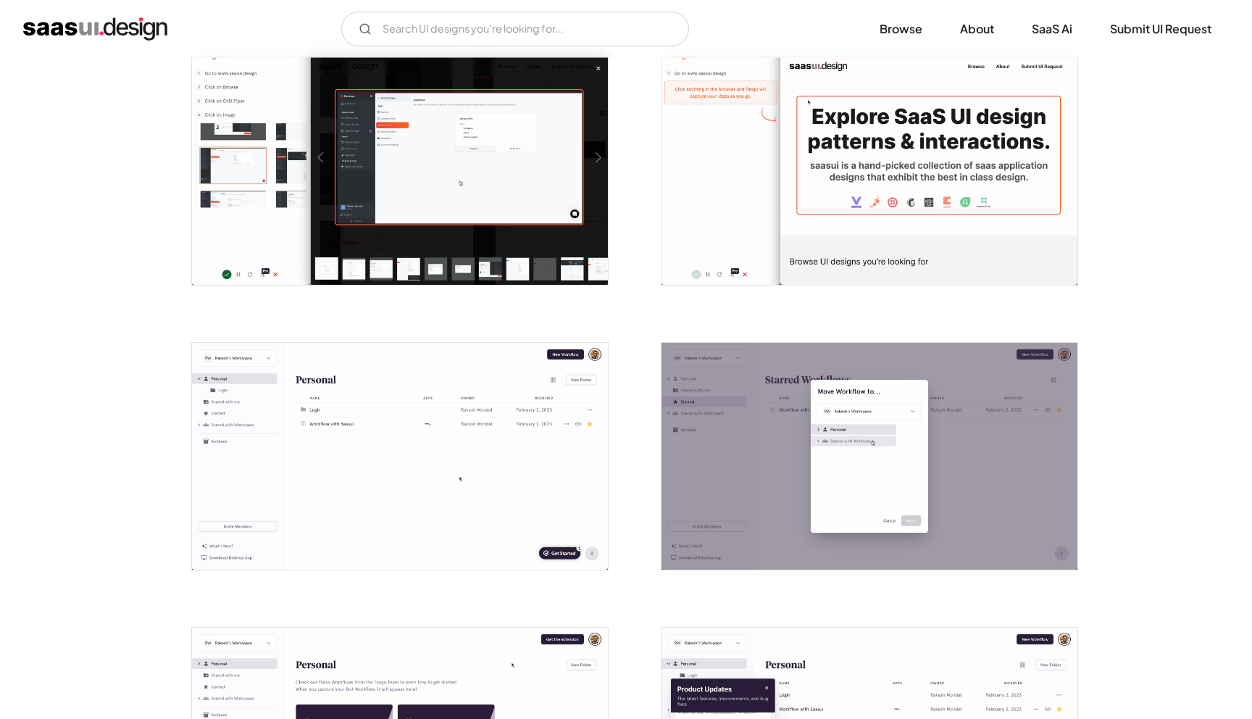
click at [335, 221] on img "open lightbox" at bounding box center [400, 171] width 416 height 228
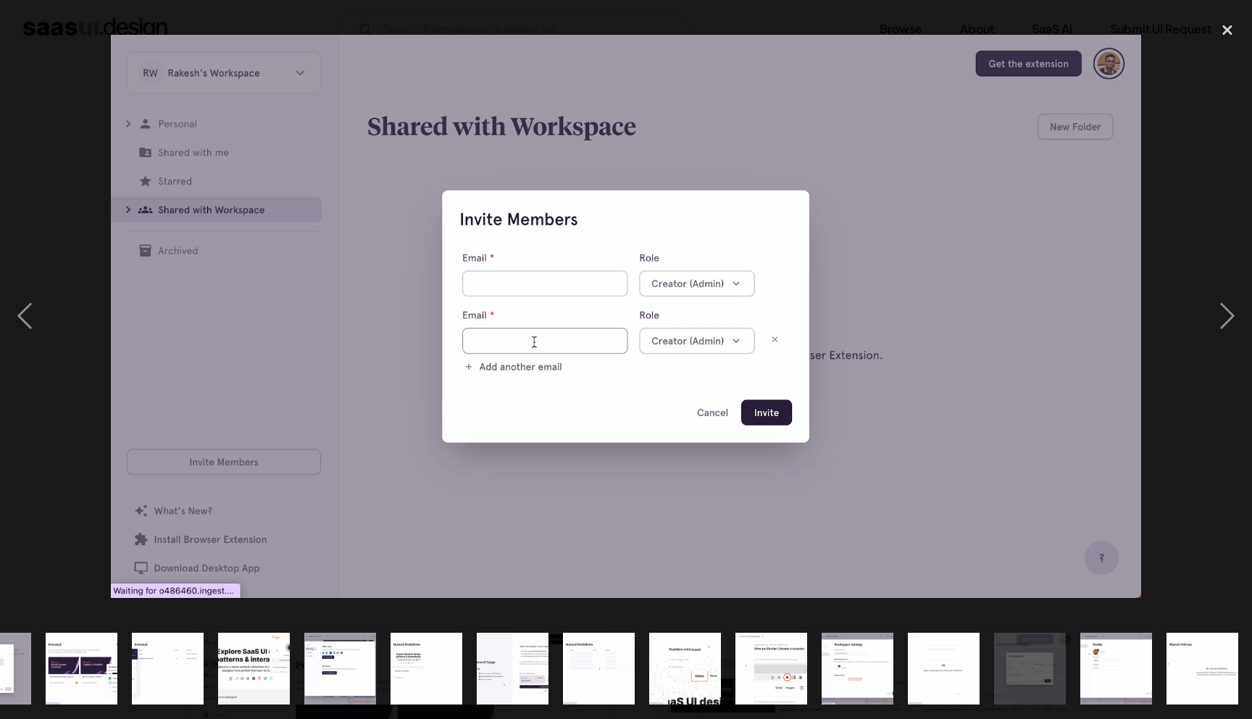
scroll to position [0, 659]
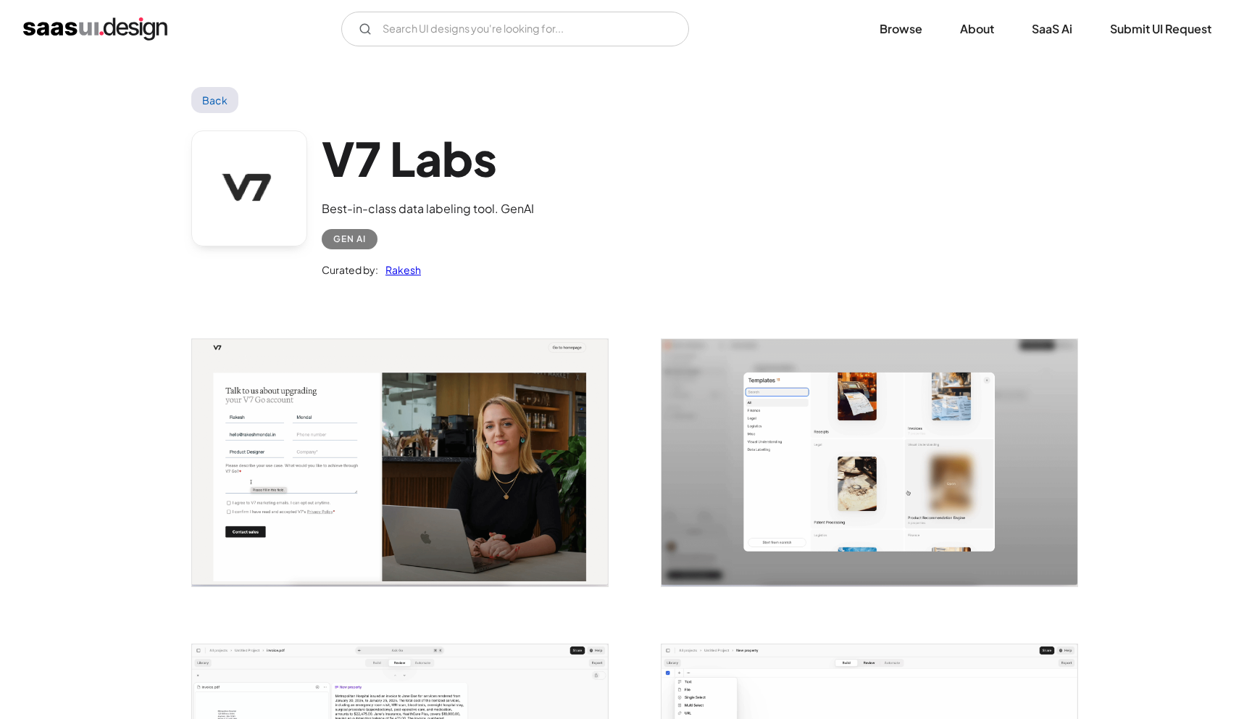
click at [352, 440] on img "open lightbox" at bounding box center [400, 462] width 416 height 247
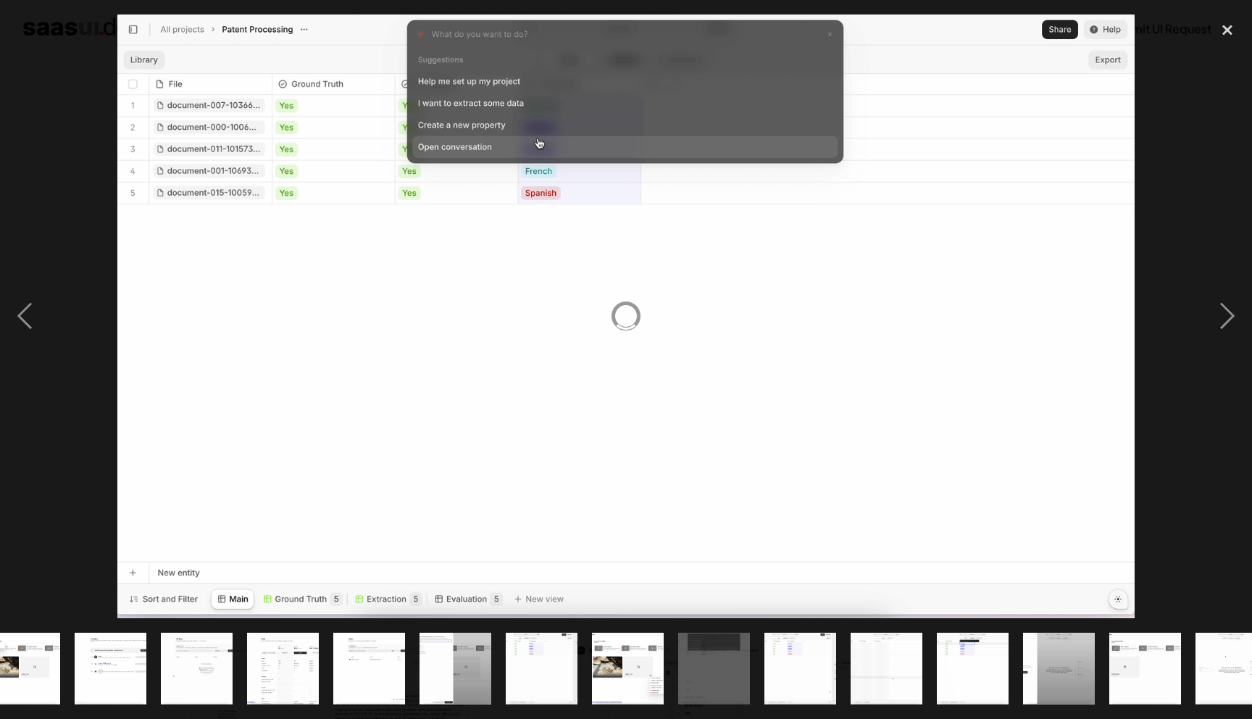
scroll to position [0, 573]
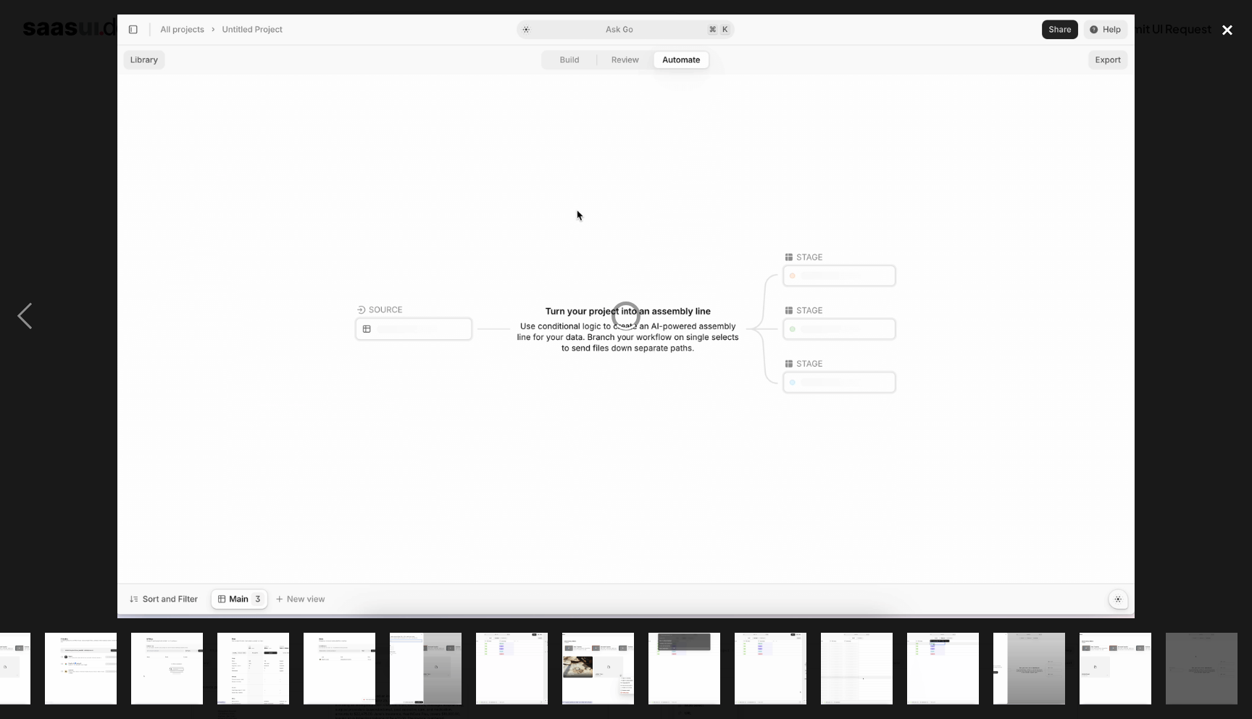
click at [1217, 41] on div "close lightbox" at bounding box center [1227, 30] width 49 height 32
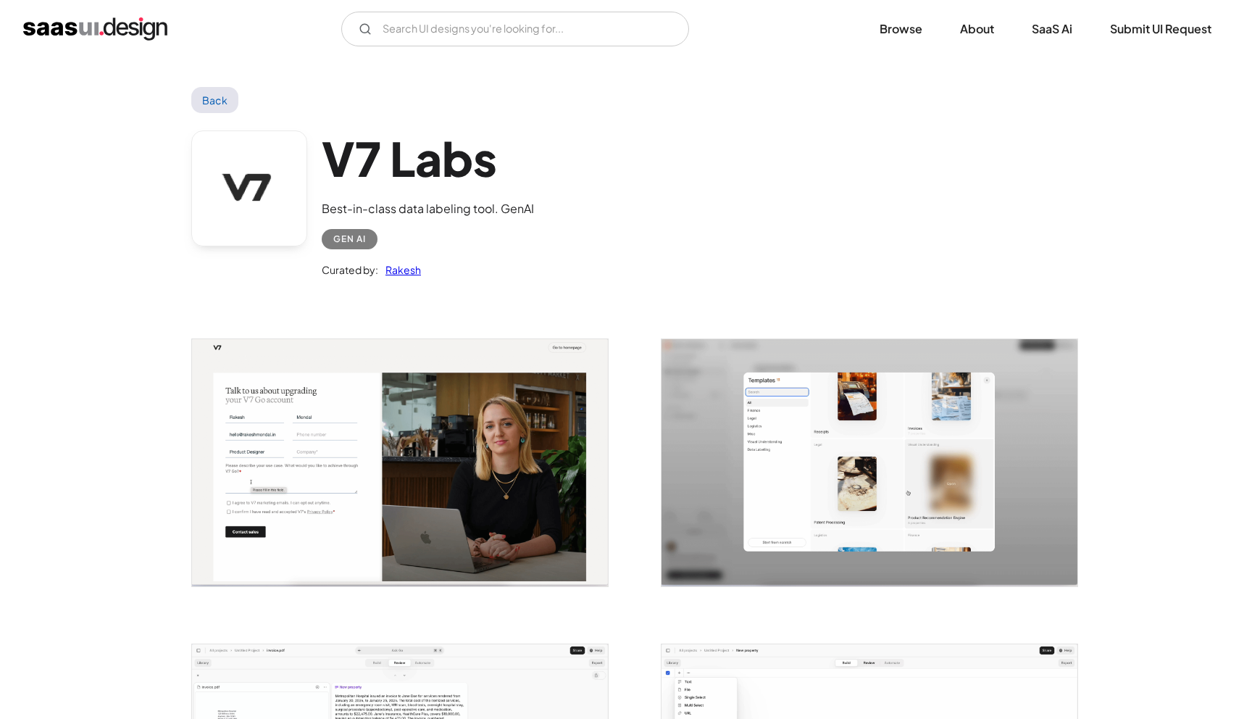
scroll to position [0, 0]
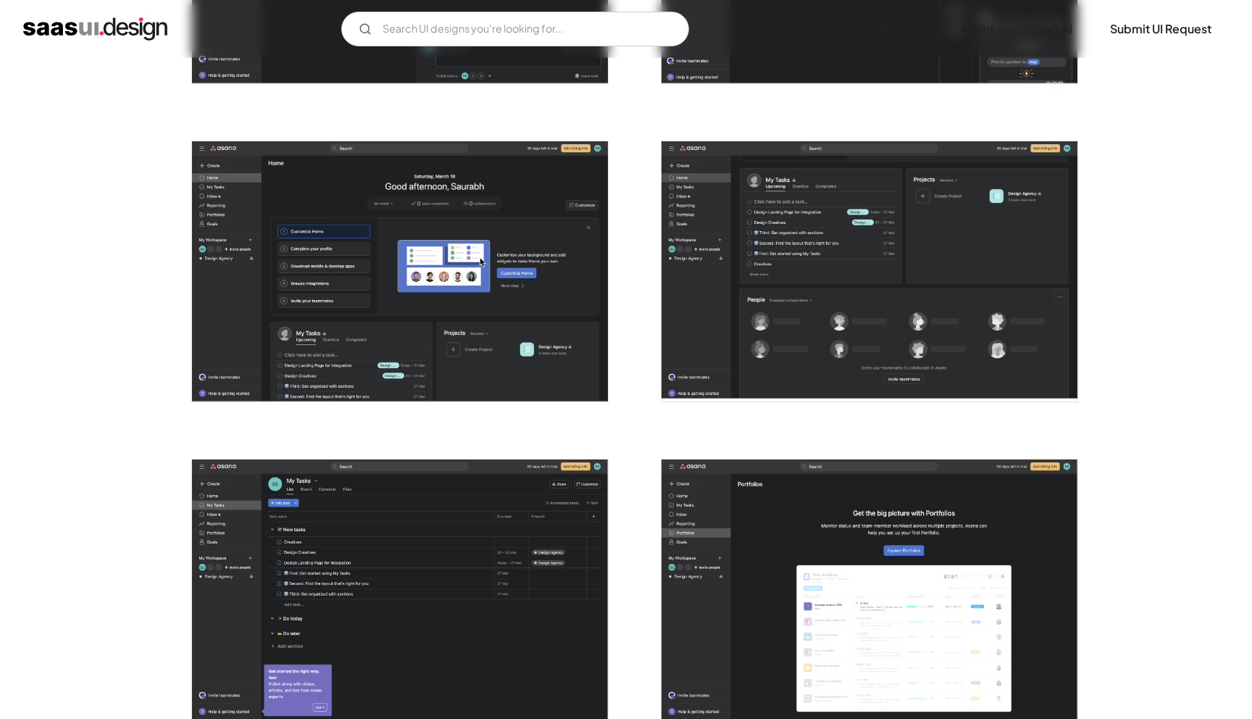
scroll to position [3161, 0]
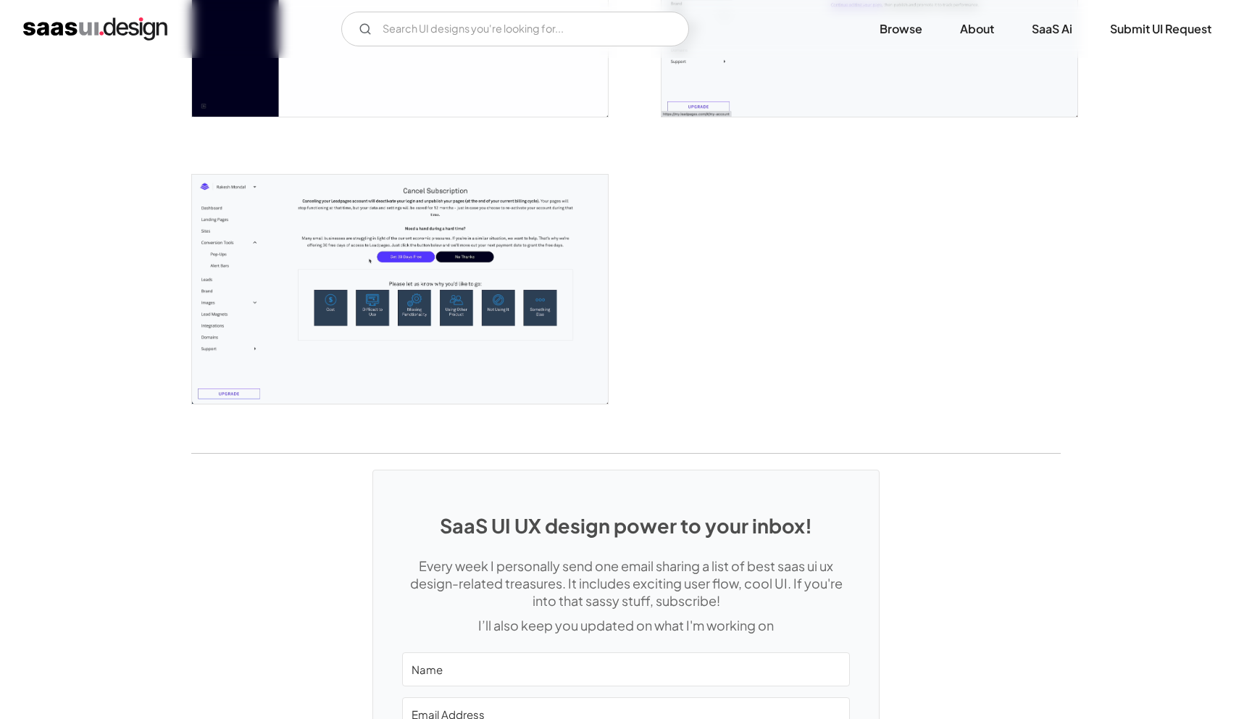
scroll to position [3657, 0]
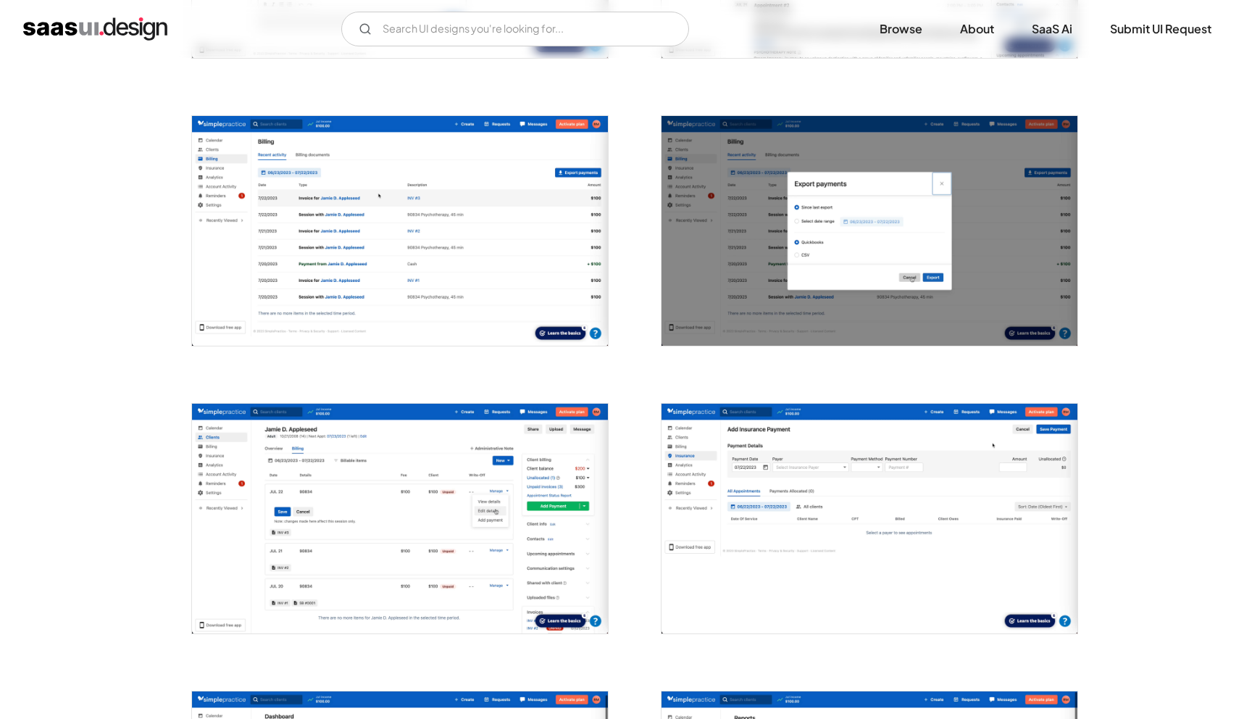
scroll to position [1470, 0]
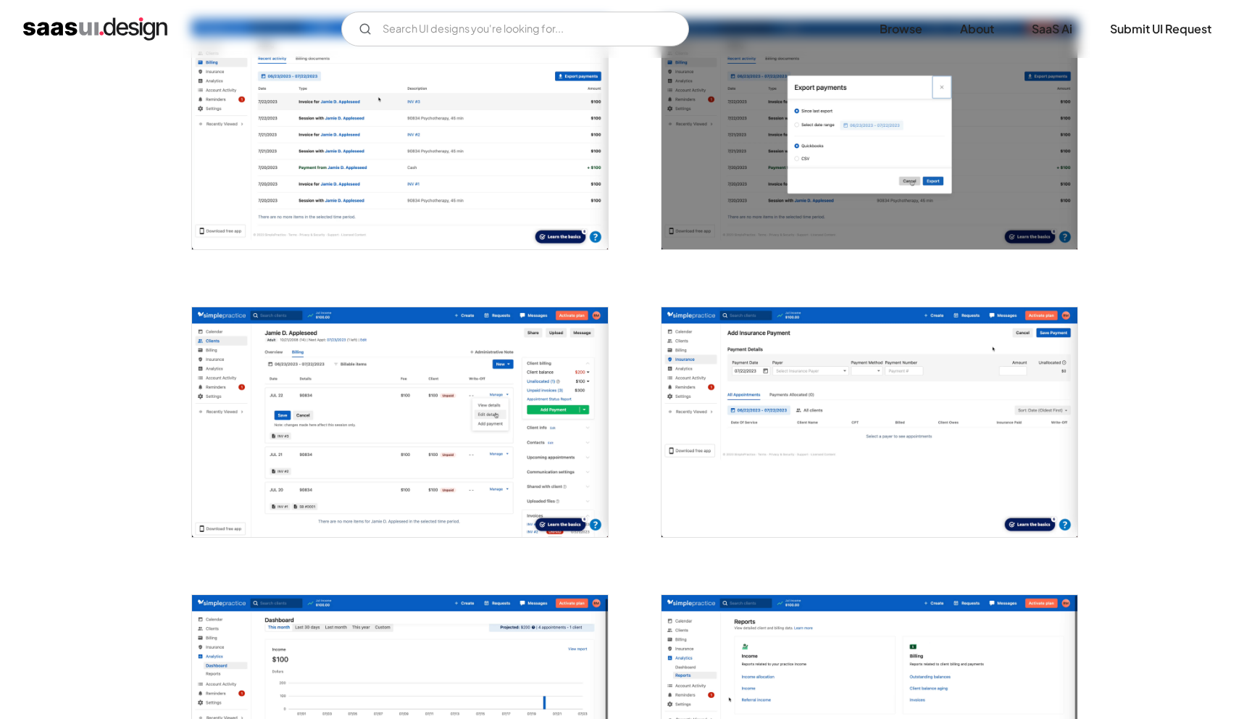
click at [426, 341] on img "open lightbox" at bounding box center [400, 422] width 416 height 230
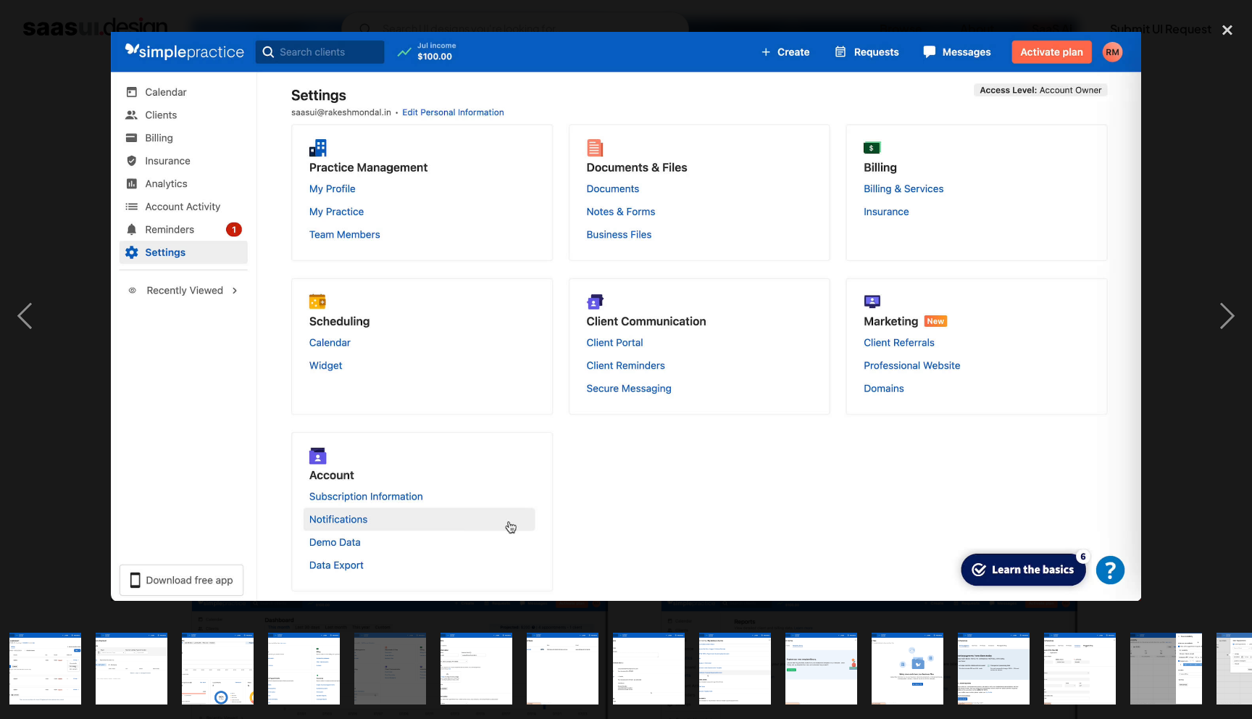
scroll to position [0, 918]
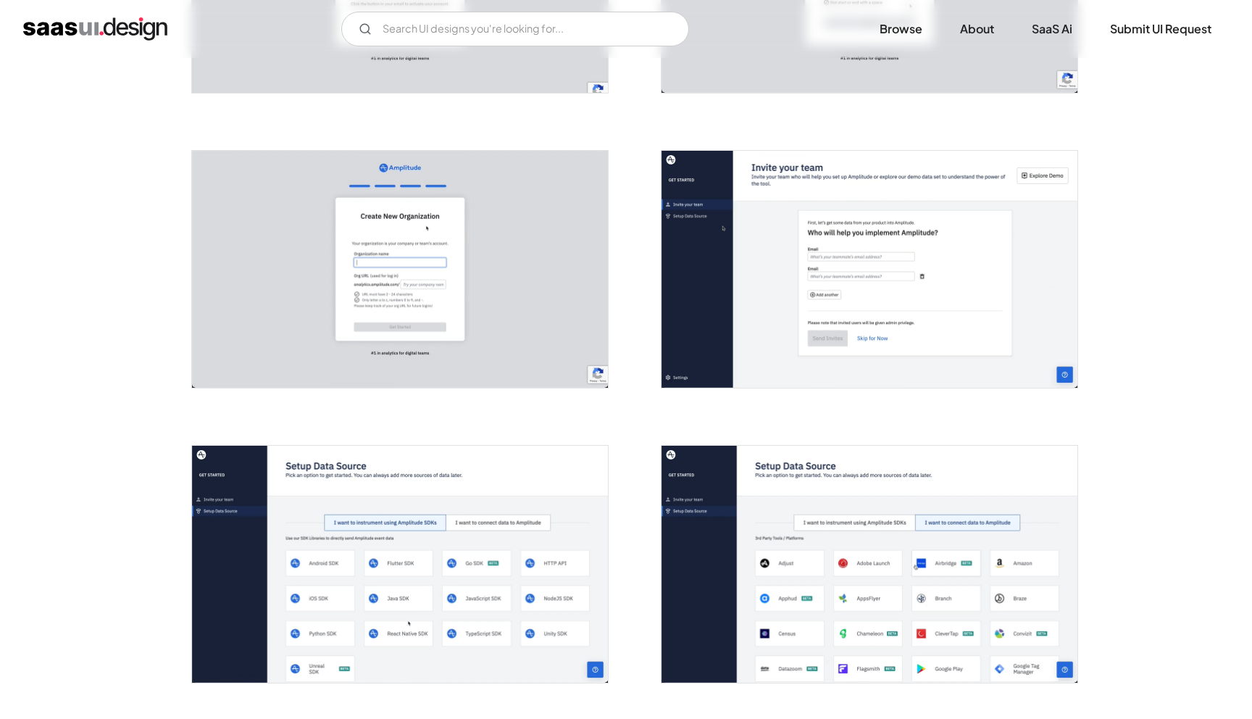
scroll to position [1179, 0]
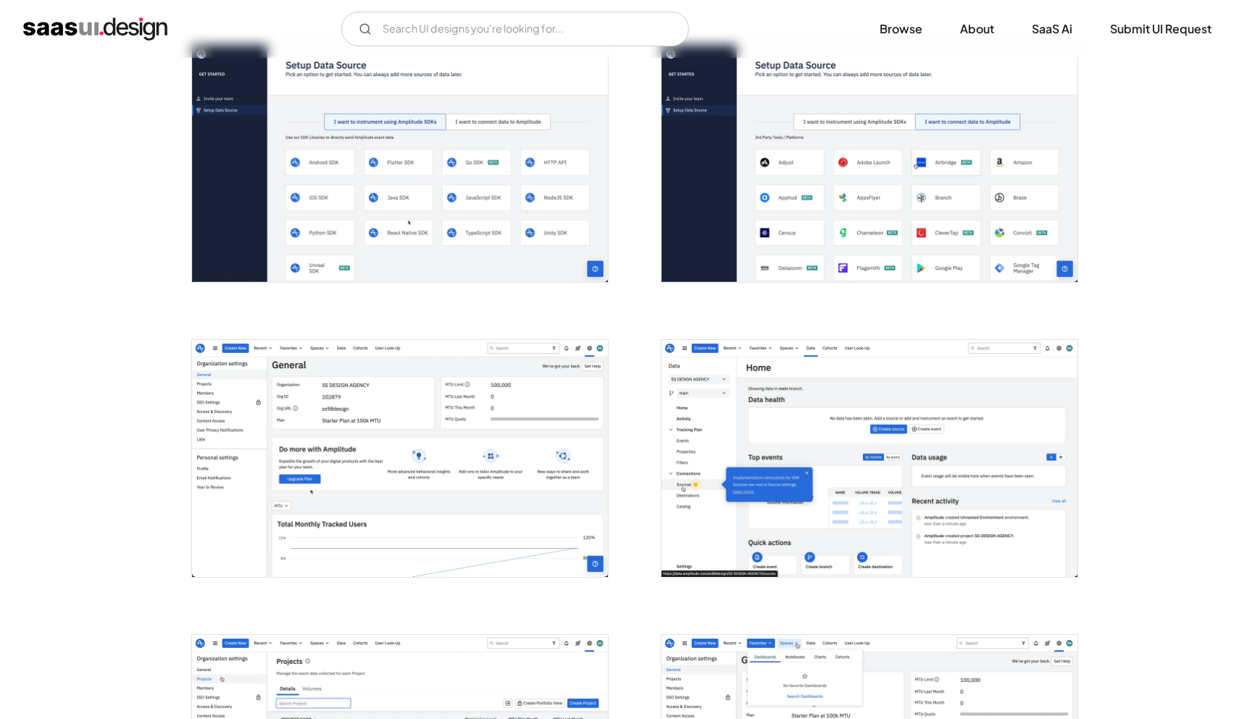
click at [370, 391] on img "open lightbox" at bounding box center [400, 458] width 416 height 237
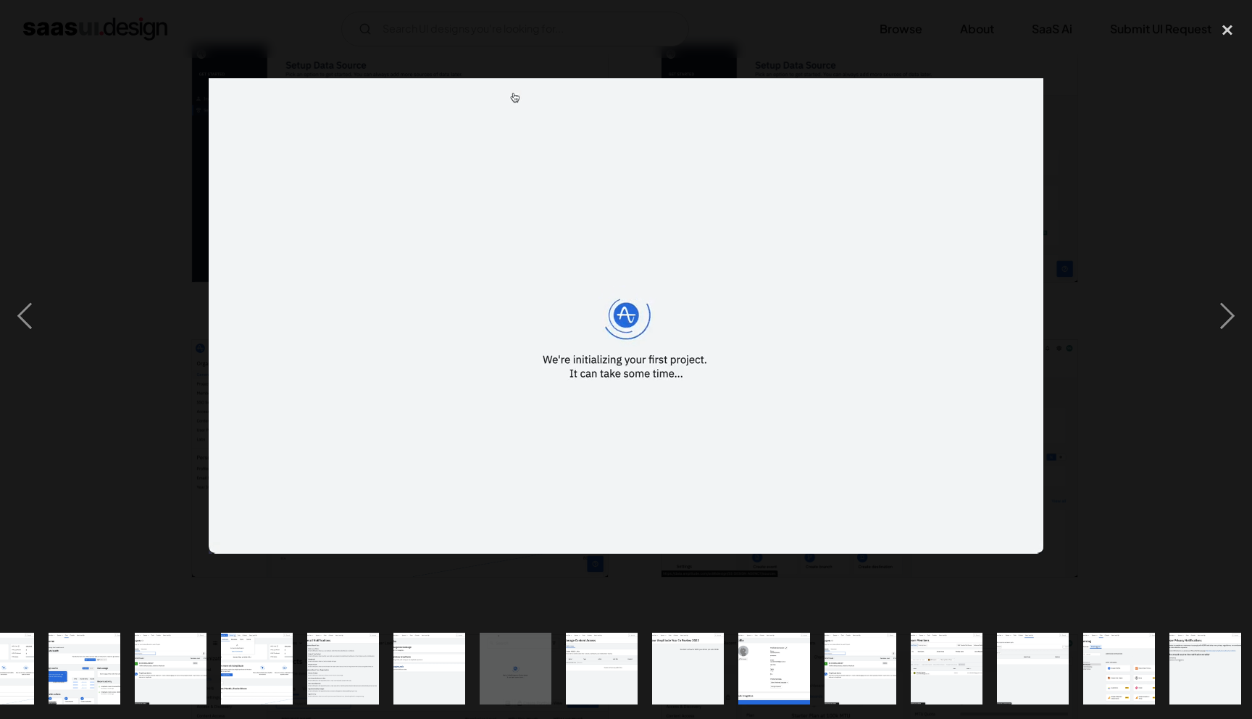
scroll to position [0, 746]
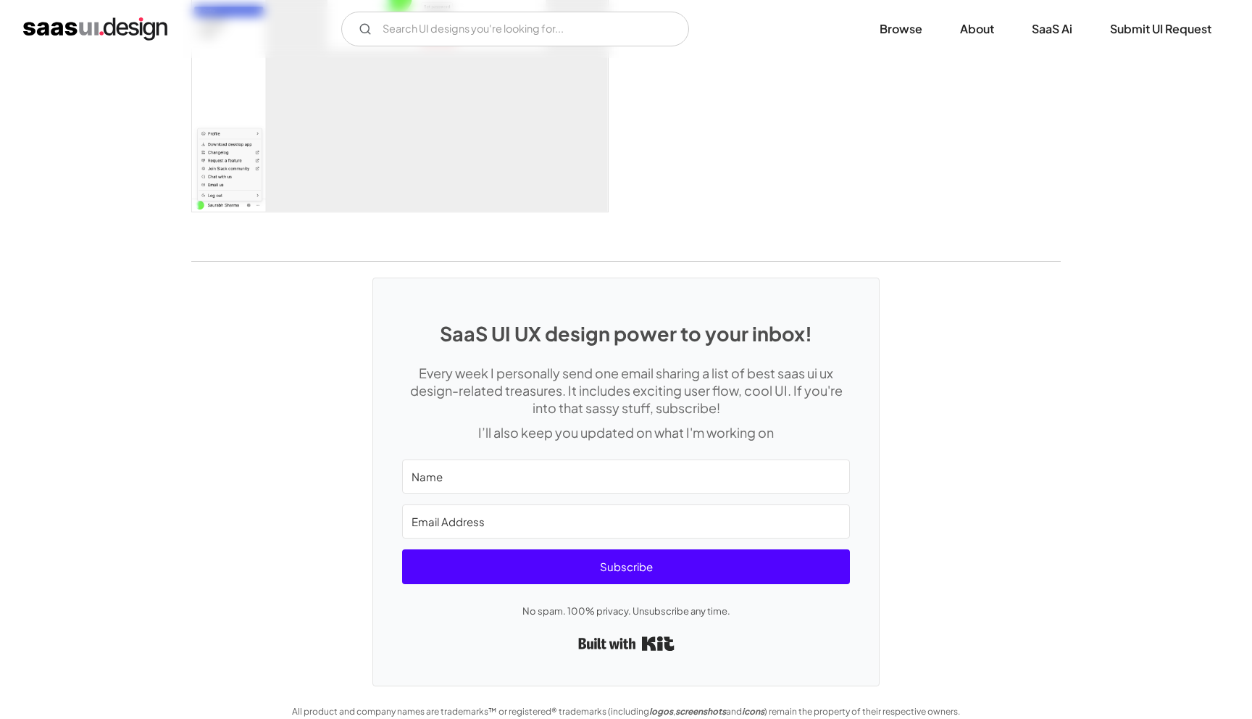
scroll to position [3265, 0]
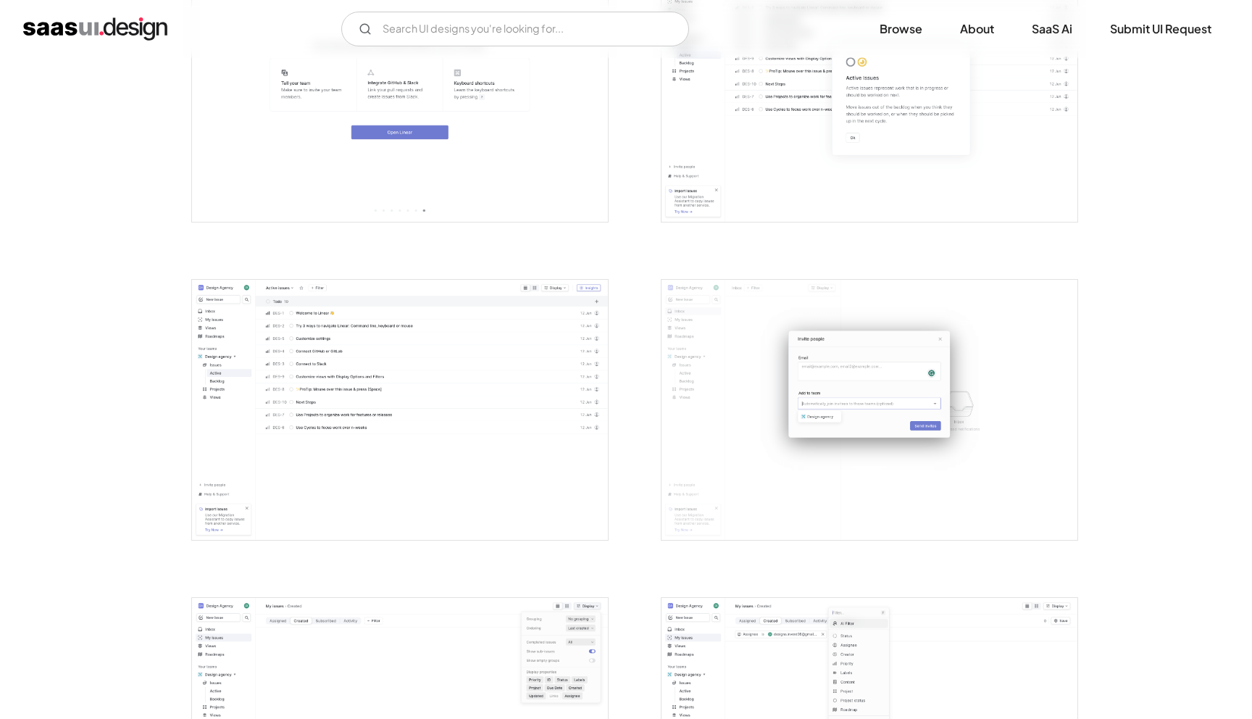
scroll to position [1702, 0]
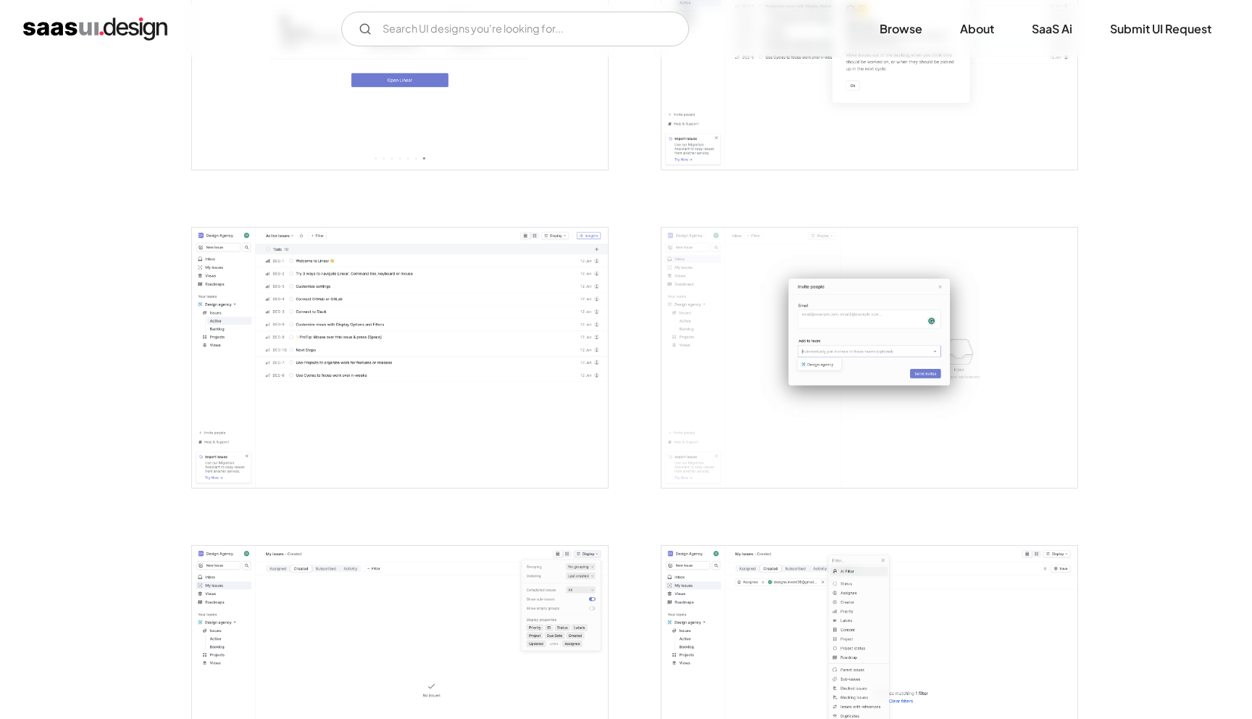
click at [251, 288] on img "open lightbox" at bounding box center [400, 358] width 416 height 260
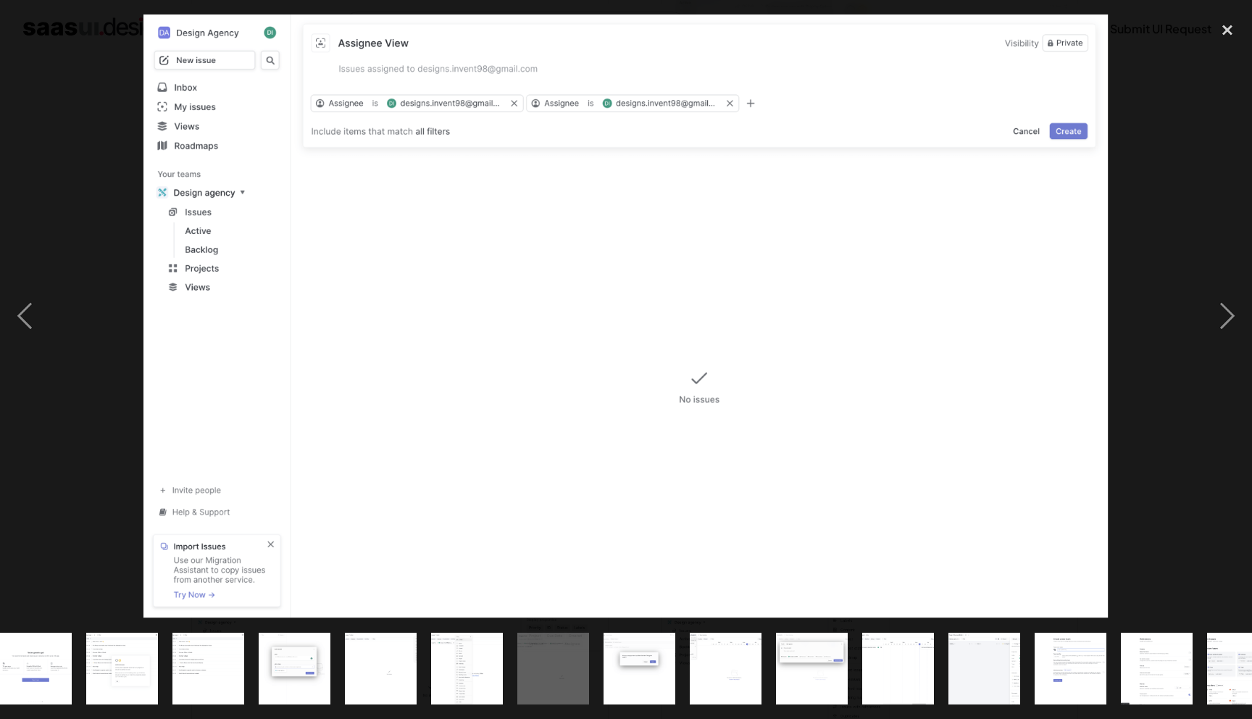
scroll to position [0, 746]
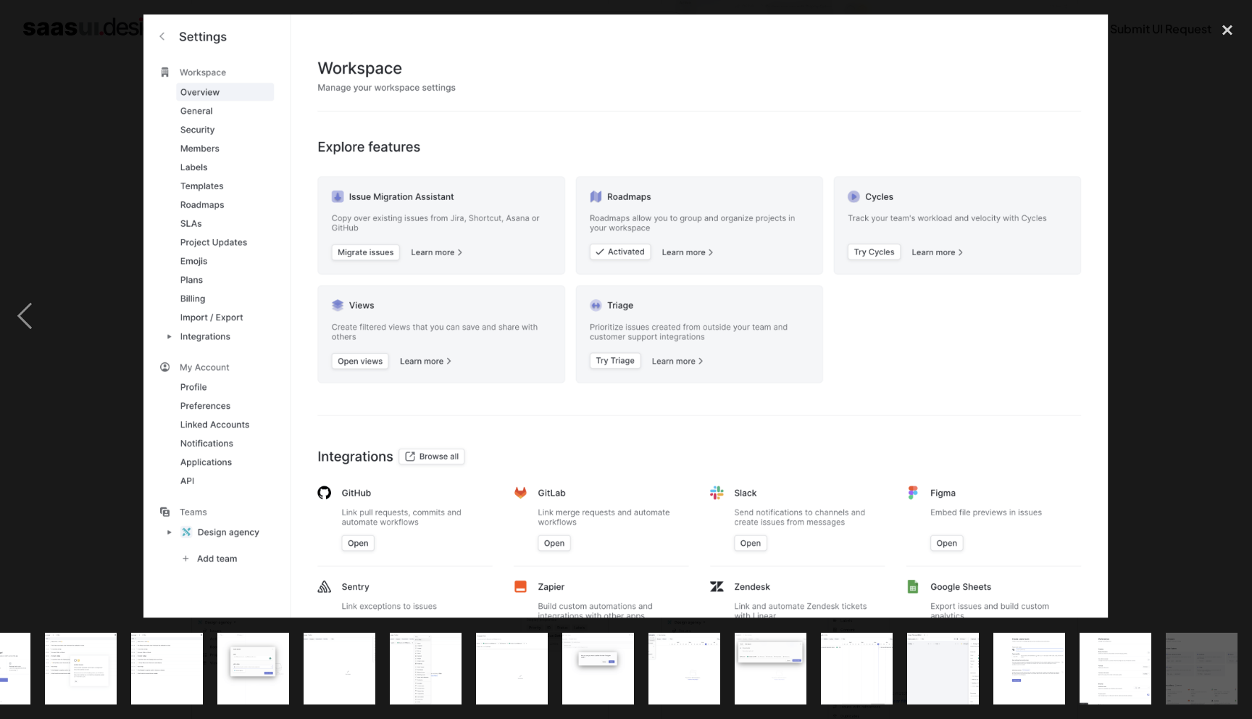
click at [346, 353] on img at bounding box center [626, 316] width 966 height 604
click at [352, 366] on img at bounding box center [626, 316] width 966 height 604
click at [1224, 28] on div "close lightbox" at bounding box center [1227, 30] width 49 height 32
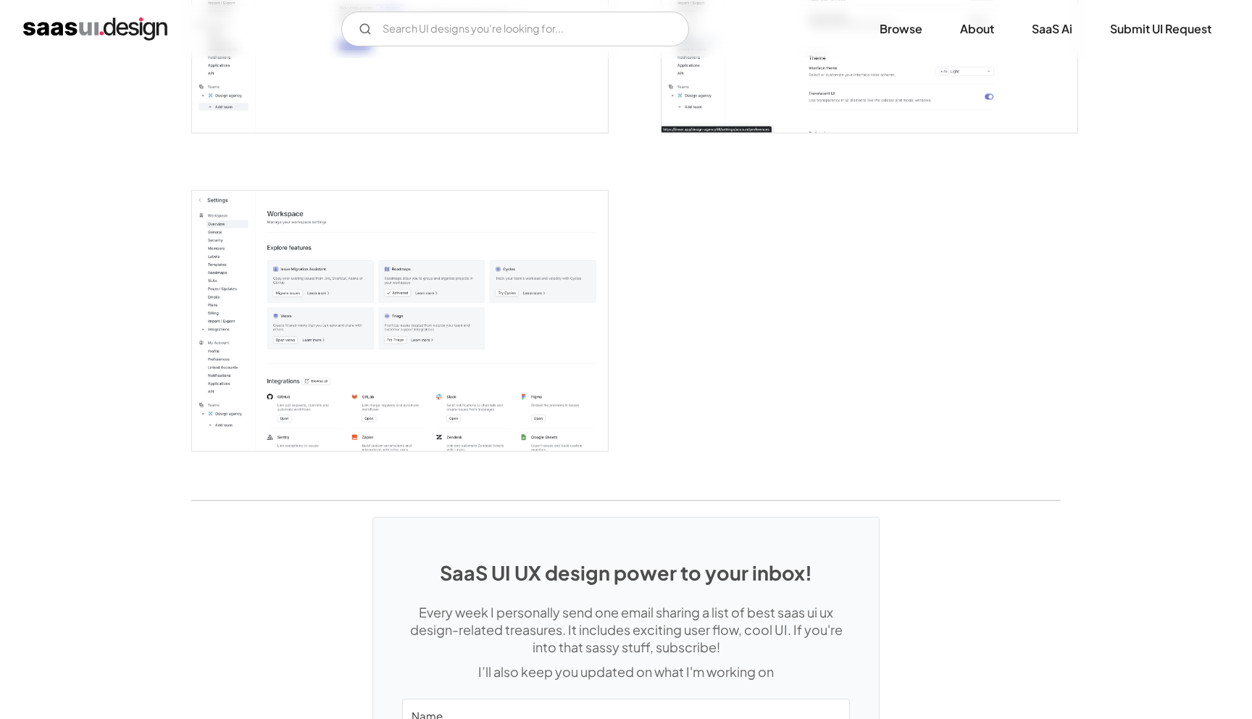
scroll to position [3900, 0]
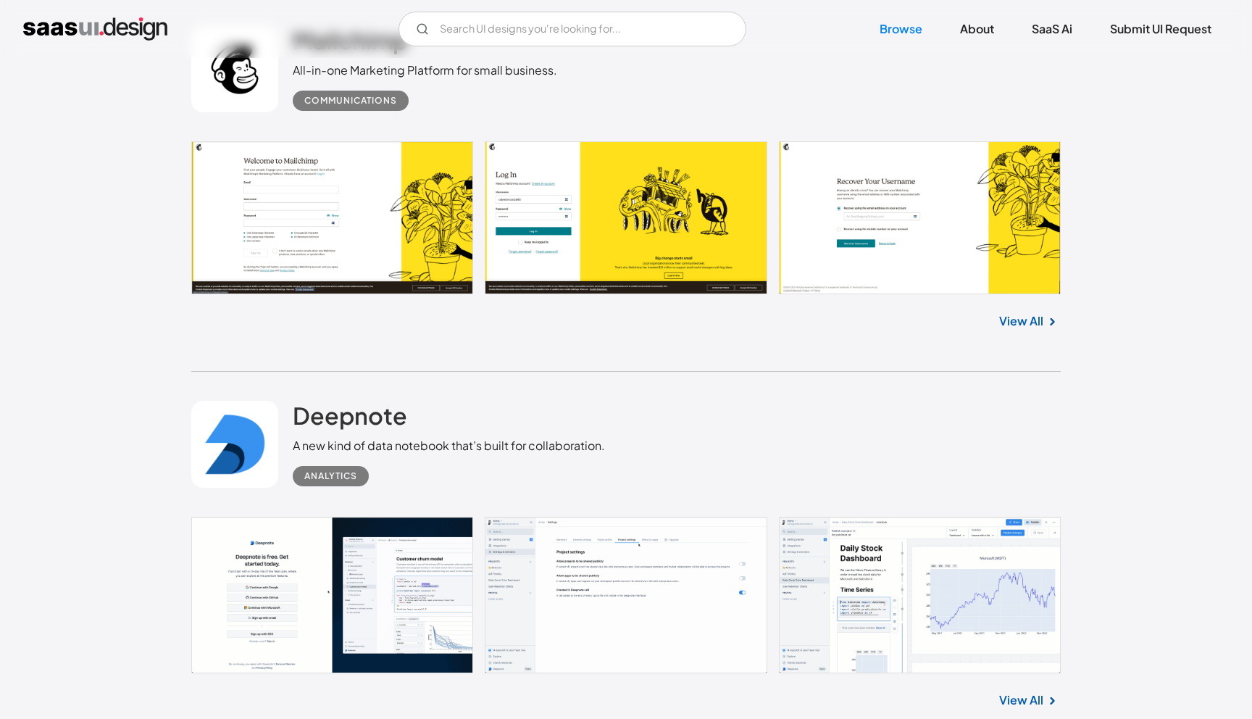
scroll to position [8958, 0]
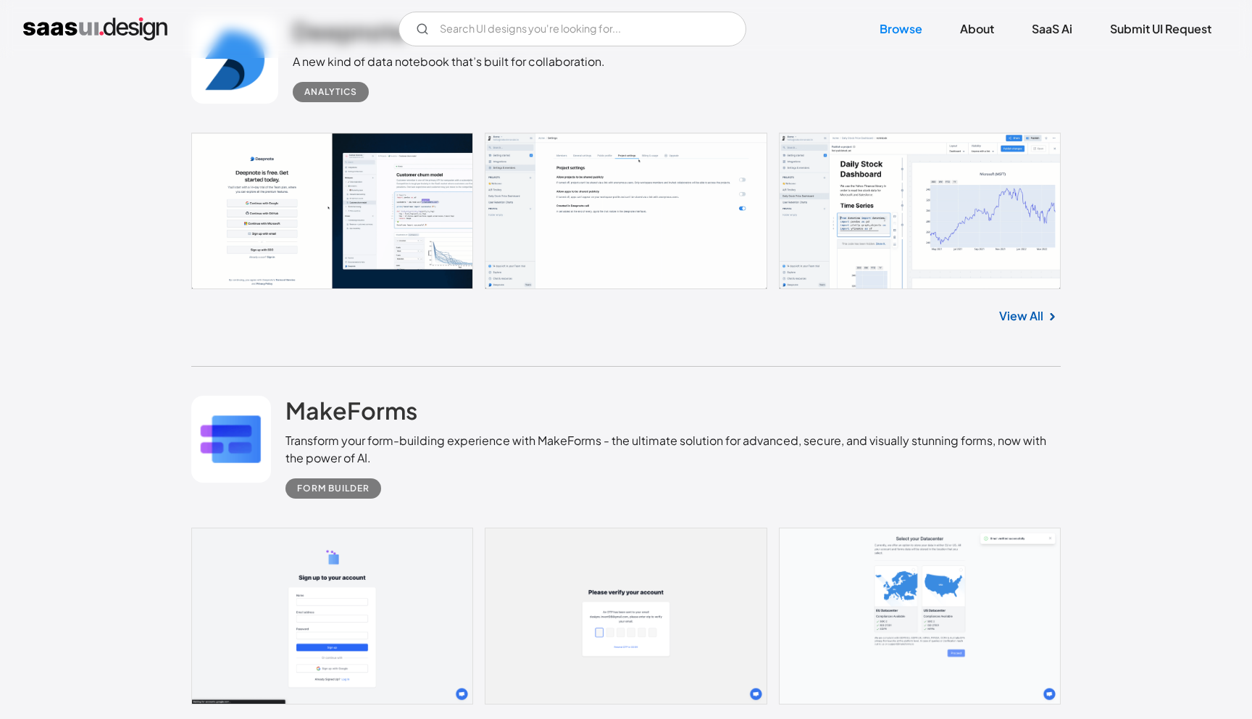
scroll to position [9402, 0]
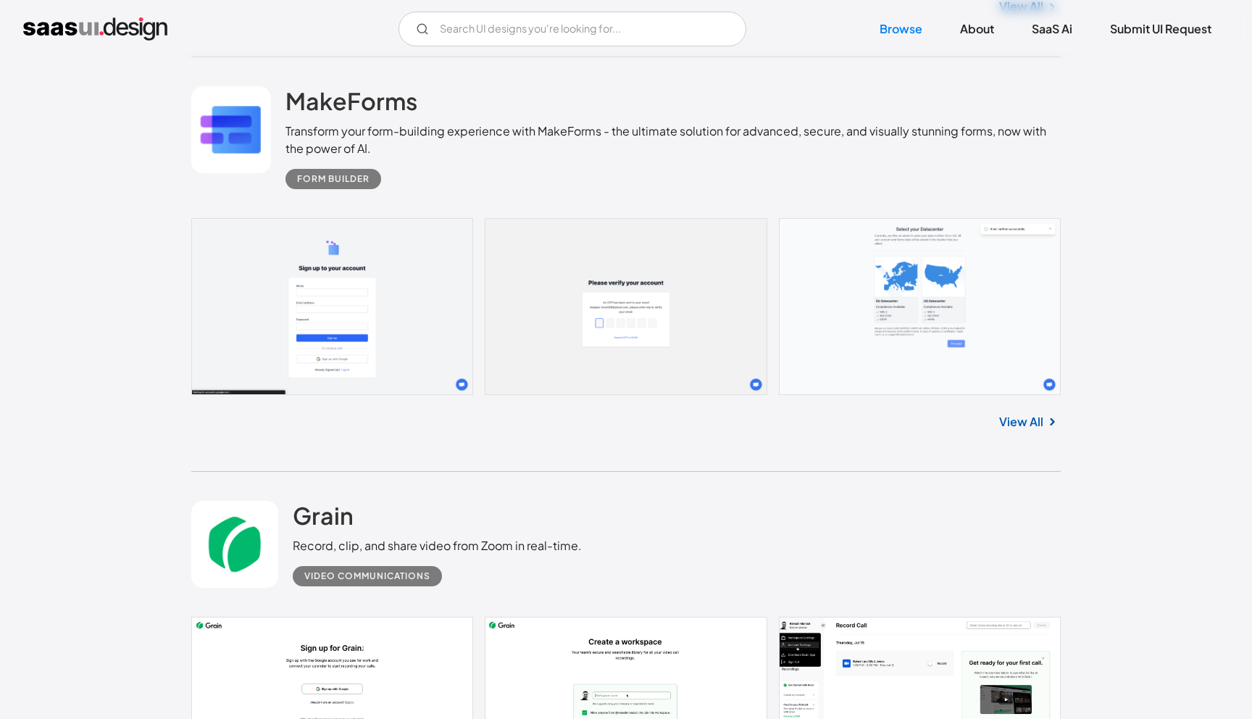
scroll to position [9477, 0]
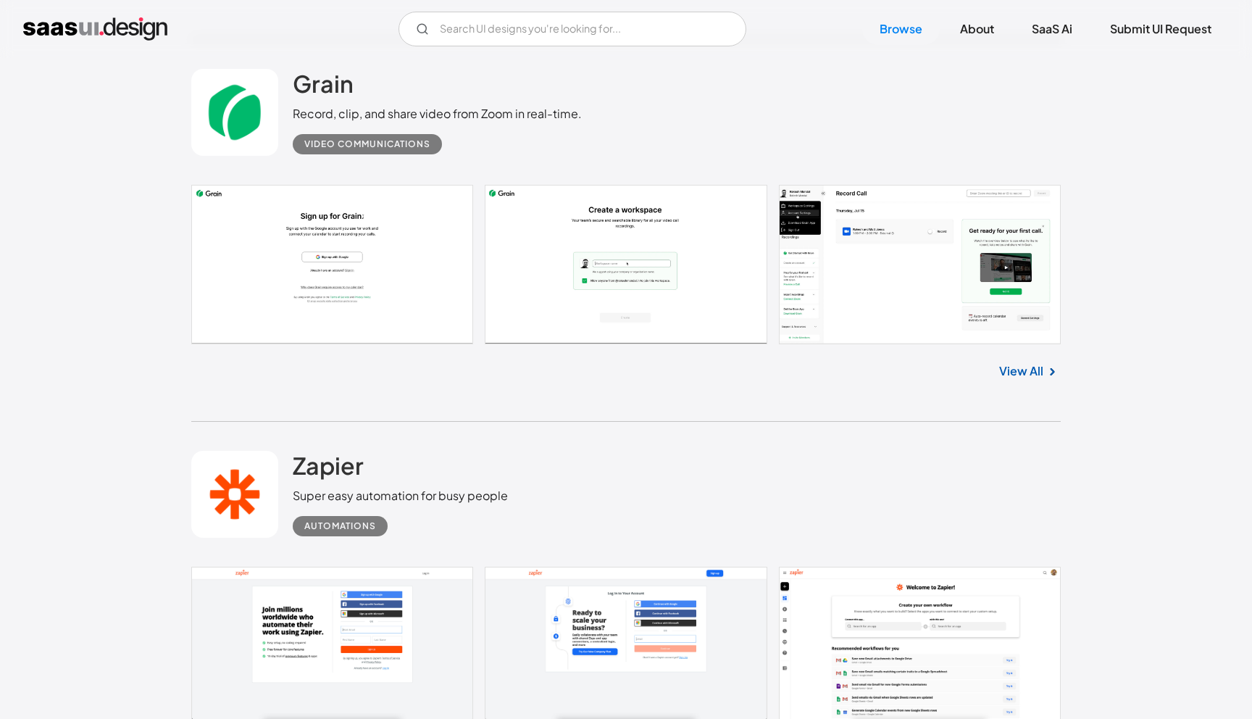
scroll to position [10098, 0]
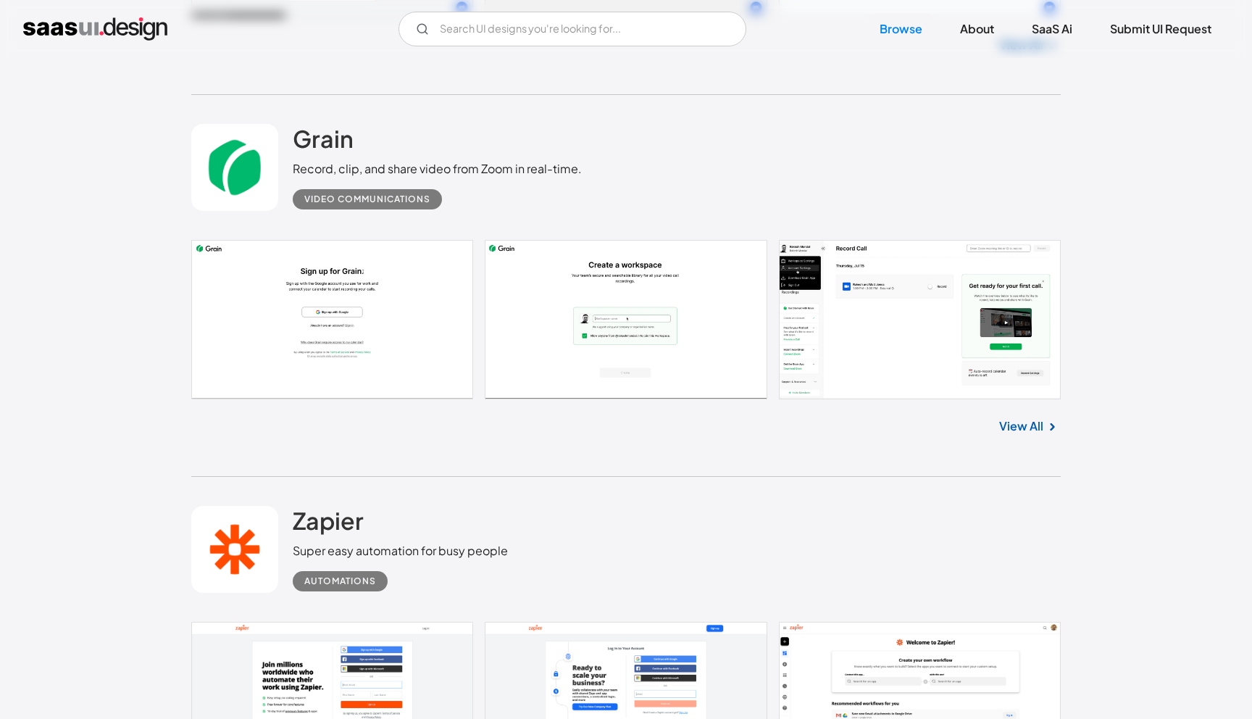
scroll to position [9994, 0]
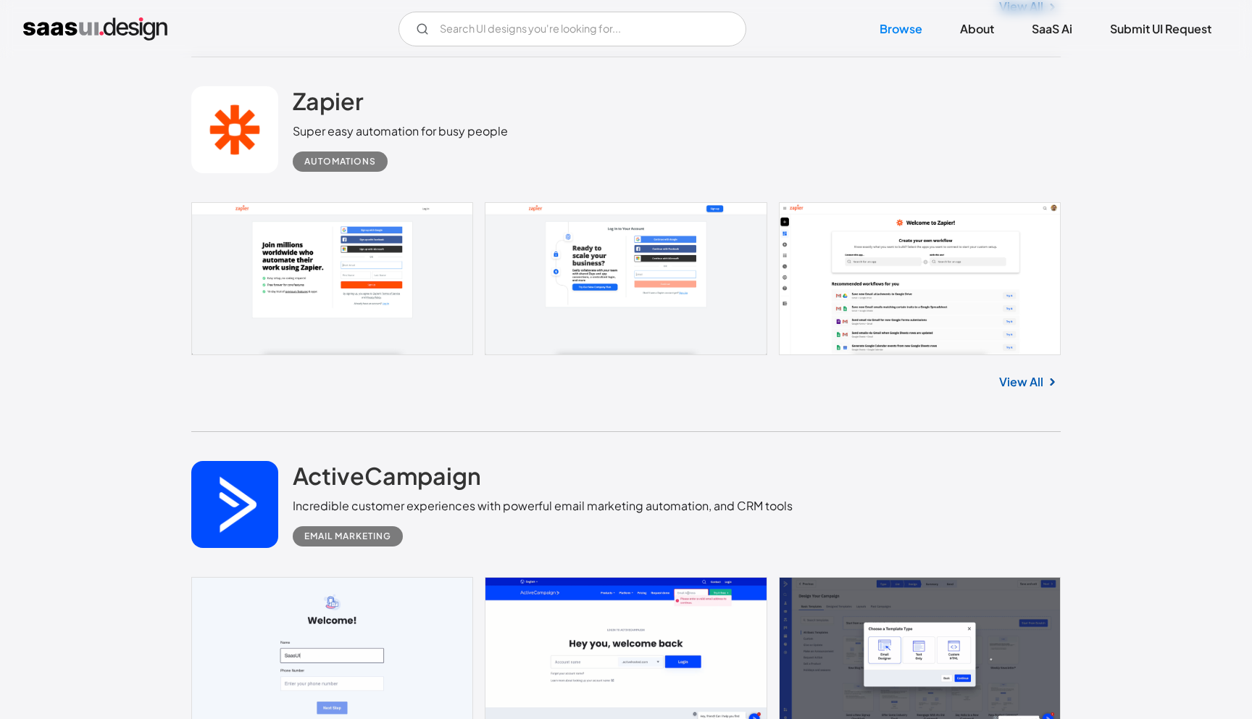
scroll to position [10444, 0]
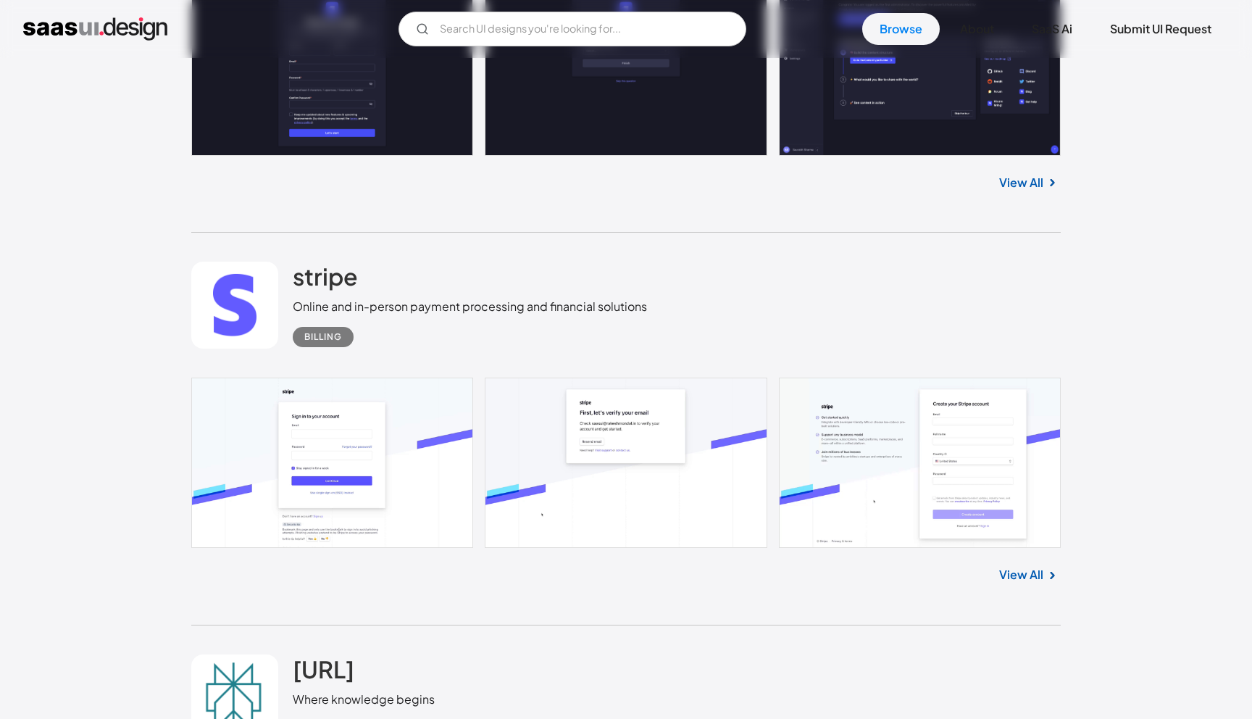
scroll to position [11445, 0]
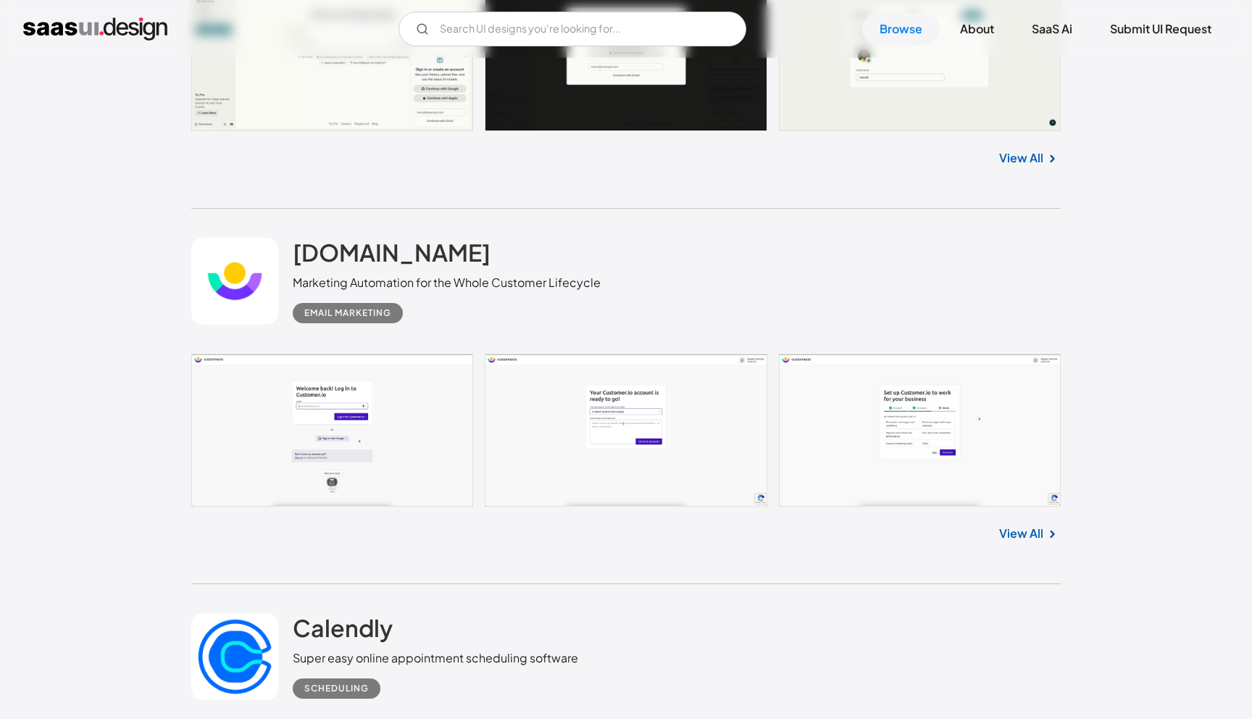
scroll to position [12665, 0]
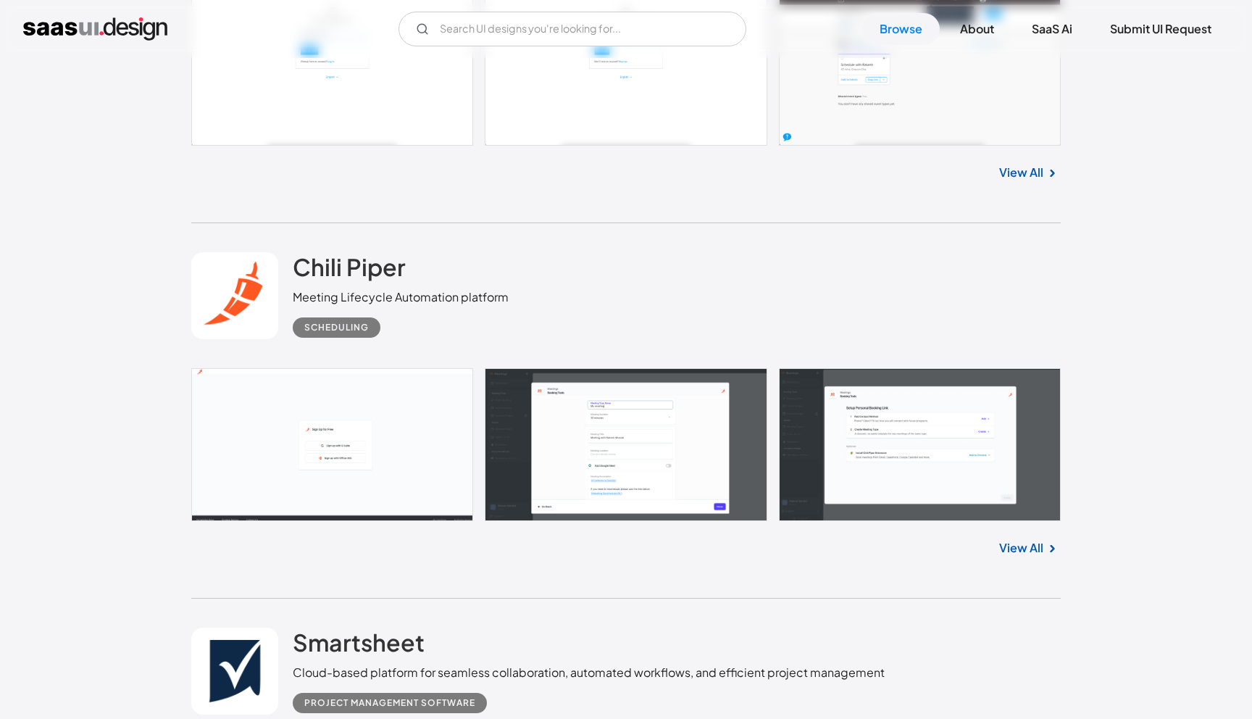
scroll to position [12994, 0]
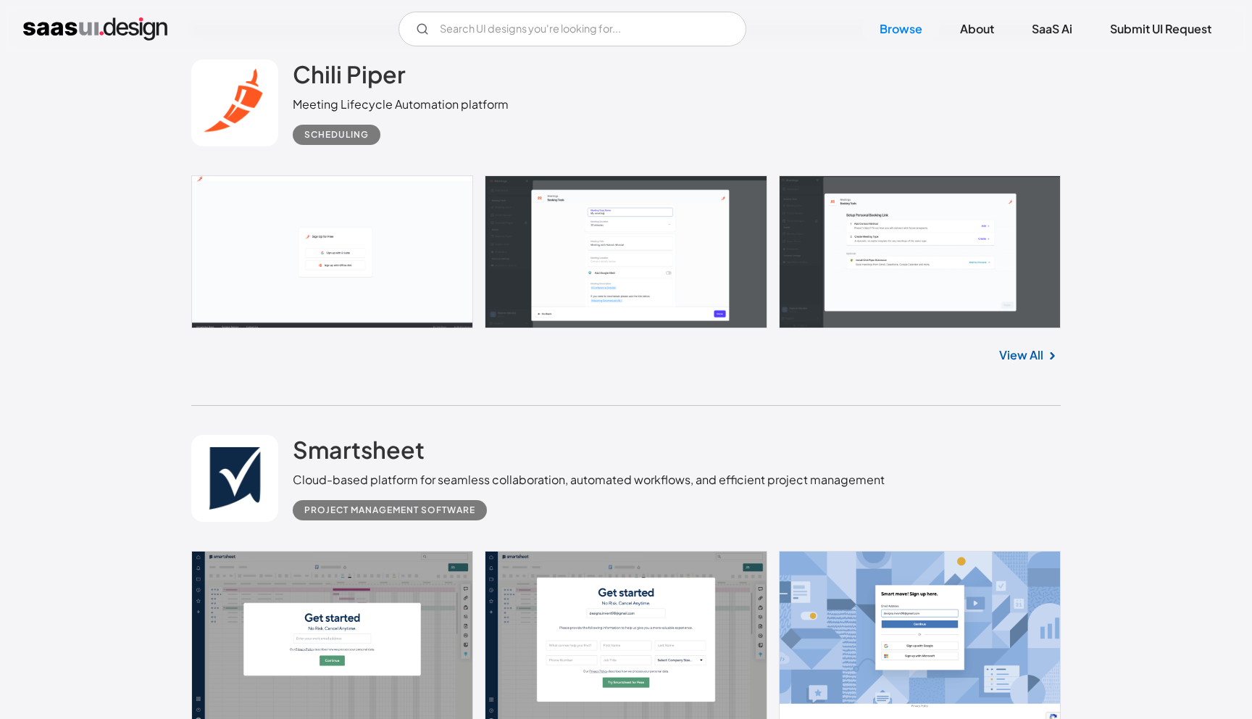
scroll to position [13358, 0]
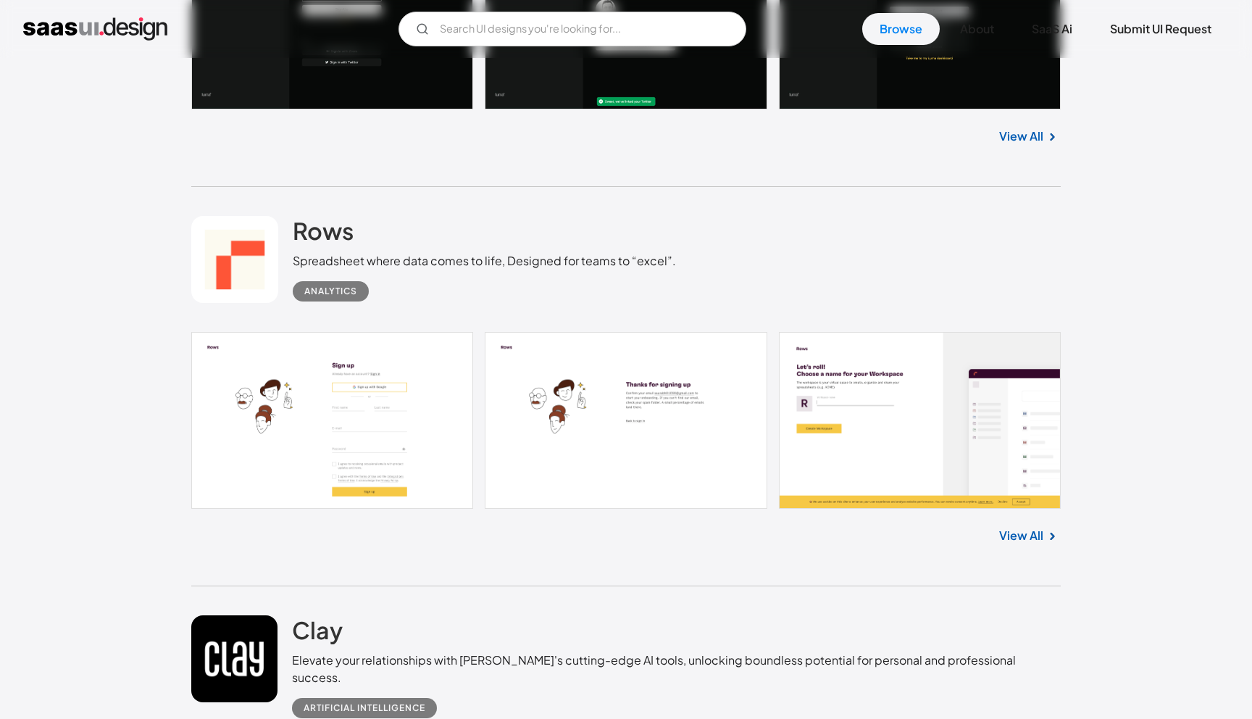
scroll to position [14174, 0]
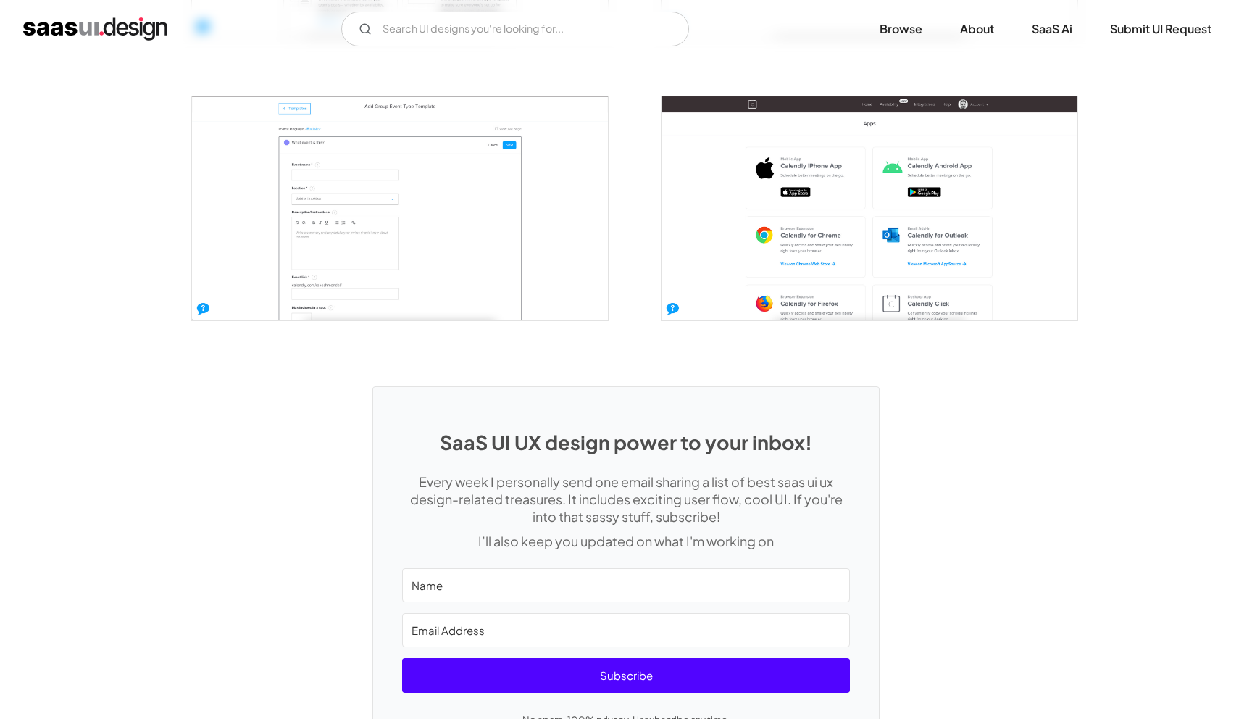
scroll to position [3188, 0]
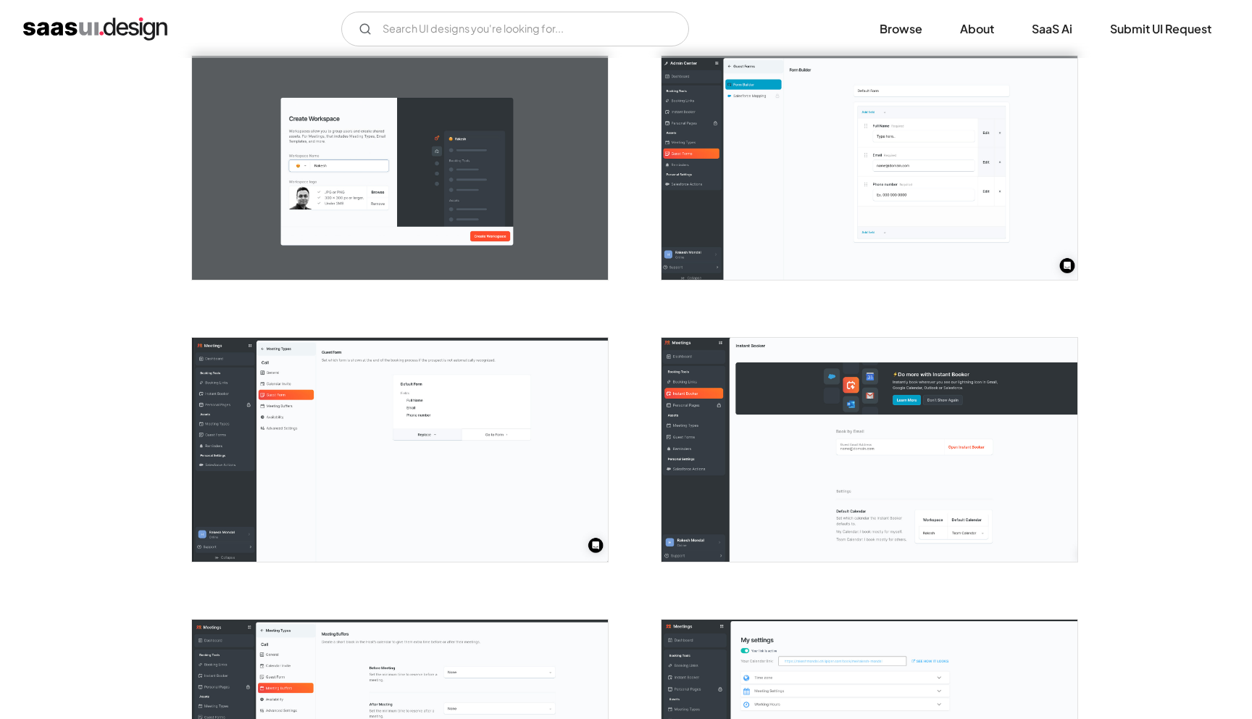
scroll to position [1074, 0]
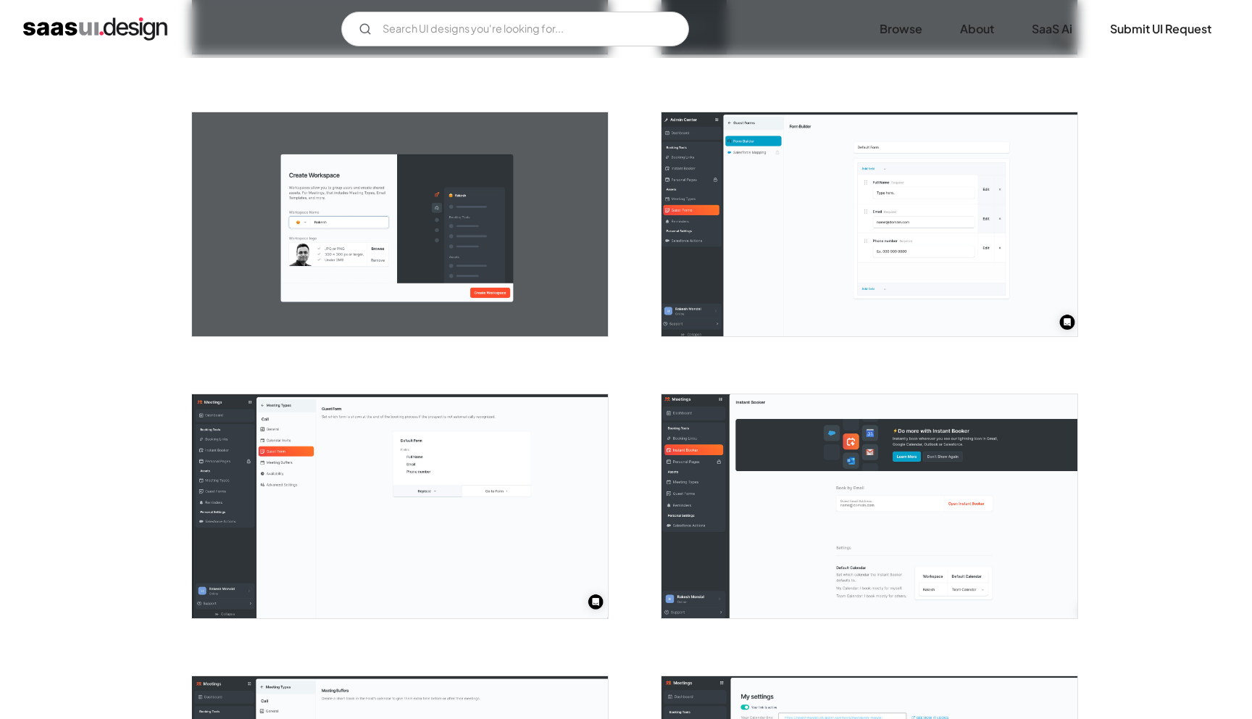
click at [332, 276] on img "open lightbox" at bounding box center [400, 224] width 416 height 224
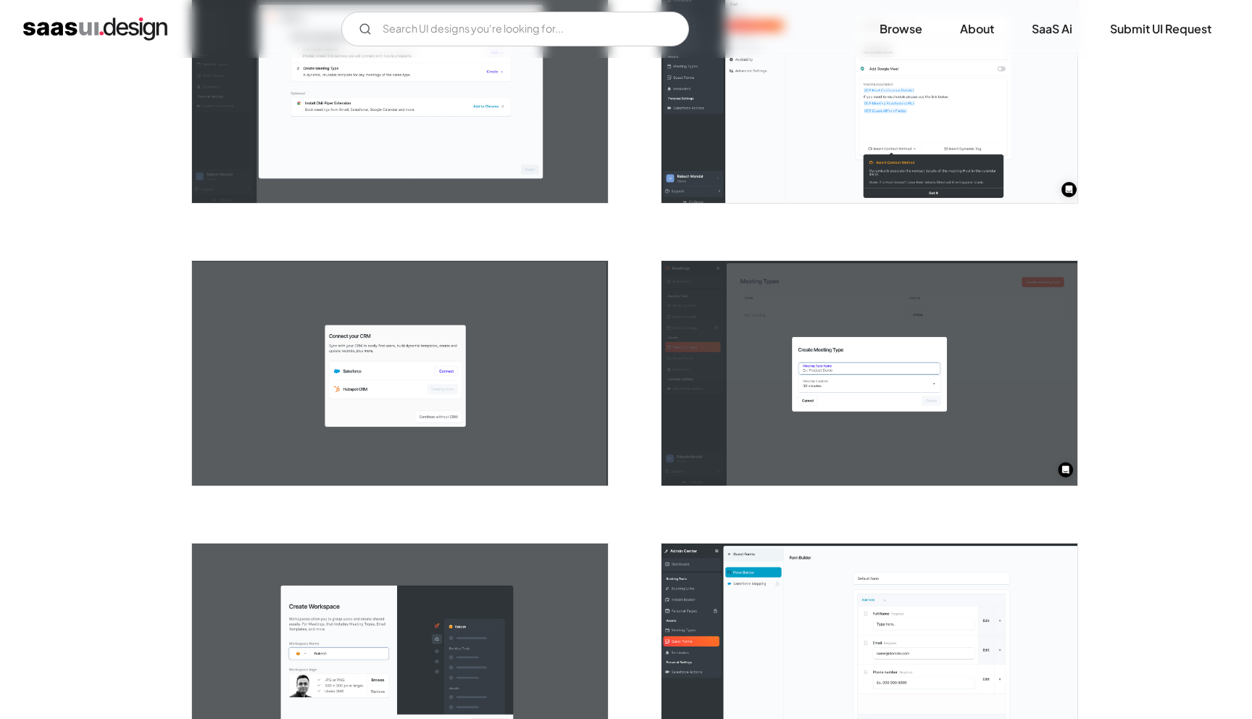
scroll to position [645, 0]
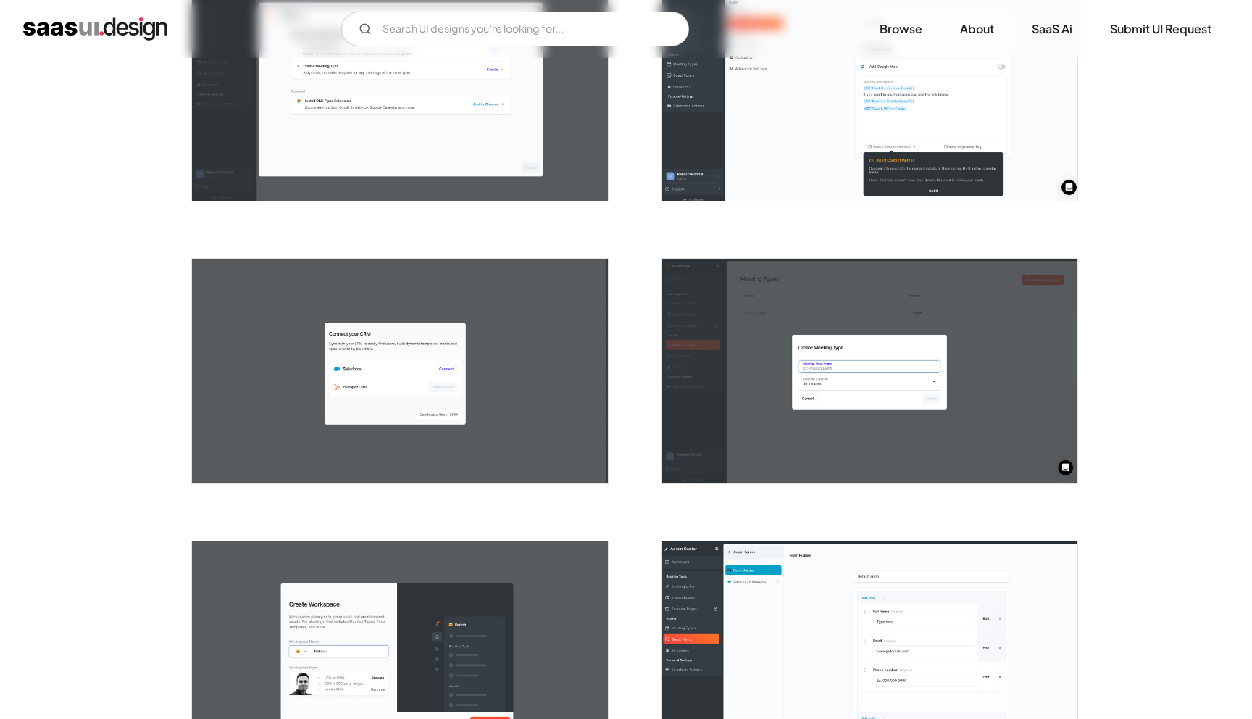
click at [370, 260] on img "open lightbox" at bounding box center [400, 371] width 416 height 224
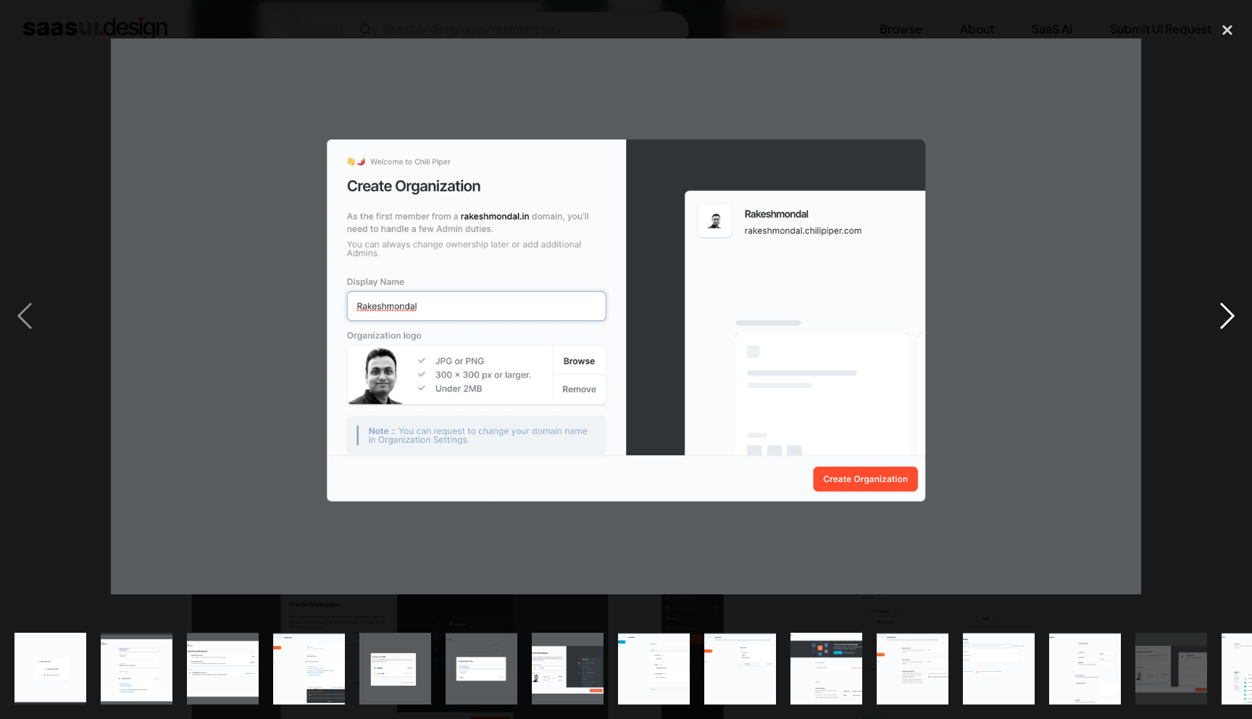
click at [1240, 322] on div "next image" at bounding box center [1227, 316] width 49 height 604
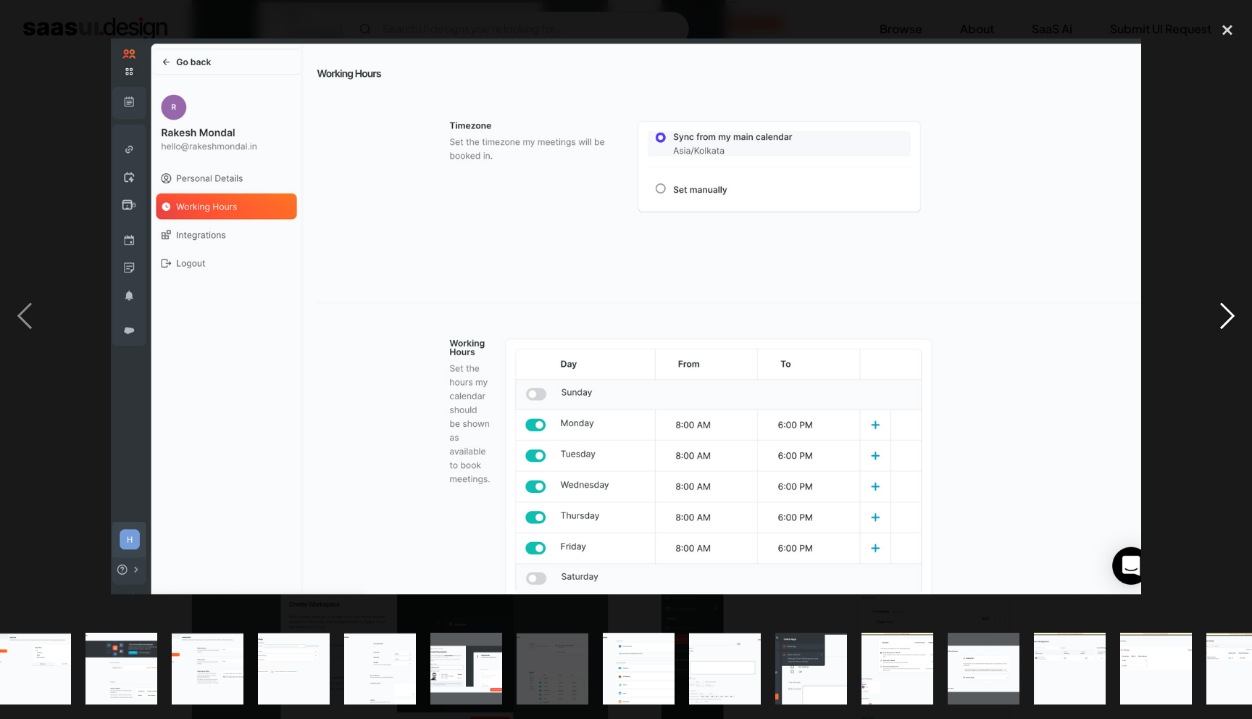
scroll to position [0, 746]
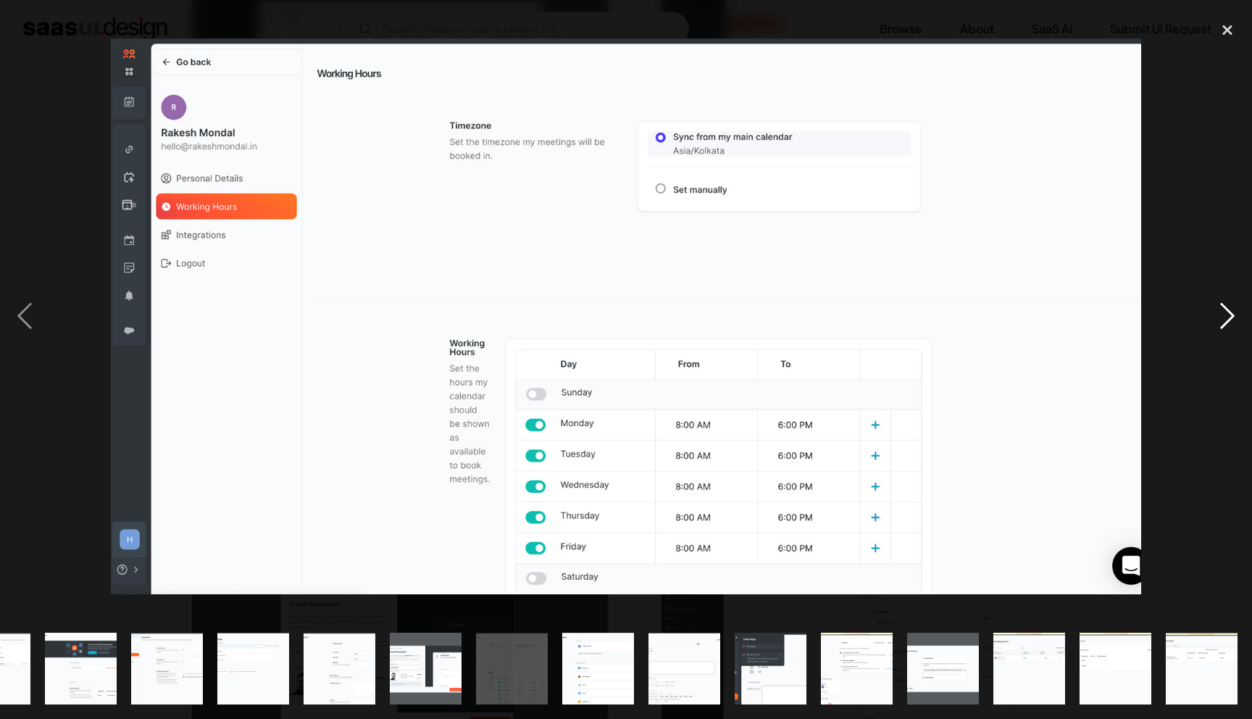
click at [1240, 322] on div "next image" at bounding box center [1227, 316] width 49 height 604
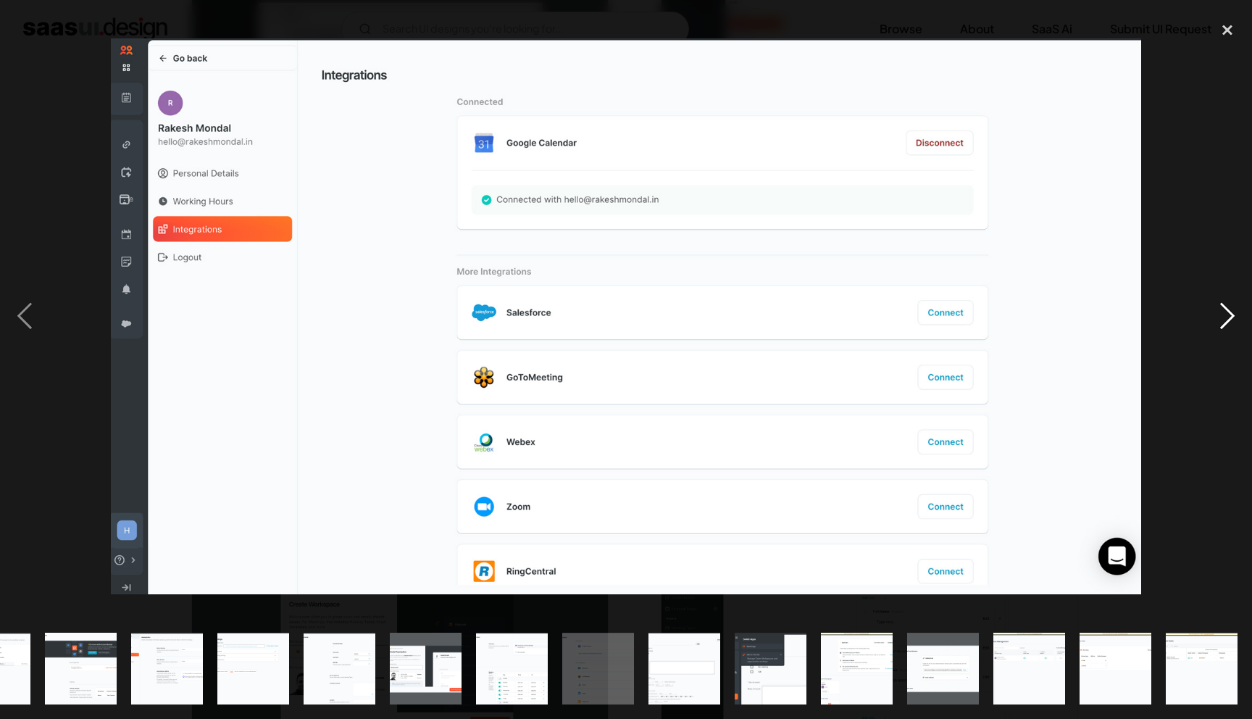
click at [1240, 322] on div "next image" at bounding box center [1227, 316] width 49 height 604
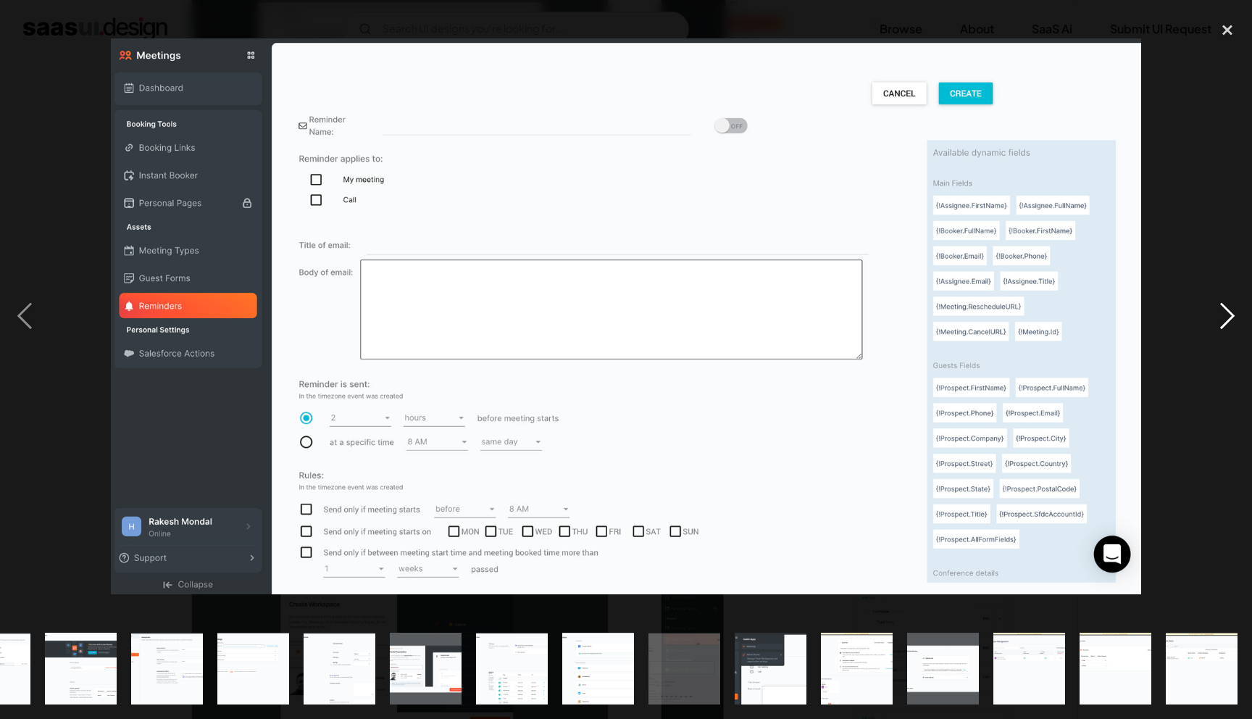
click at [1240, 322] on div "next image" at bounding box center [1227, 316] width 49 height 604
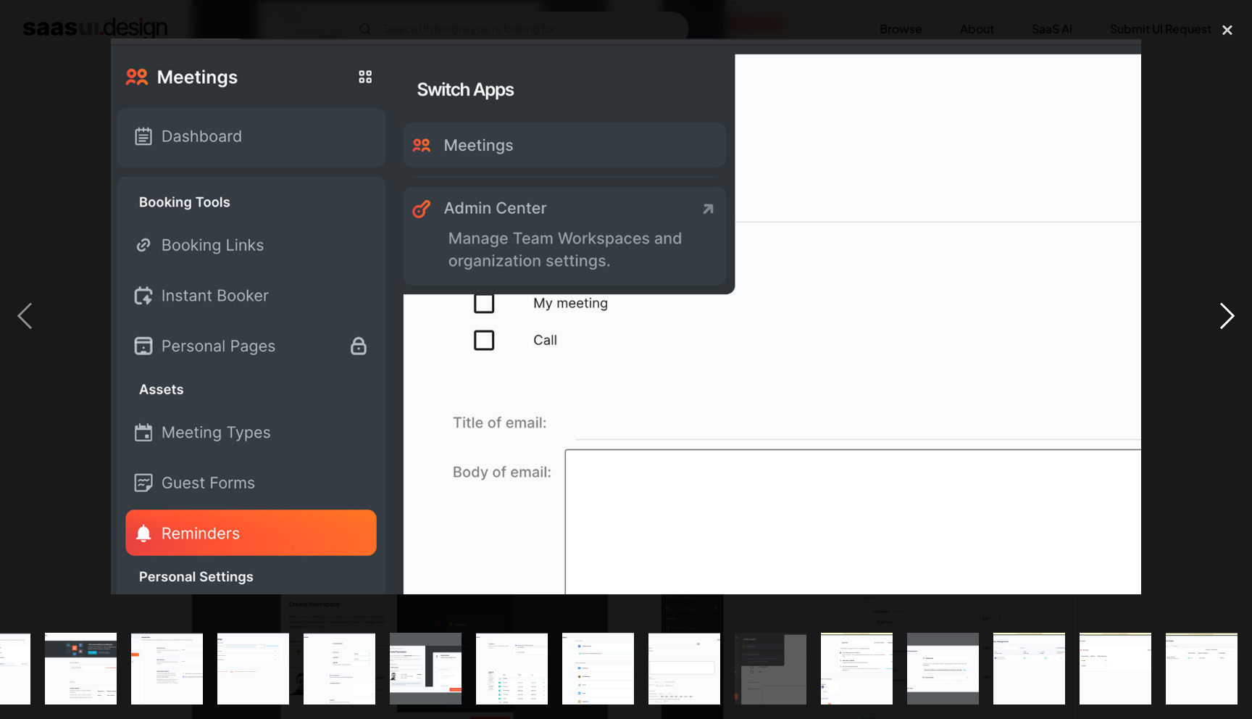
click at [1240, 322] on div "next image" at bounding box center [1227, 316] width 49 height 604
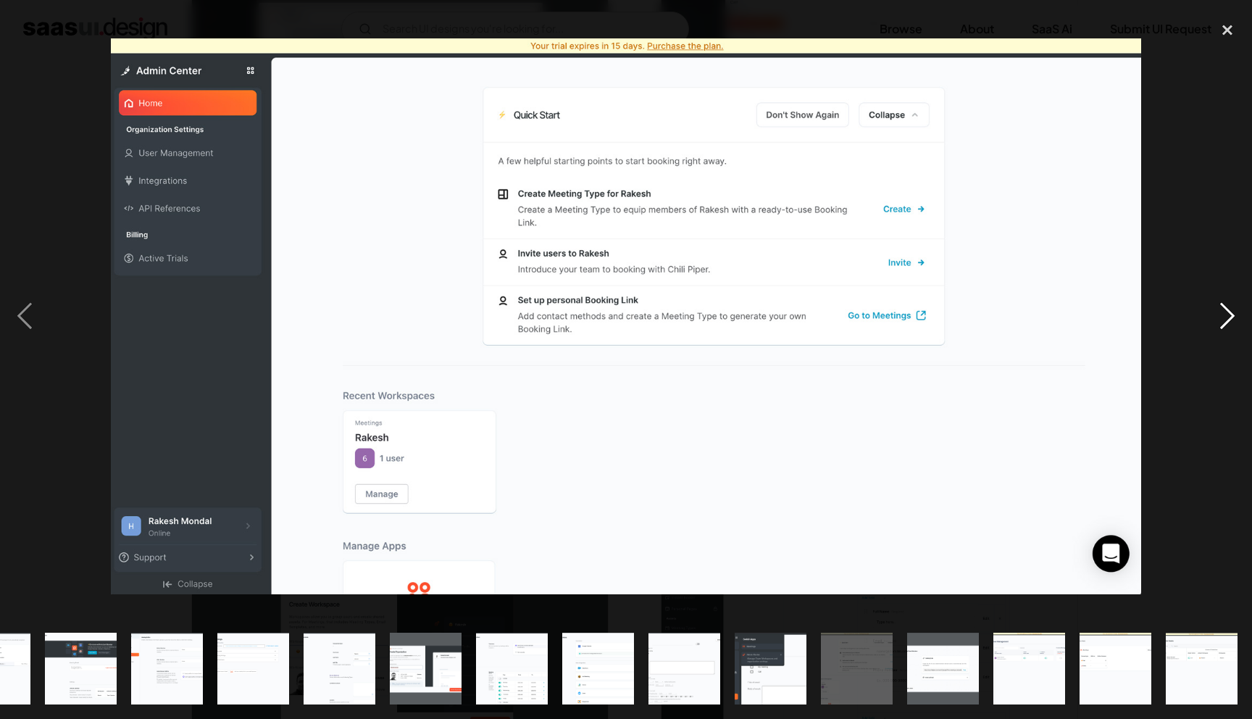
click at [1240, 322] on div "next image" at bounding box center [1227, 316] width 49 height 604
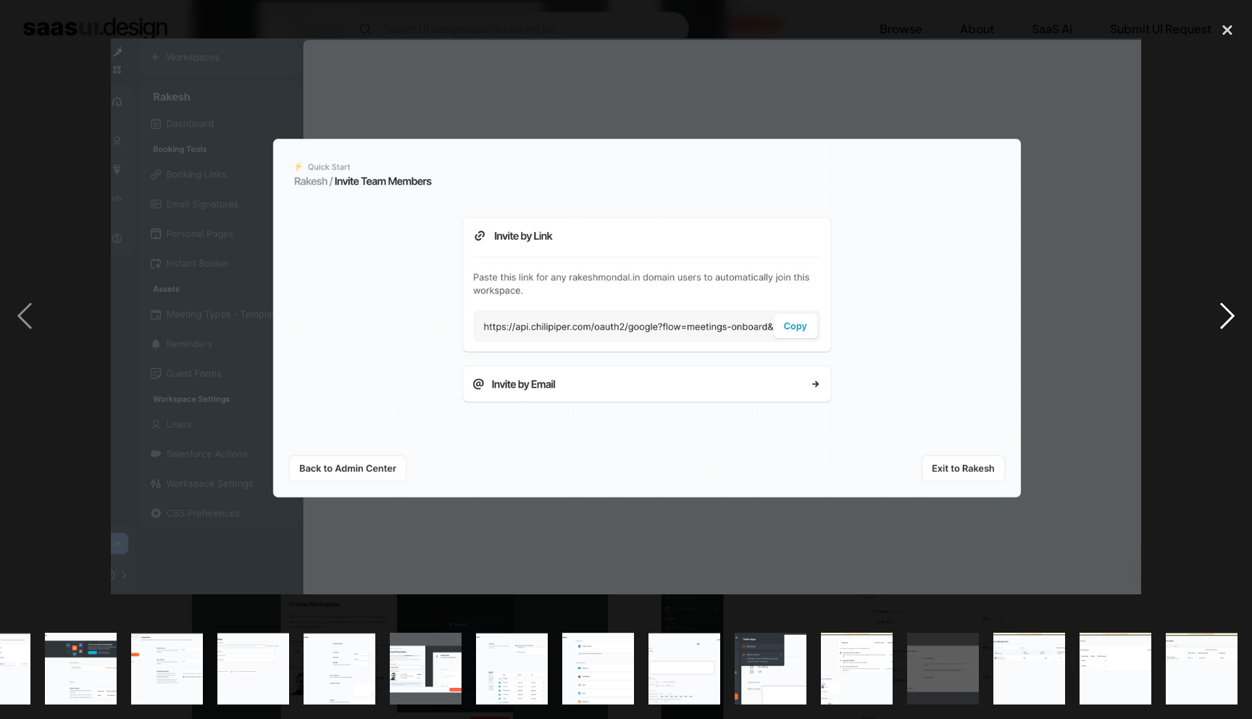
click at [1240, 324] on div "next image" at bounding box center [1227, 316] width 49 height 604
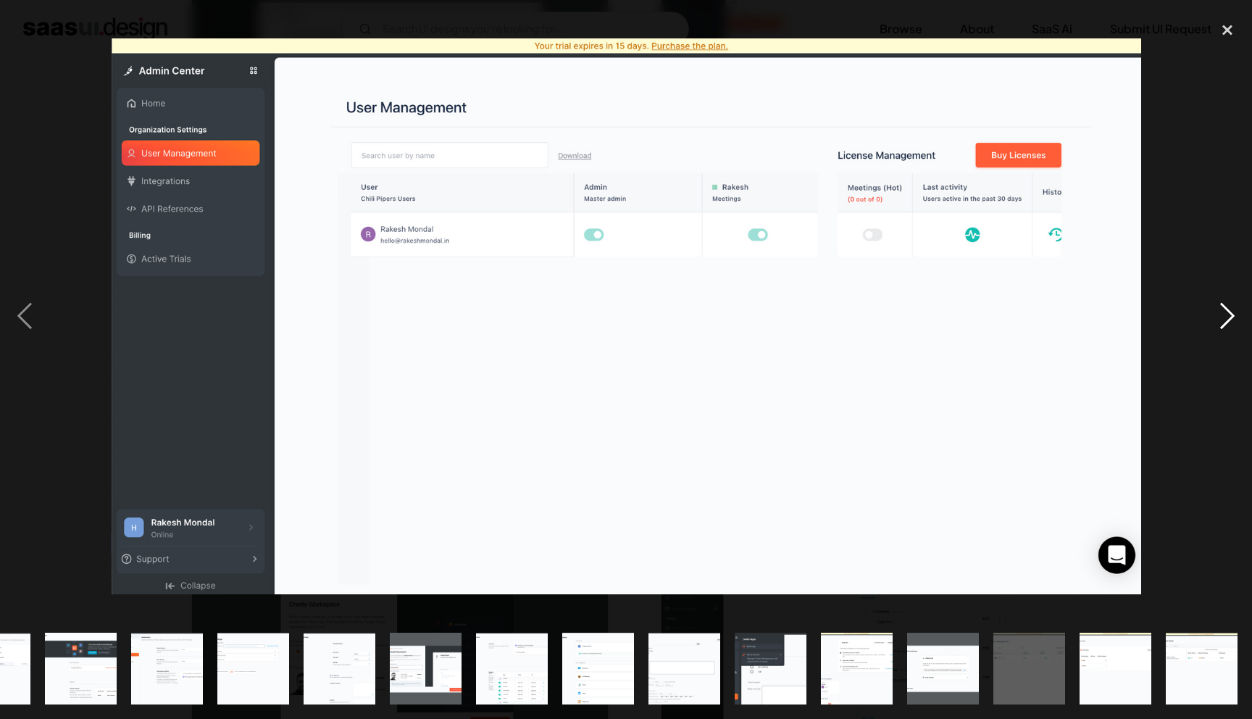
click at [1240, 324] on div "next image" at bounding box center [1227, 316] width 49 height 604
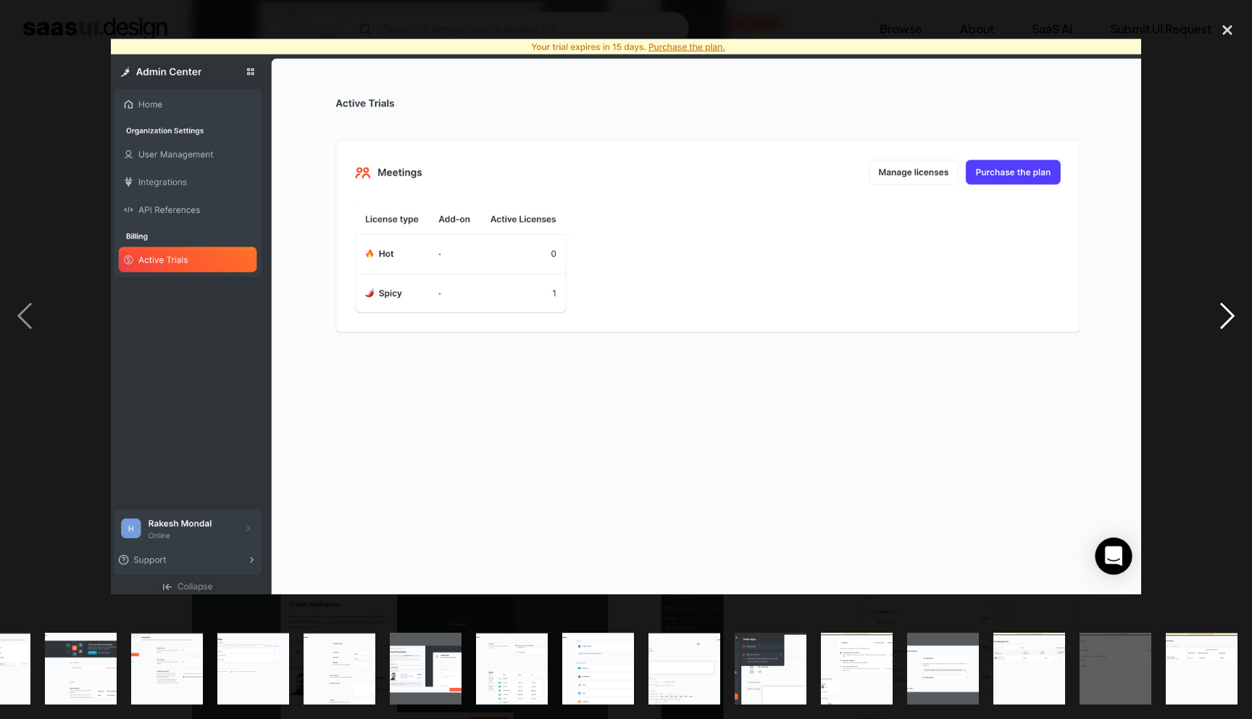
click at [1239, 324] on div "next image" at bounding box center [1227, 316] width 49 height 604
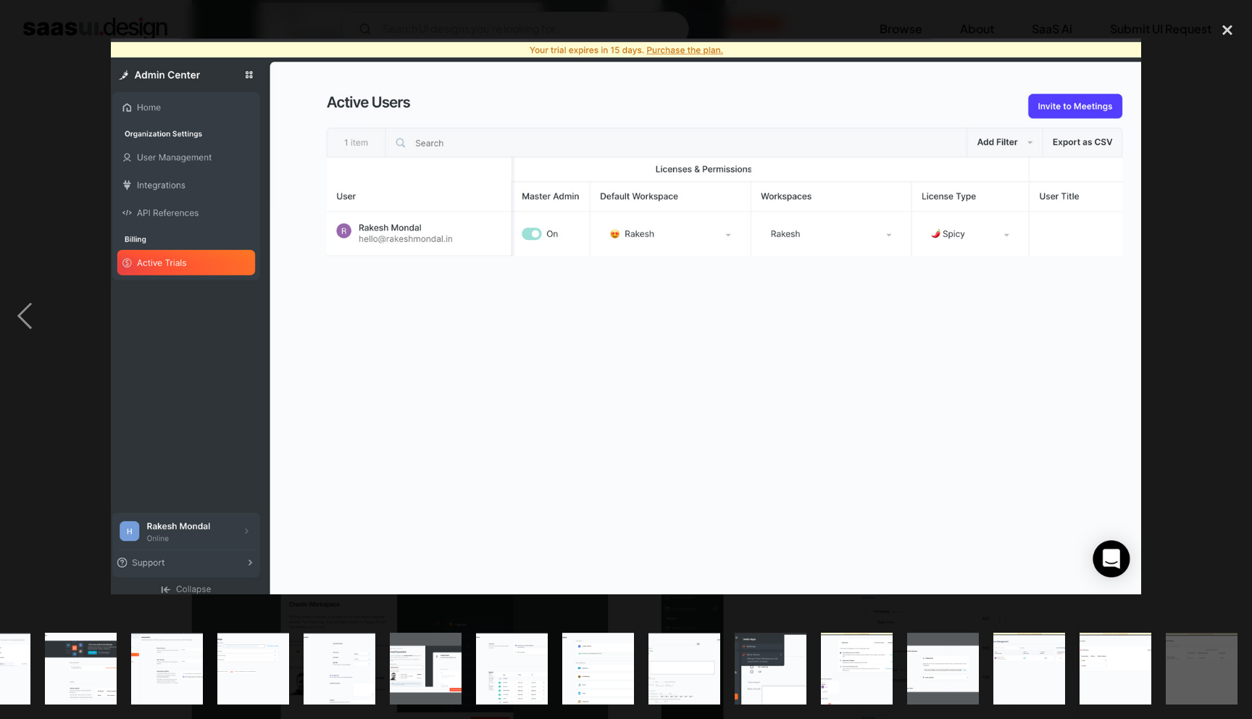
click at [1239, 324] on div "next image" at bounding box center [1227, 316] width 49 height 604
click at [1225, 38] on div "close lightbox" at bounding box center [1227, 30] width 49 height 32
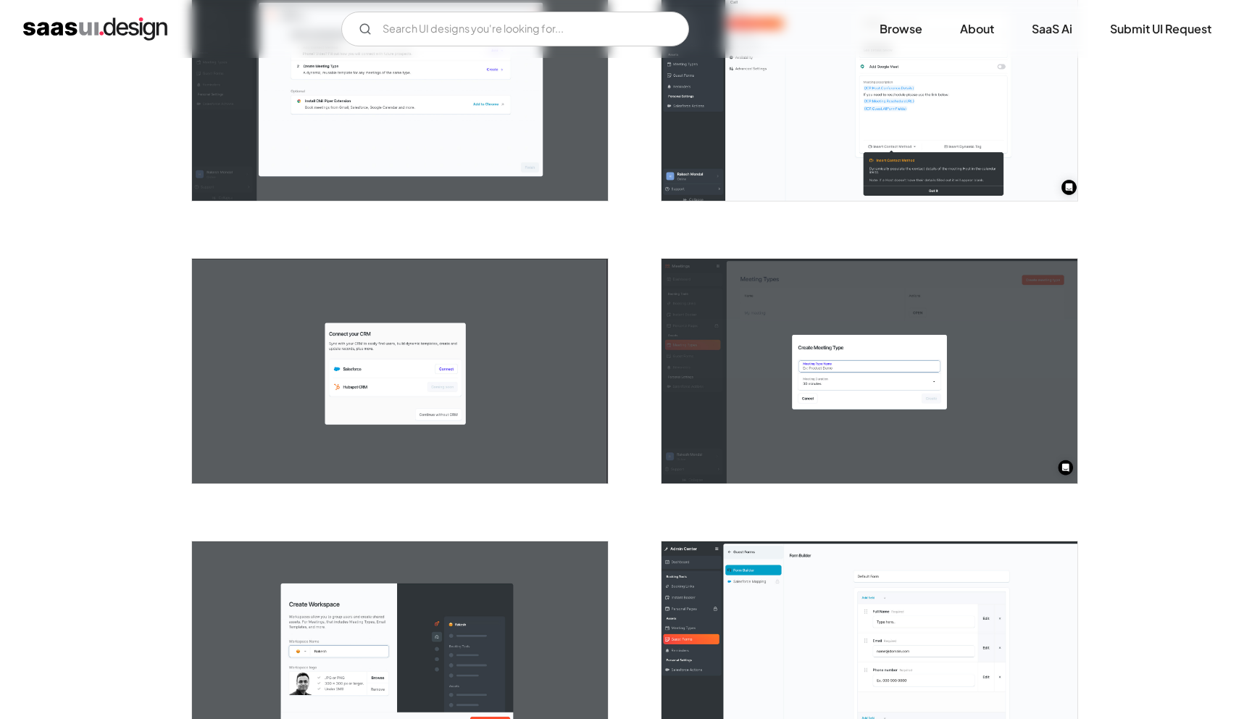
scroll to position [0, 0]
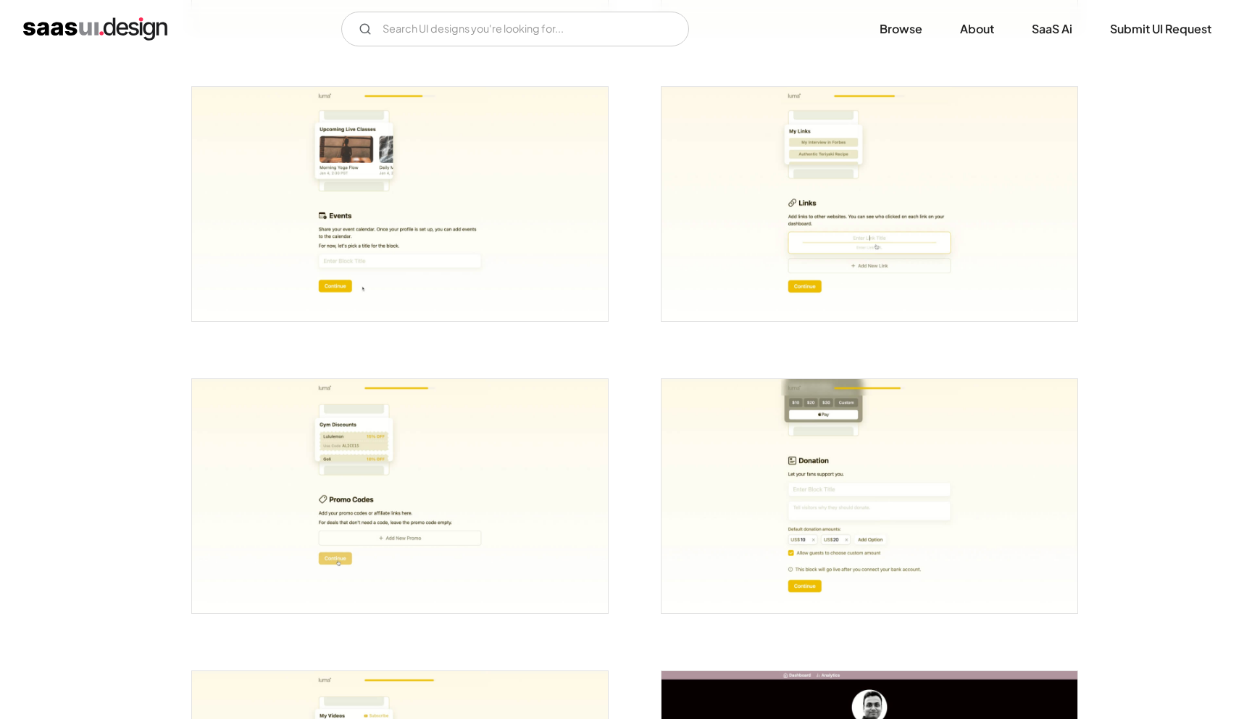
scroll to position [2022, 0]
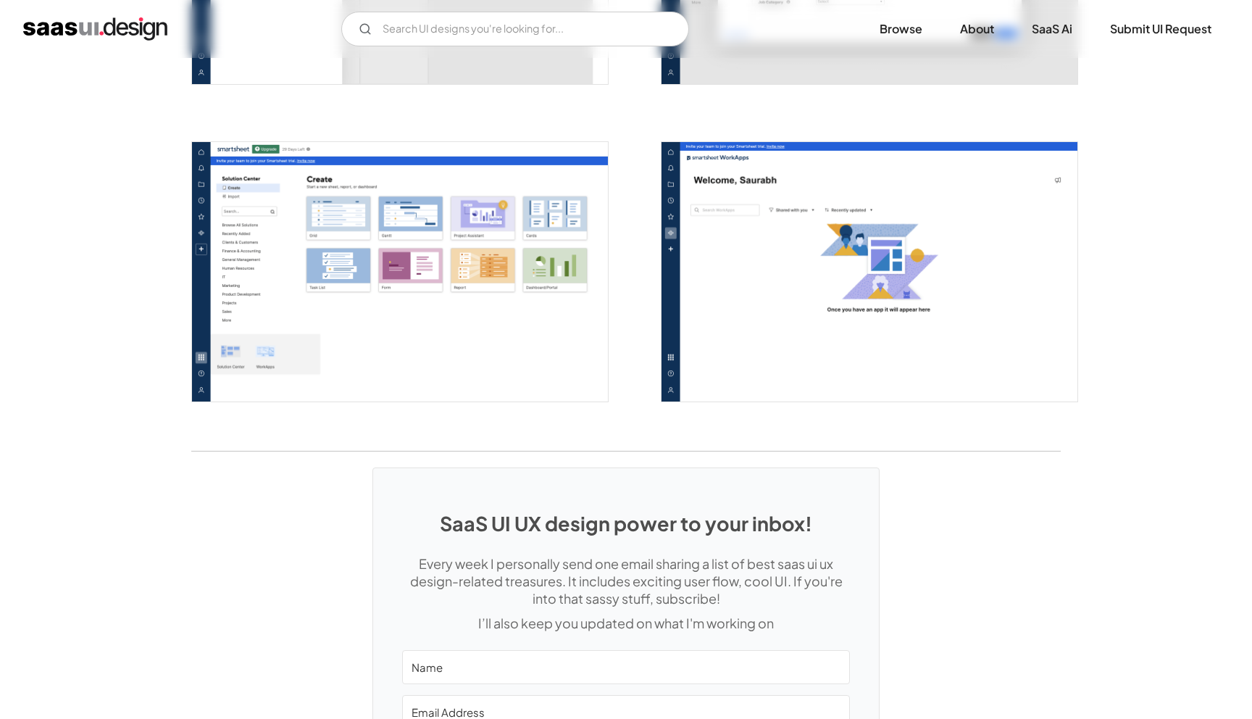
scroll to position [3900, 0]
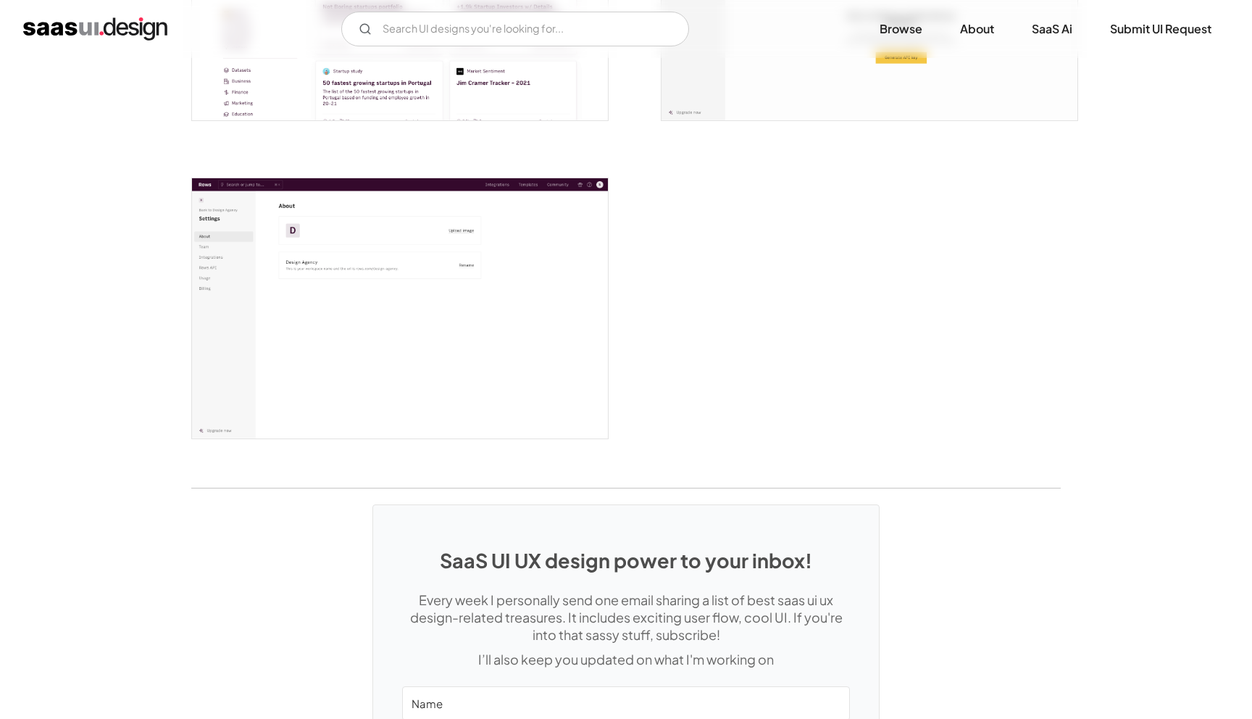
scroll to position [3902, 0]
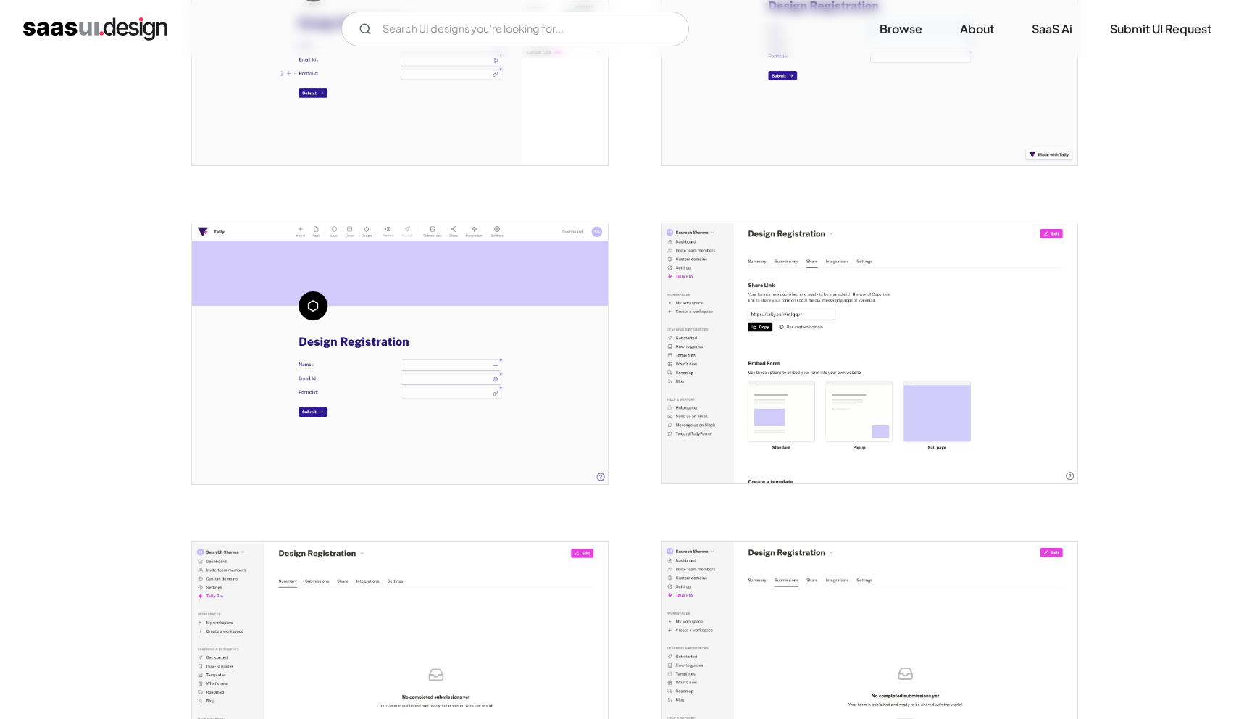
scroll to position [1468, 0]
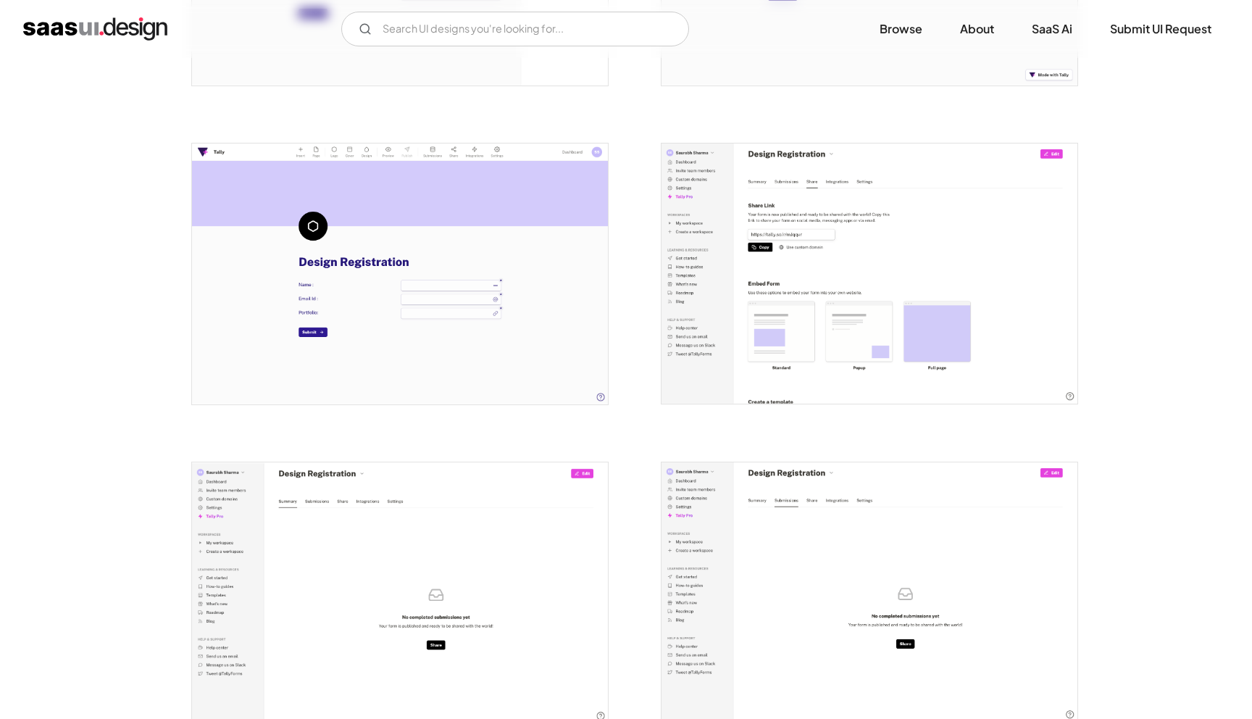
click at [870, 306] on img "open lightbox" at bounding box center [870, 273] width 416 height 260
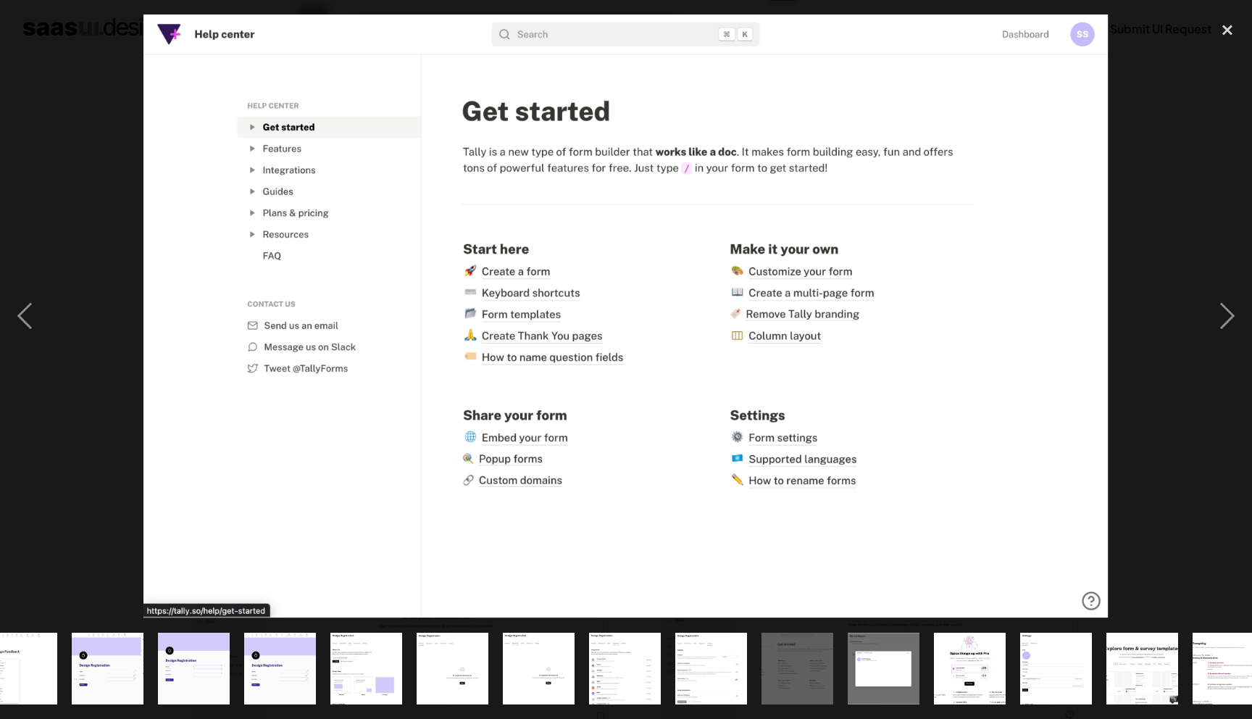
scroll to position [0, 487]
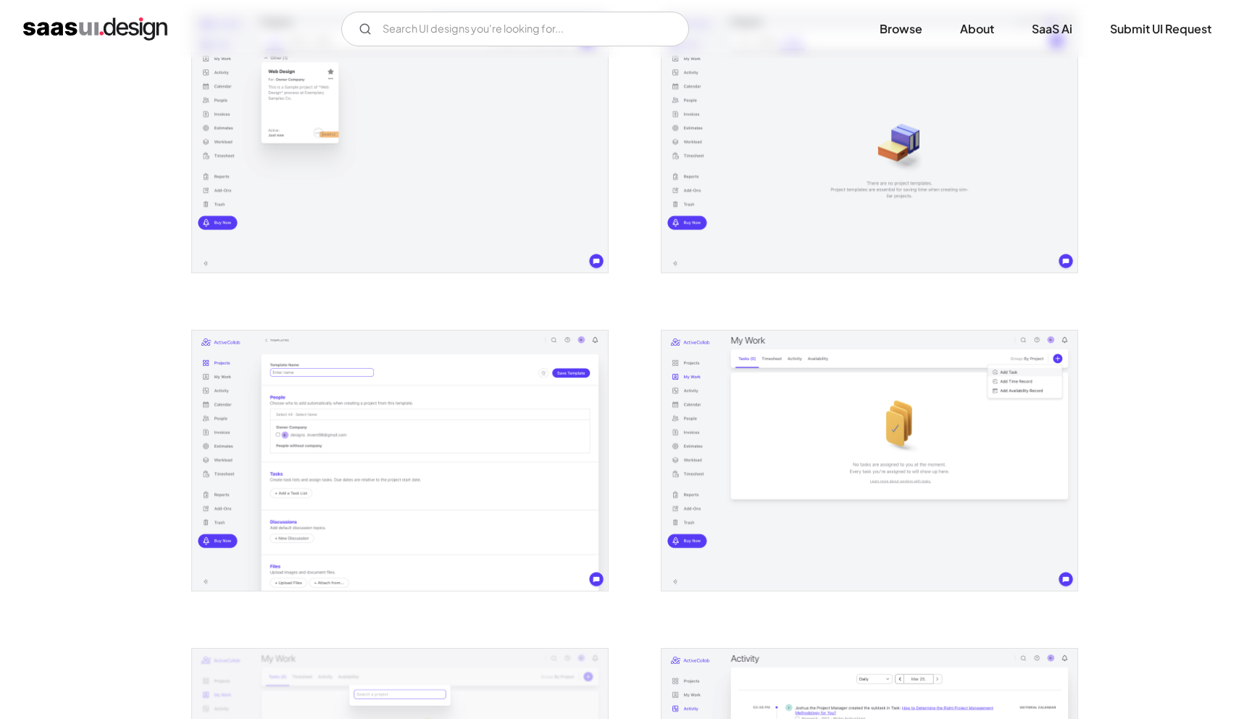
scroll to position [474, 0]
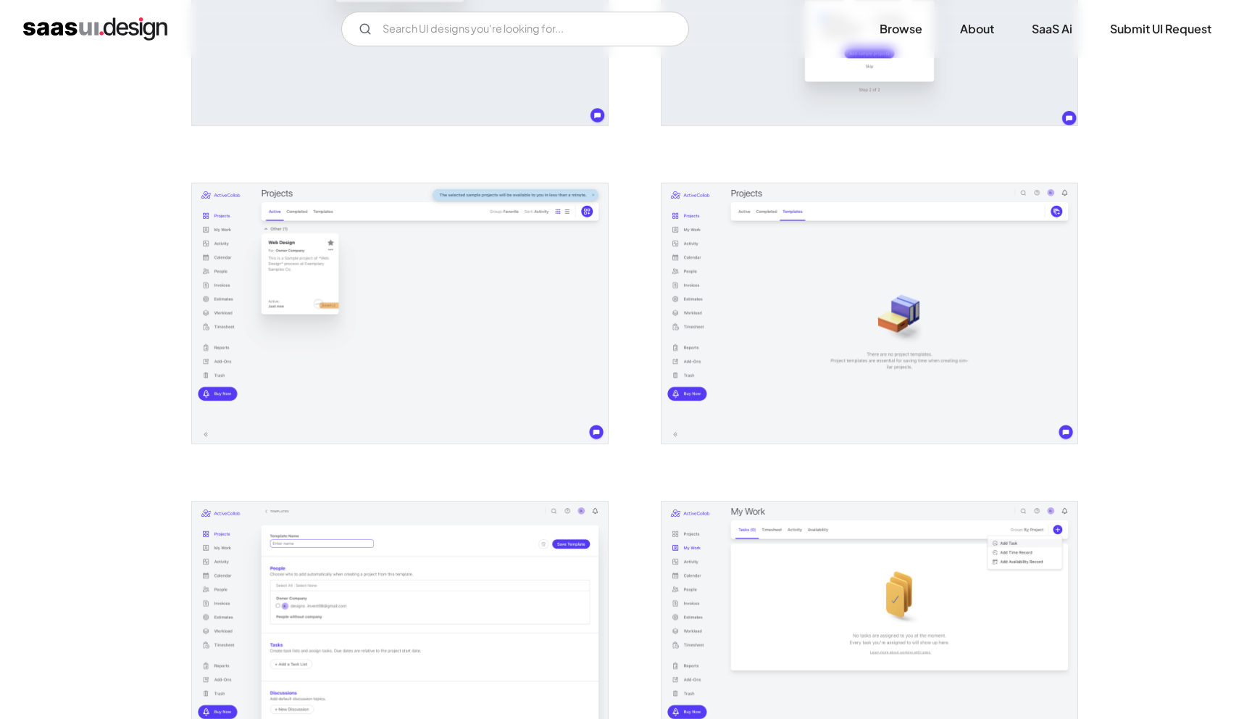
click at [375, 271] on img "open lightbox" at bounding box center [400, 313] width 416 height 260
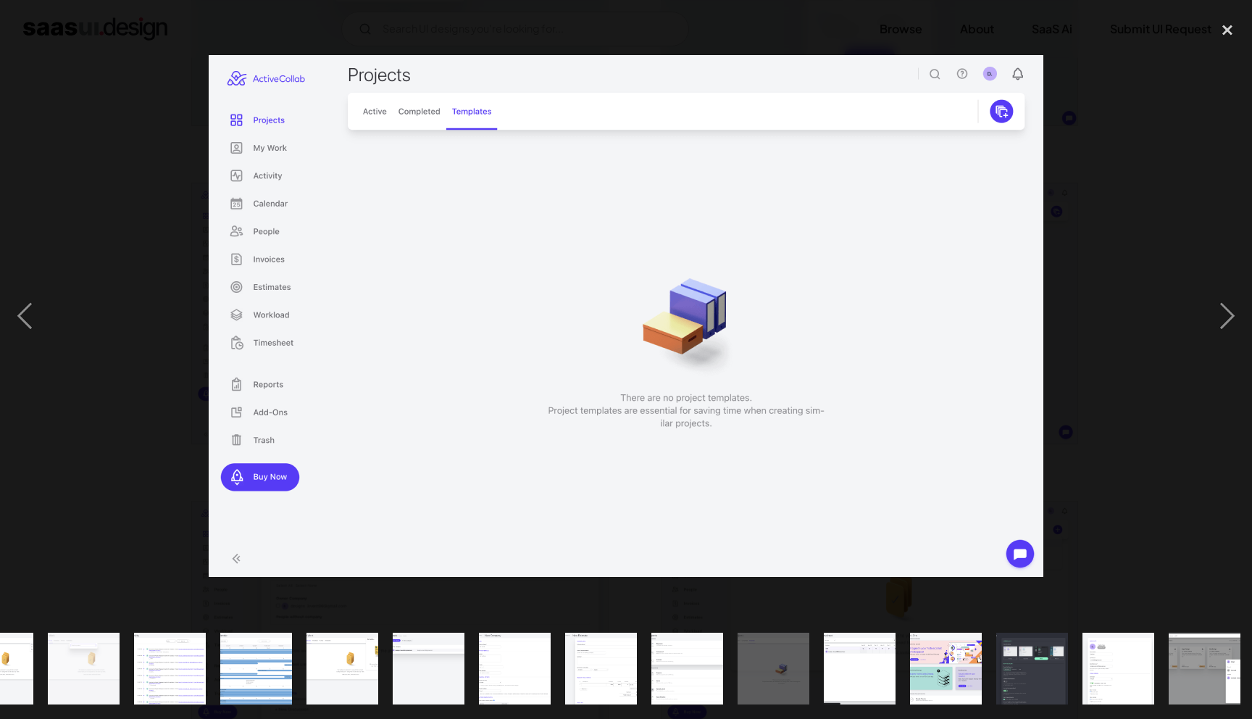
scroll to position [0, 487]
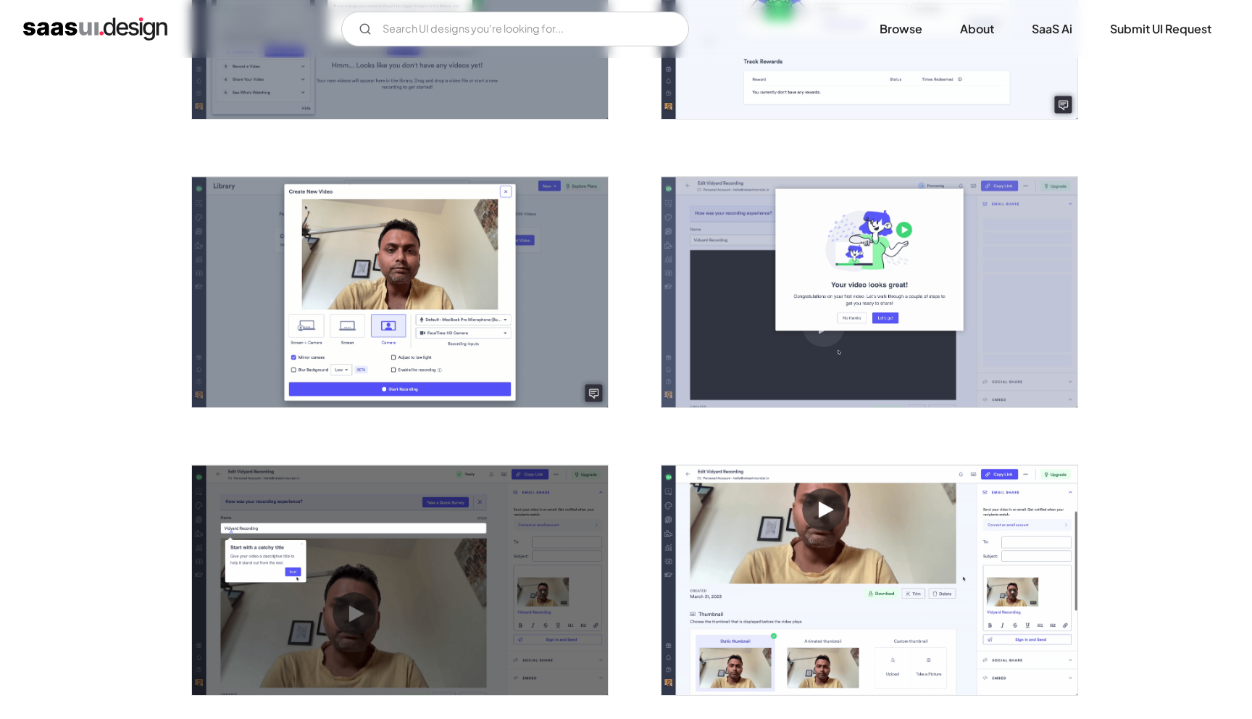
scroll to position [1406, 0]
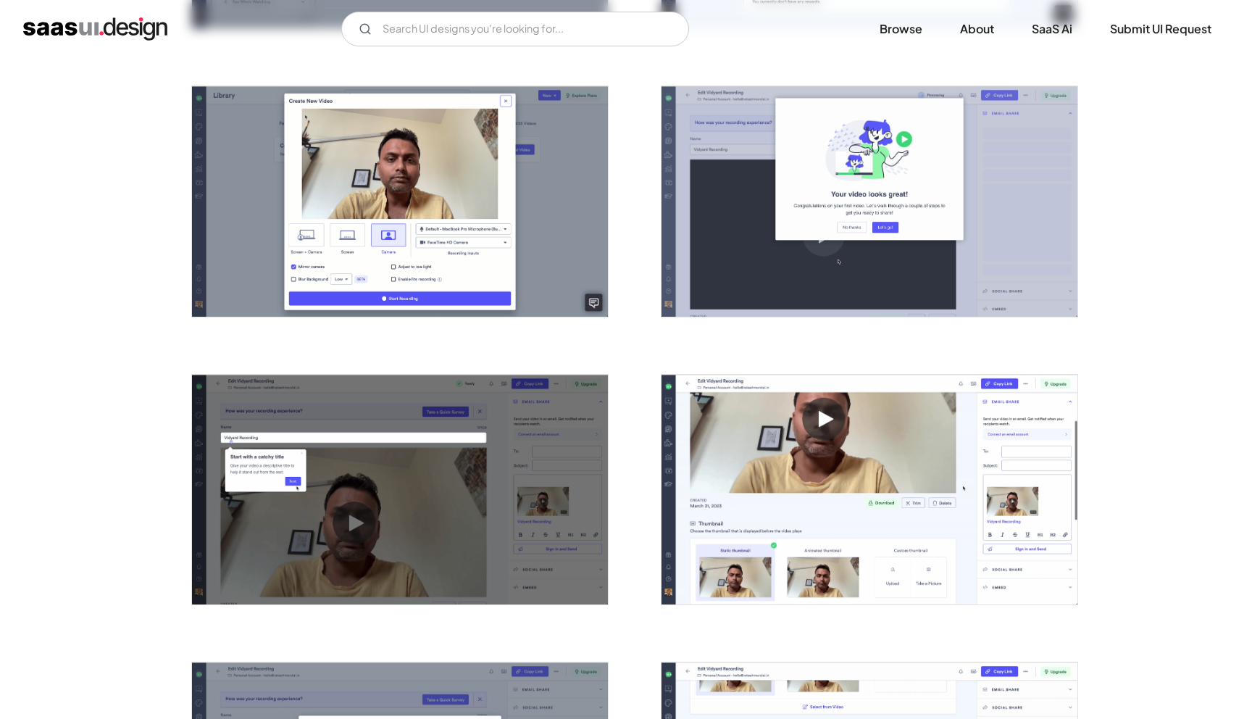
click at [627, 550] on div at bounding box center [625, 480] width 869 height 3169
click at [700, 580] on img "open lightbox" at bounding box center [870, 490] width 416 height 230
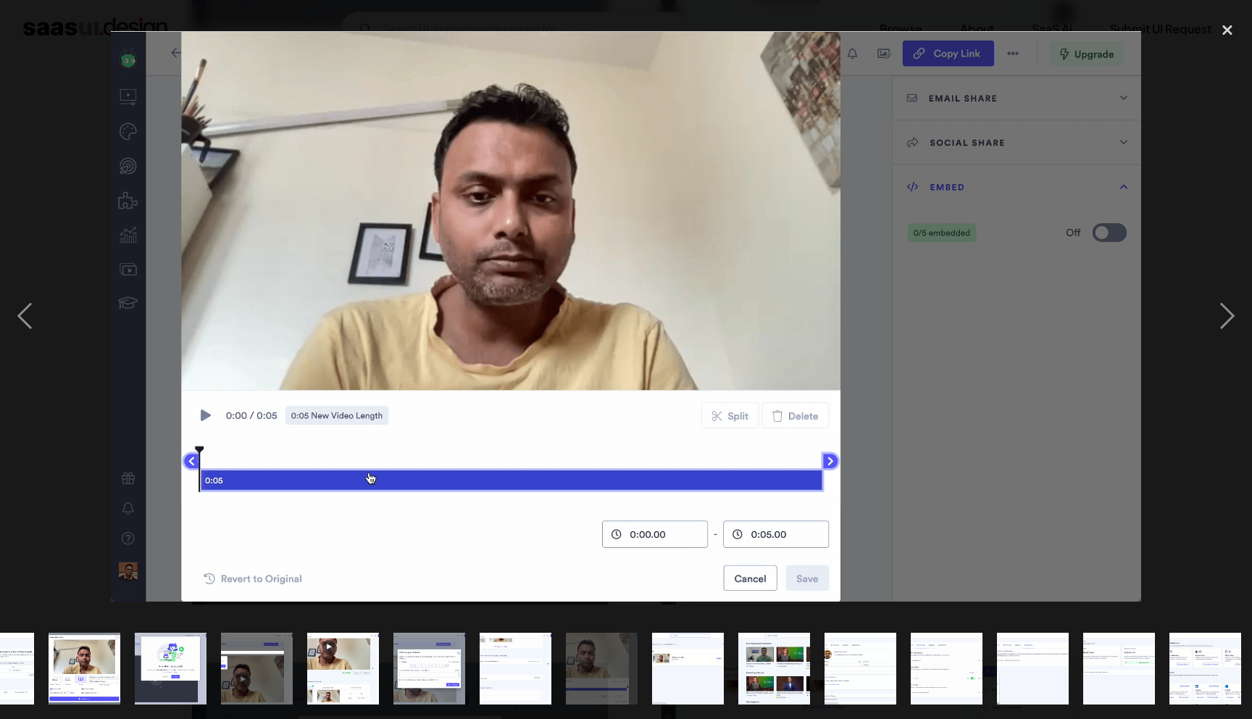
scroll to position [0, 659]
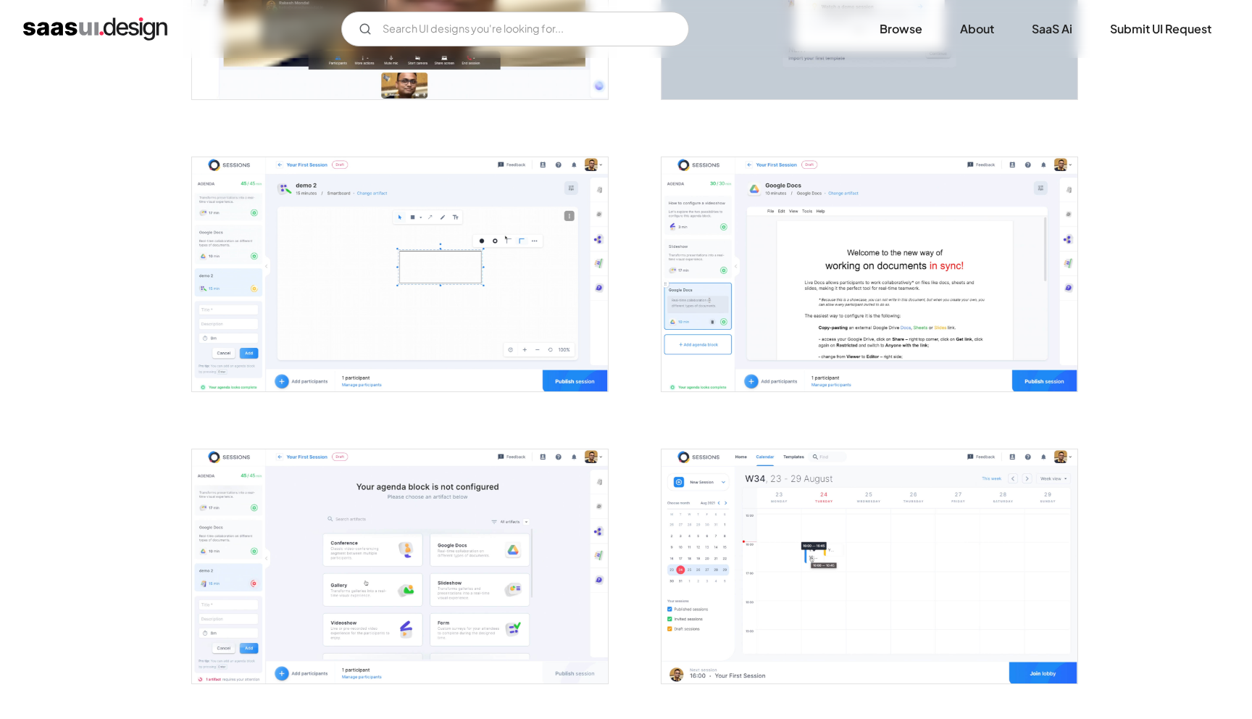
scroll to position [1061, 0]
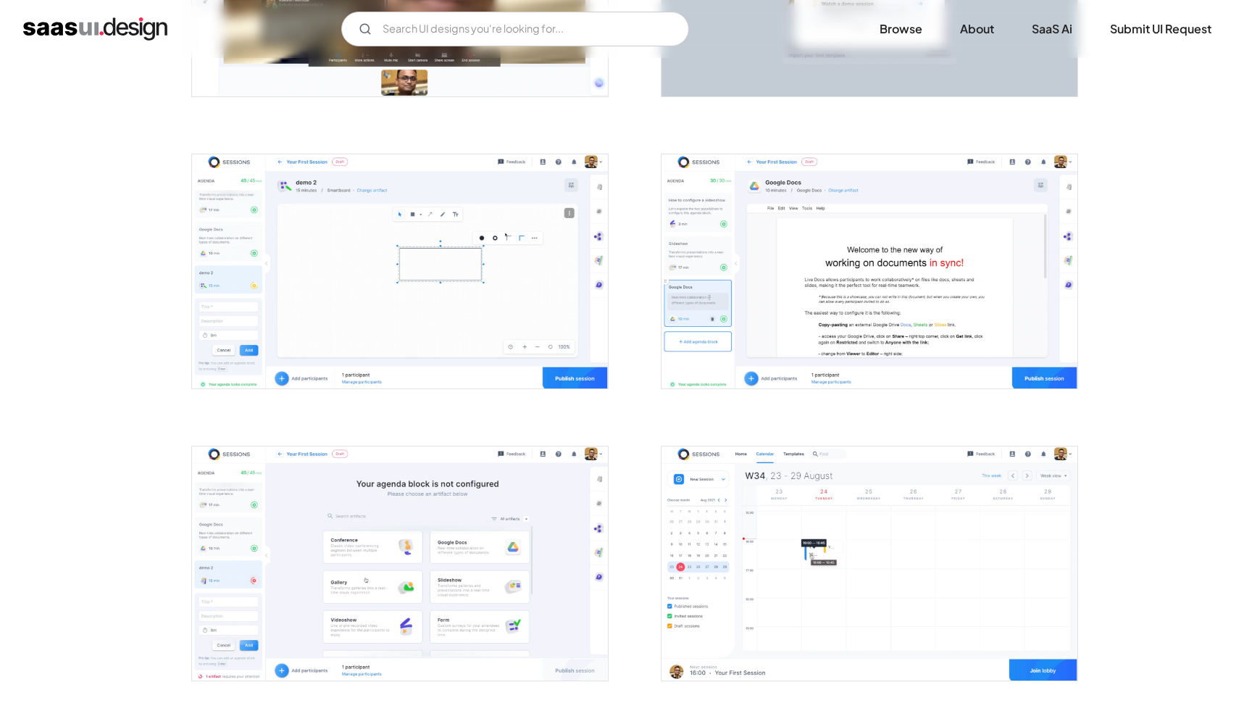
click at [718, 285] on img "open lightbox" at bounding box center [870, 271] width 416 height 234
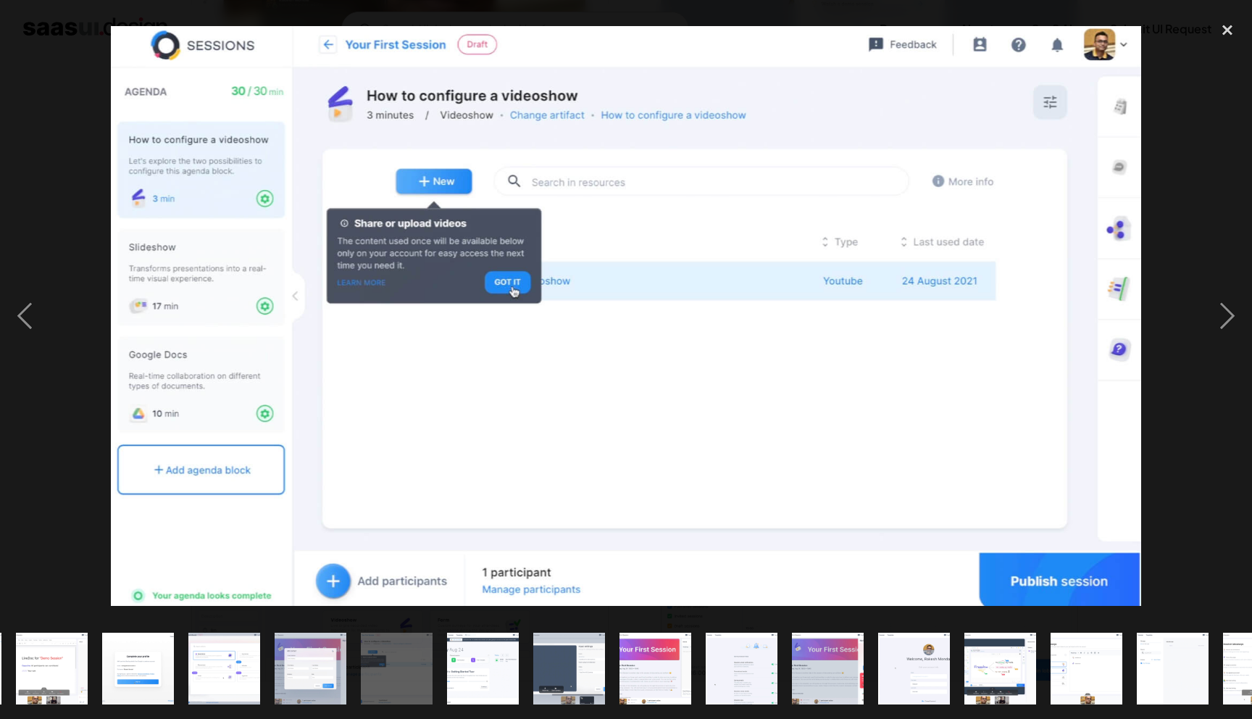
scroll to position [0, 918]
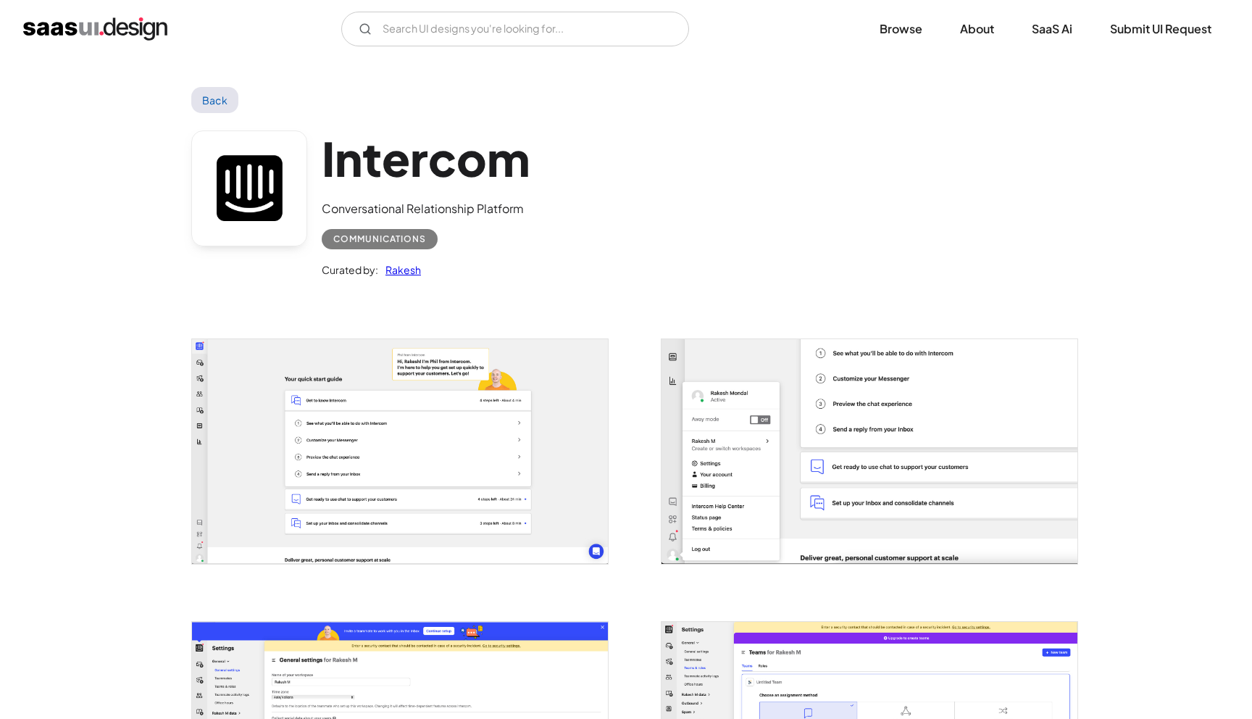
drag, startPoint x: 0, startPoint y: 0, endPoint x: 256, endPoint y: 236, distance: 348.7
click at [256, 236] on link at bounding box center [249, 188] width 116 height 116
click at [464, 158] on h1 "Intercom" at bounding box center [426, 158] width 208 height 56
click at [504, 254] on div "Curated by: Rakesh" at bounding box center [426, 263] width 208 height 29
click at [348, 164] on h1 "Intercom" at bounding box center [426, 158] width 208 height 56
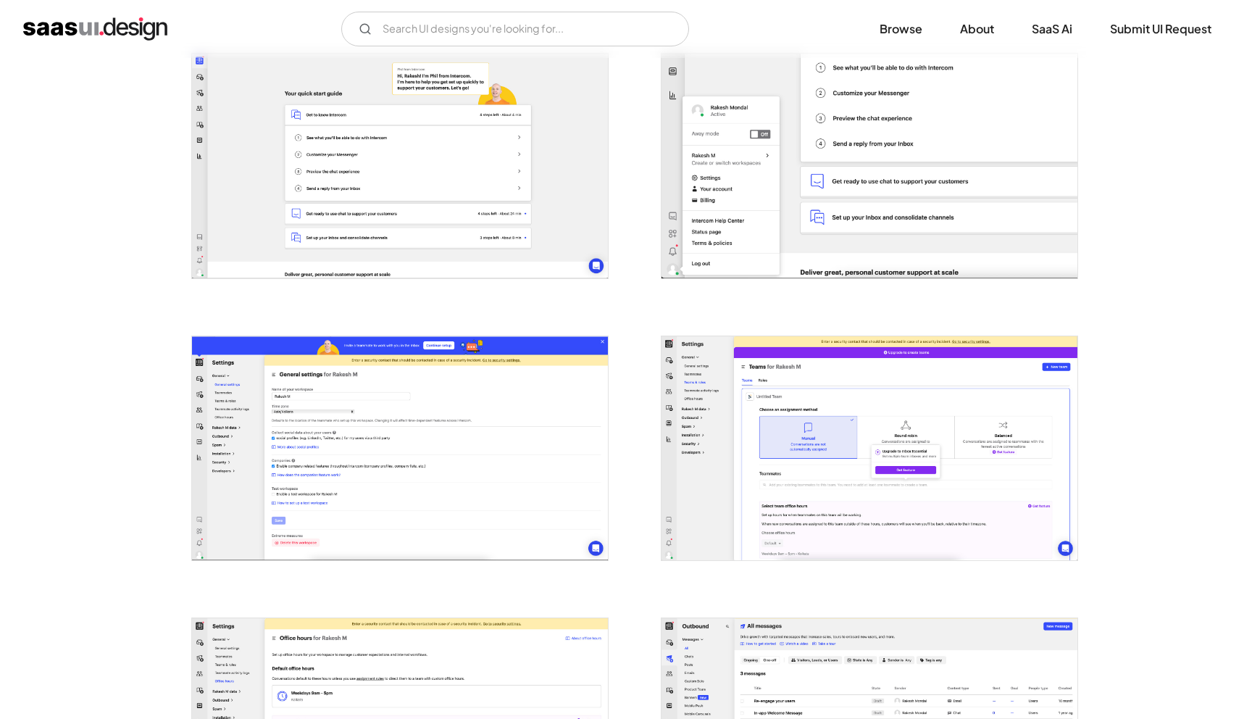
scroll to position [433, 0]
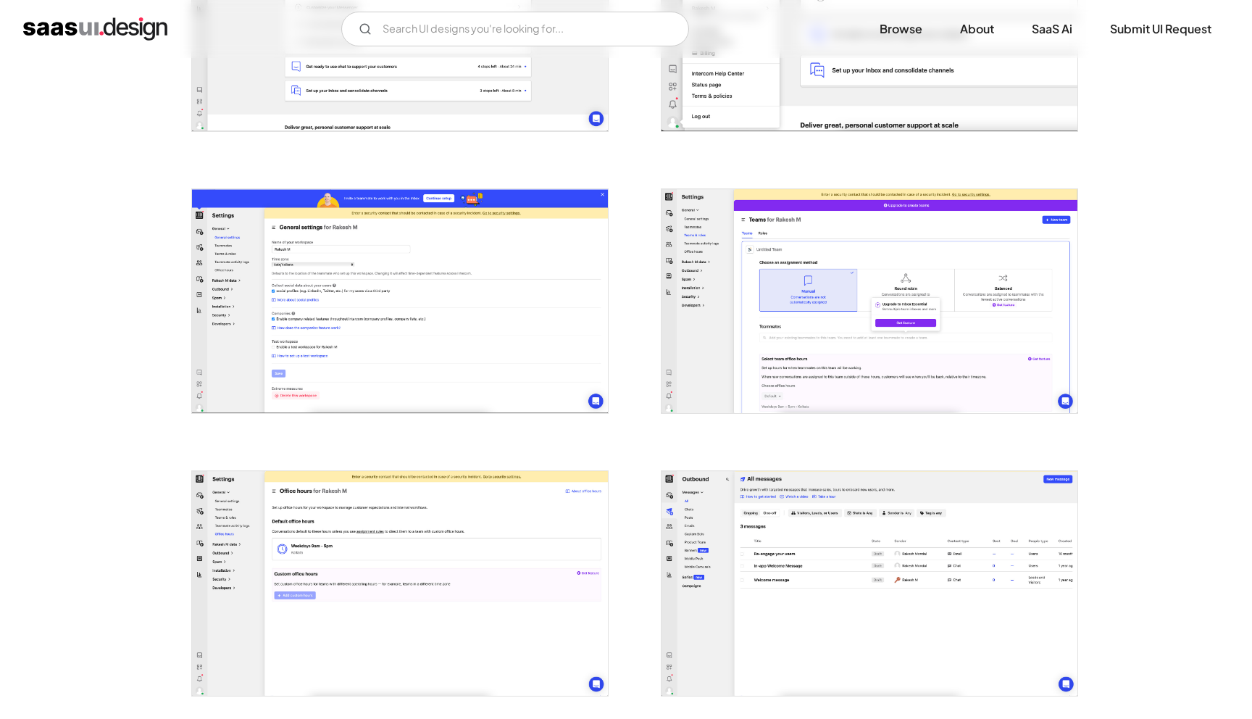
click at [272, 95] on img "open lightbox" at bounding box center [400, 19] width 416 height 224
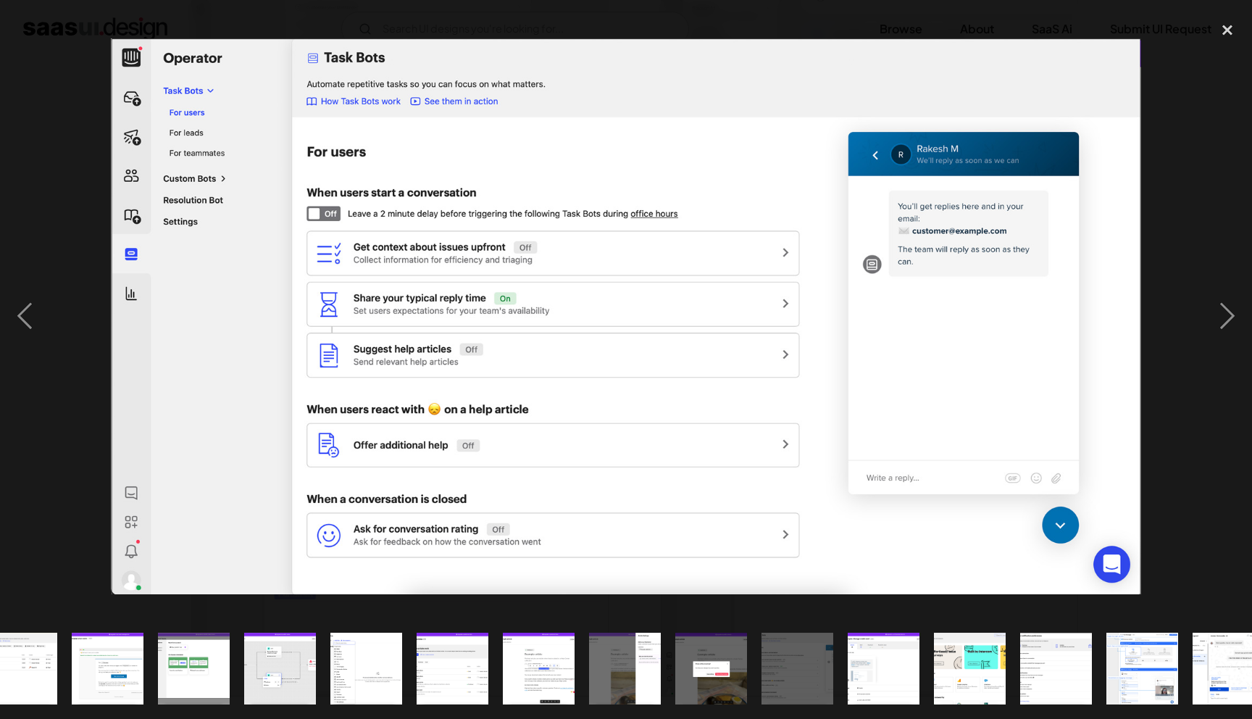
scroll to position [0, 487]
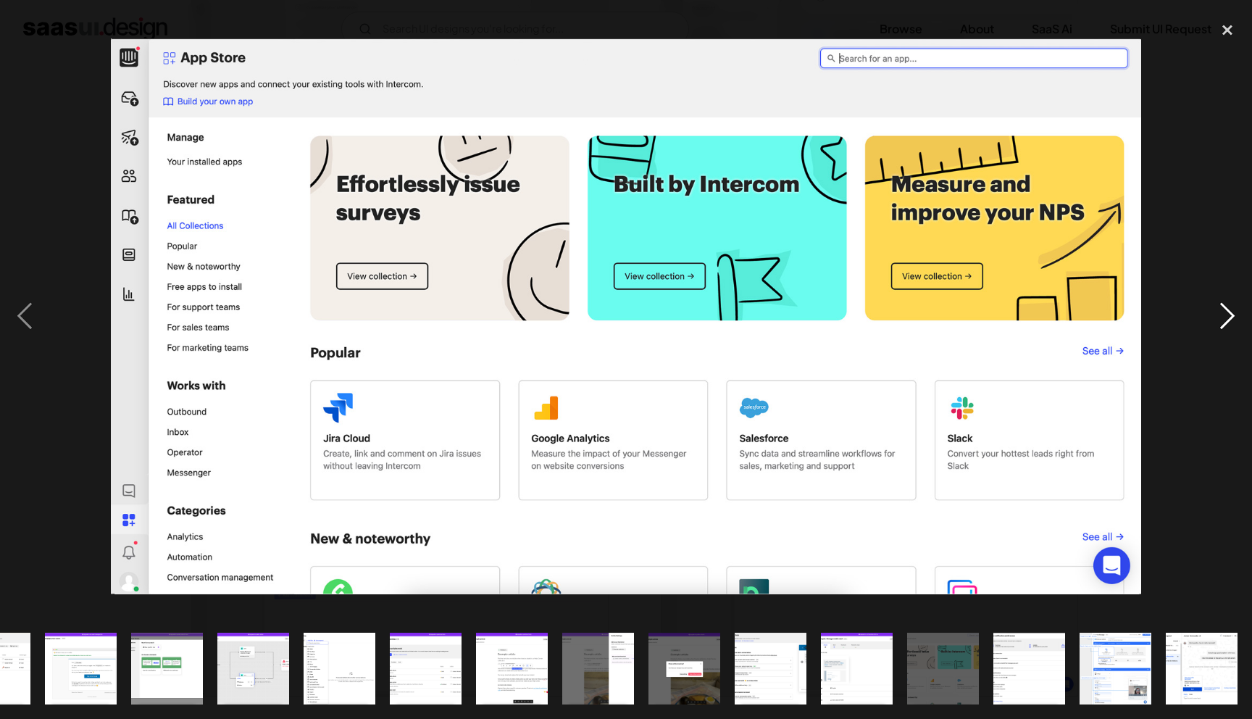
click at [1222, 319] on div "next image" at bounding box center [1227, 316] width 49 height 604
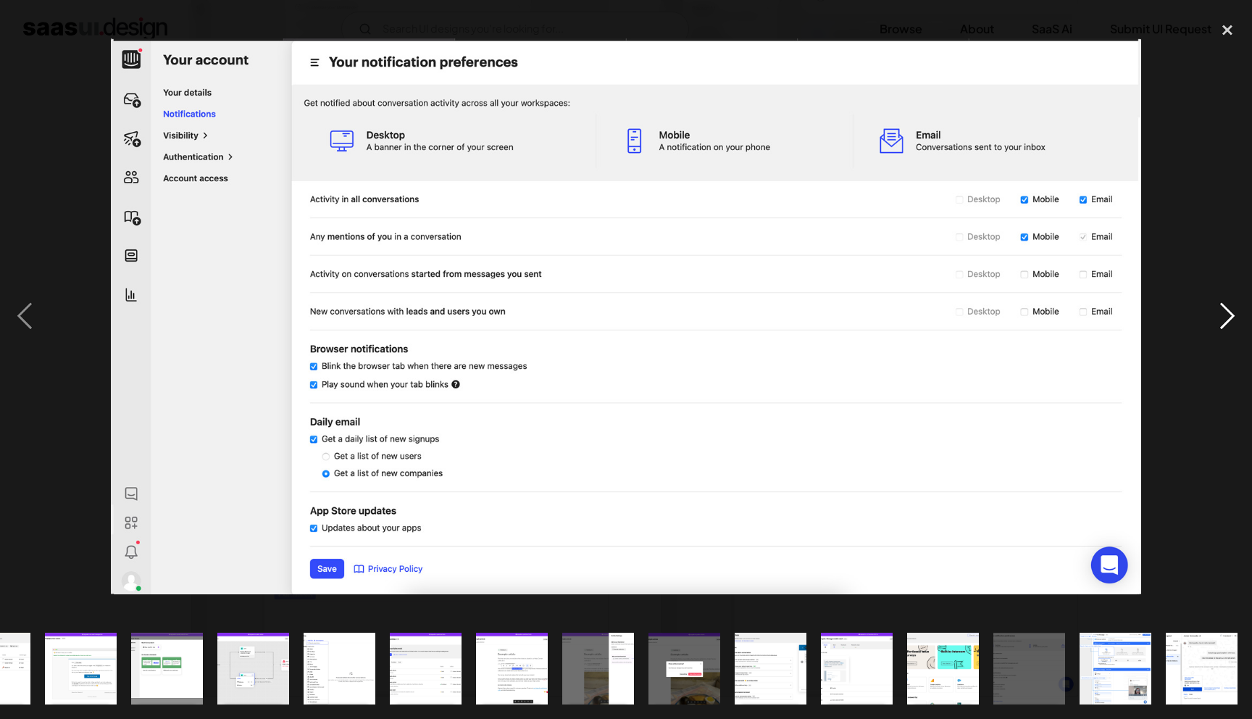
click at [1222, 319] on div "next image" at bounding box center [1227, 316] width 49 height 604
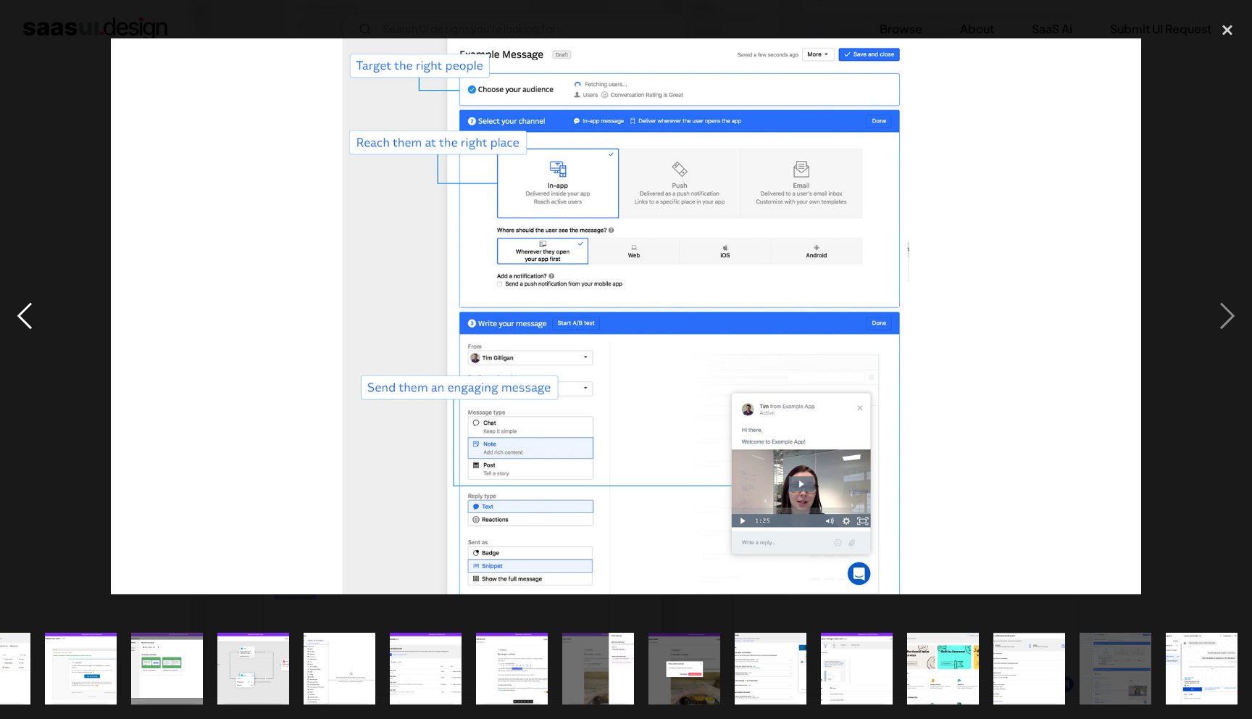
click at [46, 311] on div "previous image" at bounding box center [24, 316] width 49 height 604
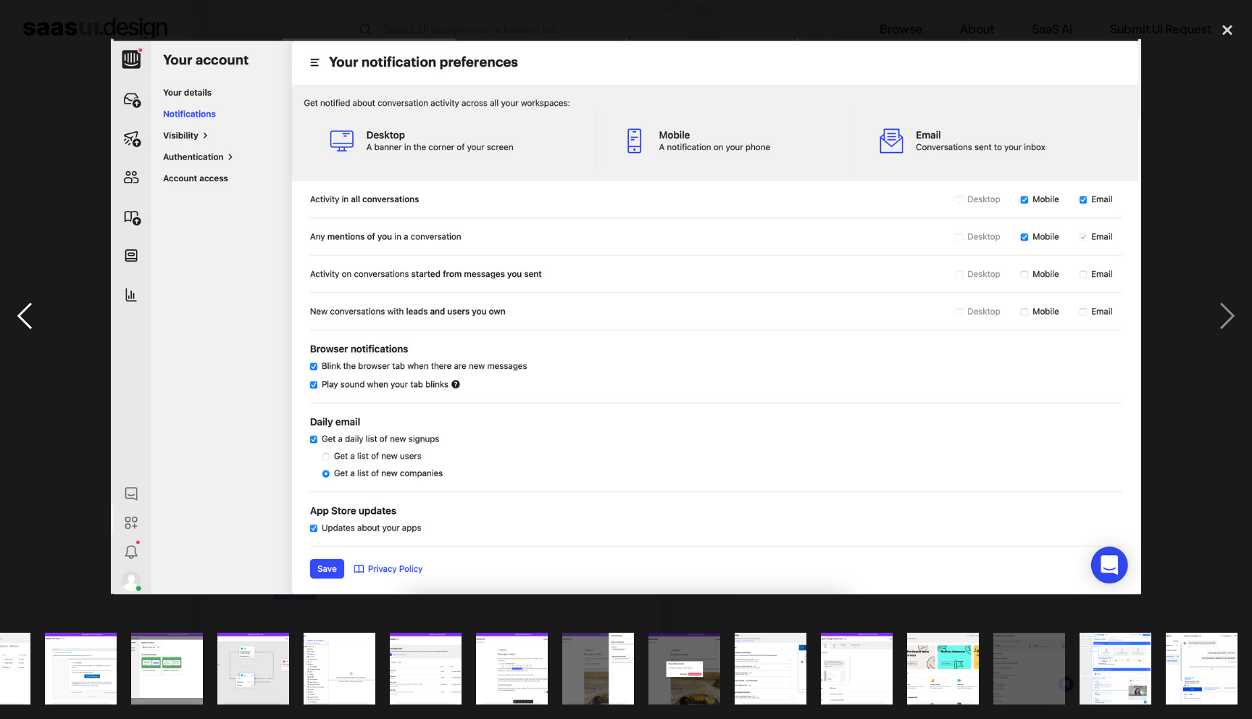
click at [46, 311] on div "previous image" at bounding box center [24, 316] width 49 height 604
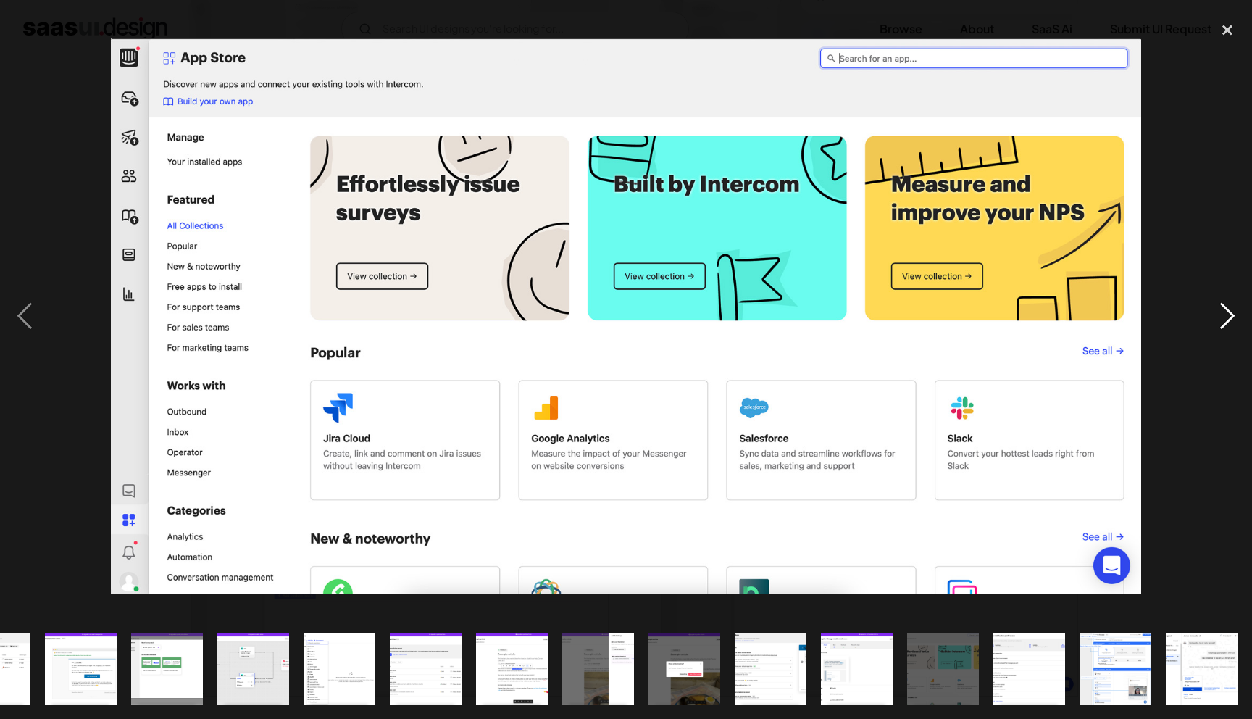
click at [1226, 324] on div "next image" at bounding box center [1227, 316] width 49 height 604
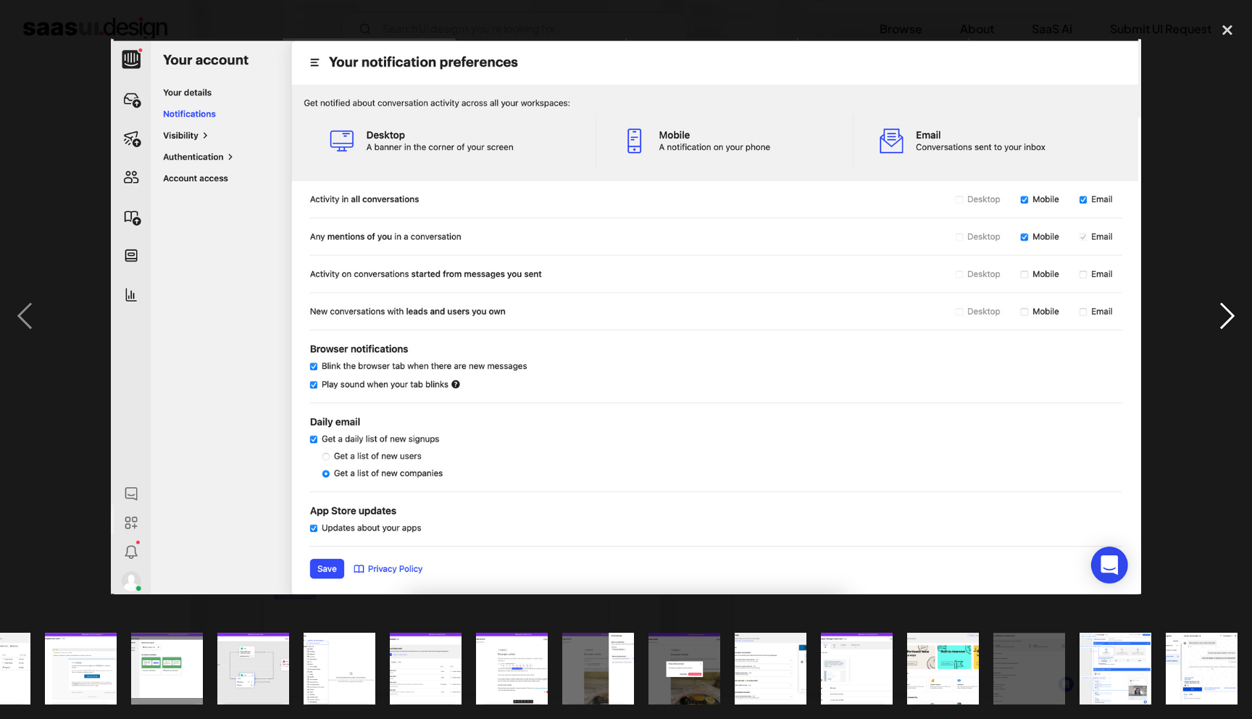
click at [1226, 324] on div "next image" at bounding box center [1227, 316] width 49 height 604
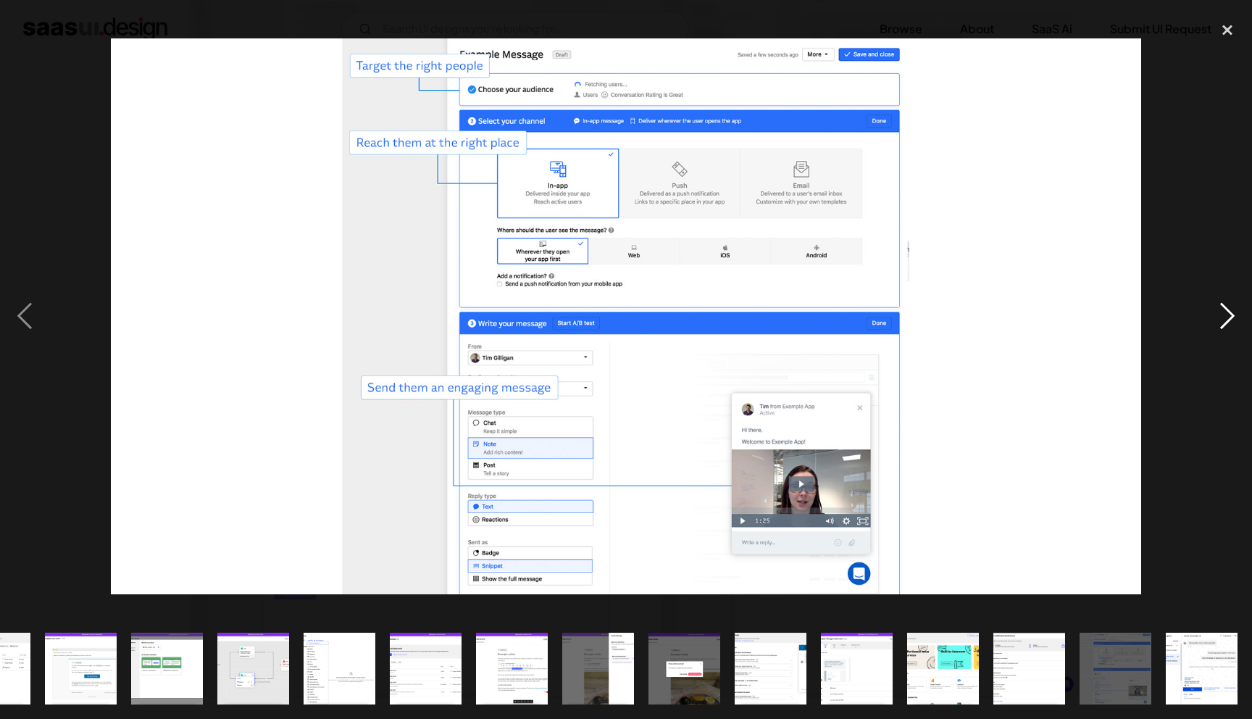
click at [1226, 324] on div "next image" at bounding box center [1227, 316] width 49 height 604
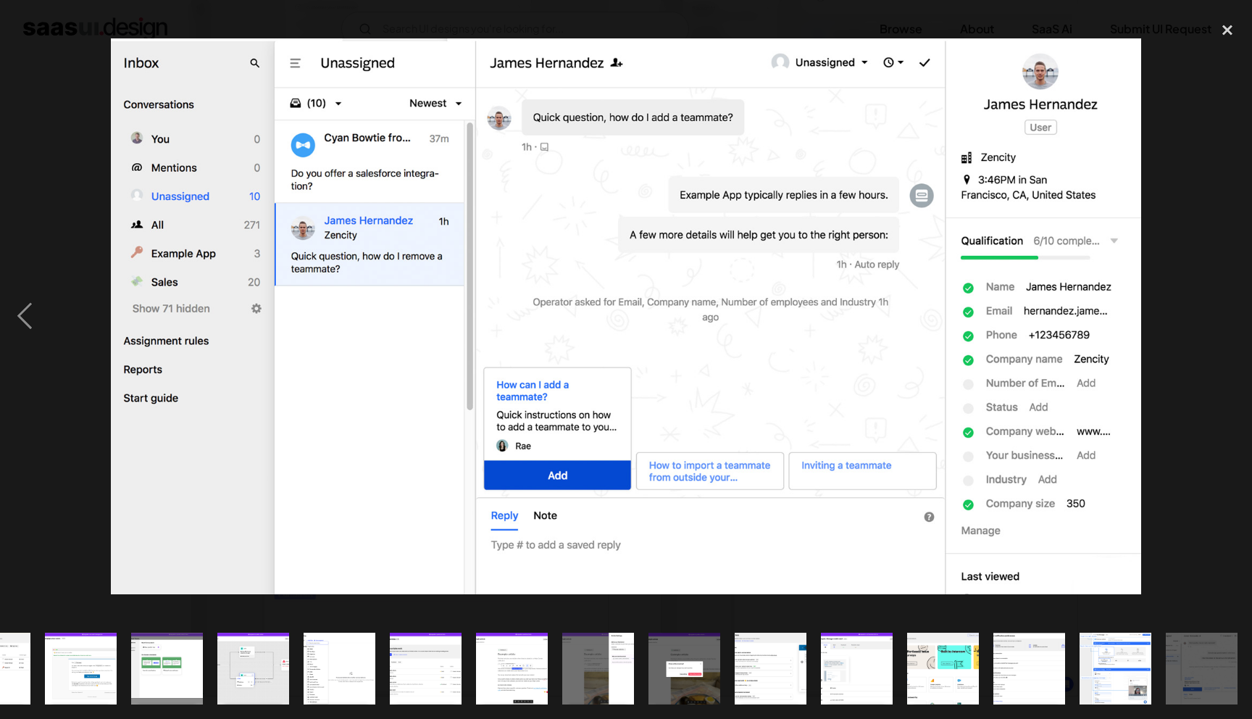
click at [1226, 324] on div "next image" at bounding box center [1227, 316] width 49 height 604
